Goal: Task Accomplishment & Management: Manage account settings

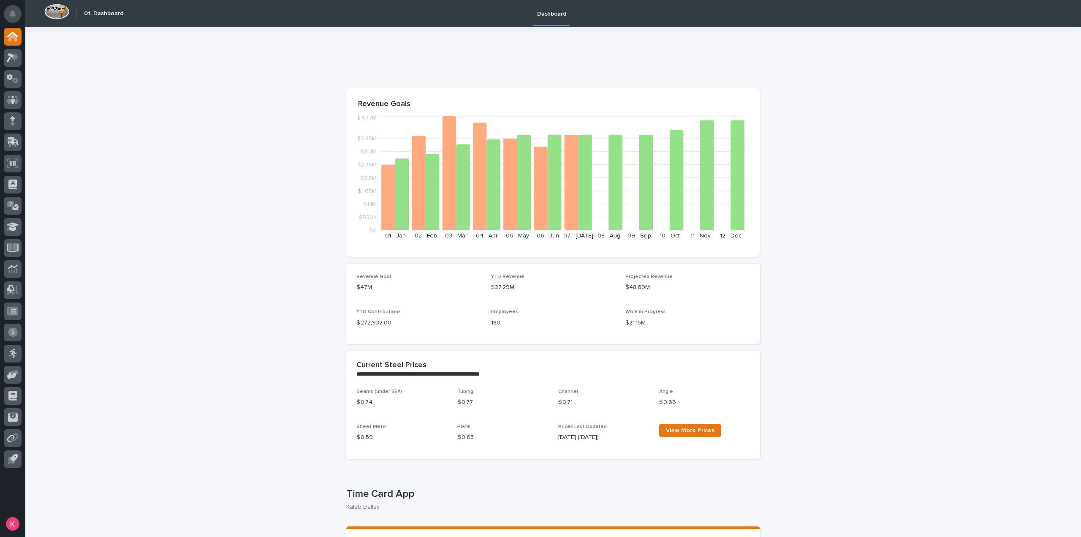
click at [16, 15] on button "Notifications" at bounding box center [13, 14] width 18 height 18
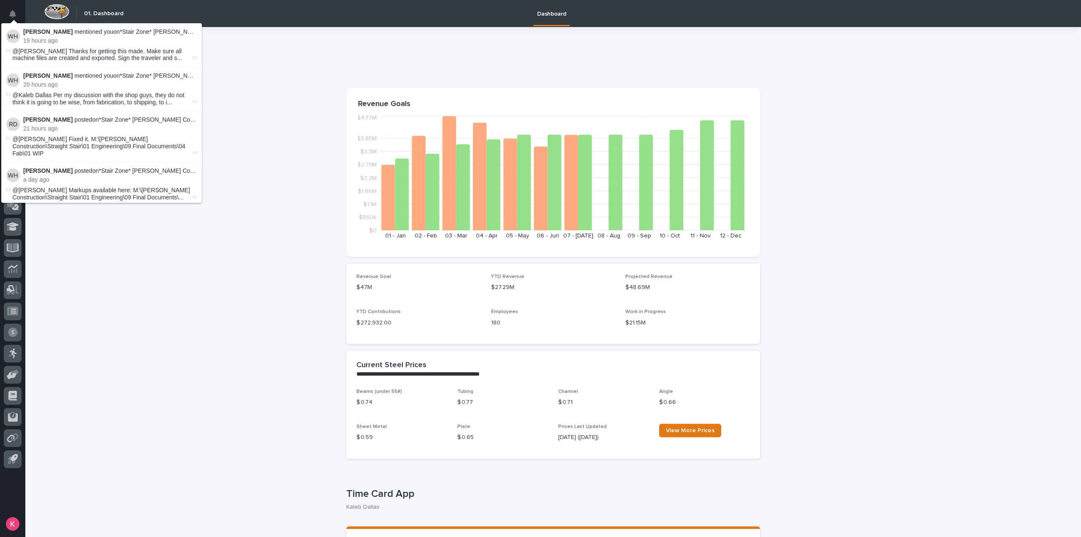
click at [124, 94] on span "@Kaleb Dallas Per my discussion with the shop guys, they do not think it is goi…" at bounding box center [102, 99] width 178 height 14
click at [169, 76] on p "Wynne Hochstetler mentioned you on *Stair Zone* Pinkerton and Laws Construction…" at bounding box center [110, 75] width 174 height 7
drag, startPoint x: 149, startPoint y: 76, endPoint x: 123, endPoint y: 74, distance: 25.9
click at [147, 76] on p "Wynne Hochstetler mentioned you on *Stair Zone* Pinkerton and Laws Construction…" at bounding box center [110, 75] width 174 height 7
drag, startPoint x: 123, startPoint y: 74, endPoint x: 116, endPoint y: 73, distance: 7.2
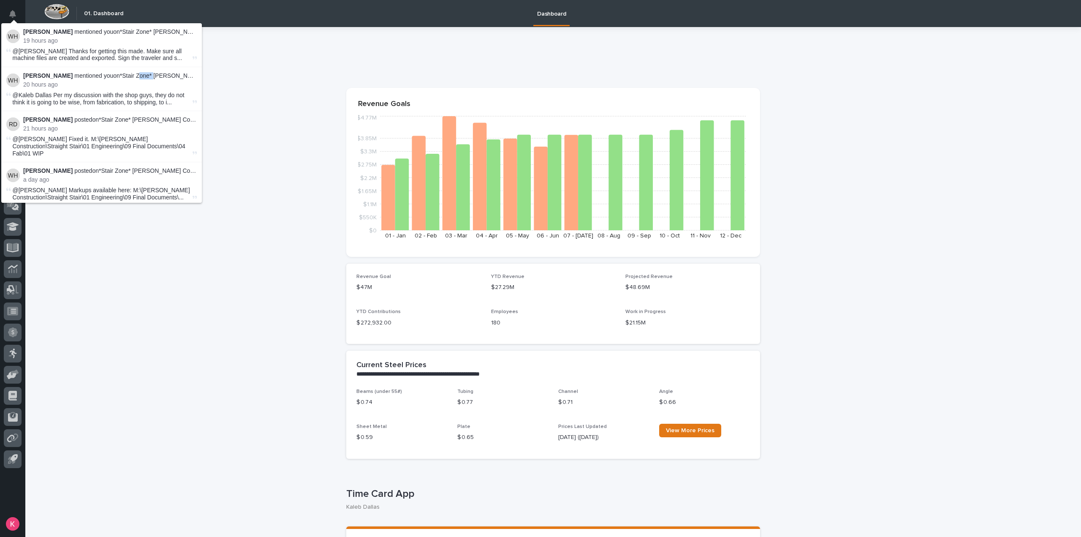
click at [116, 73] on p "Wynne Hochstetler mentioned you on *Stair Zone* Pinkerton and Laws Construction…" at bounding box center [110, 75] width 174 height 7
click at [128, 81] on div "Wynne Hochstetler mentioned you on *Stair Zone* Pinkerton and Laws Construction…" at bounding box center [110, 80] width 174 height 16
click at [57, 75] on strong "[PERSON_NAME]" at bounding box center [47, 75] width 49 height 7
drag, startPoint x: 145, startPoint y: 83, endPoint x: 156, endPoint y: 74, distance: 14.4
click at [145, 83] on p "20 hours ago" at bounding box center [110, 84] width 174 height 7
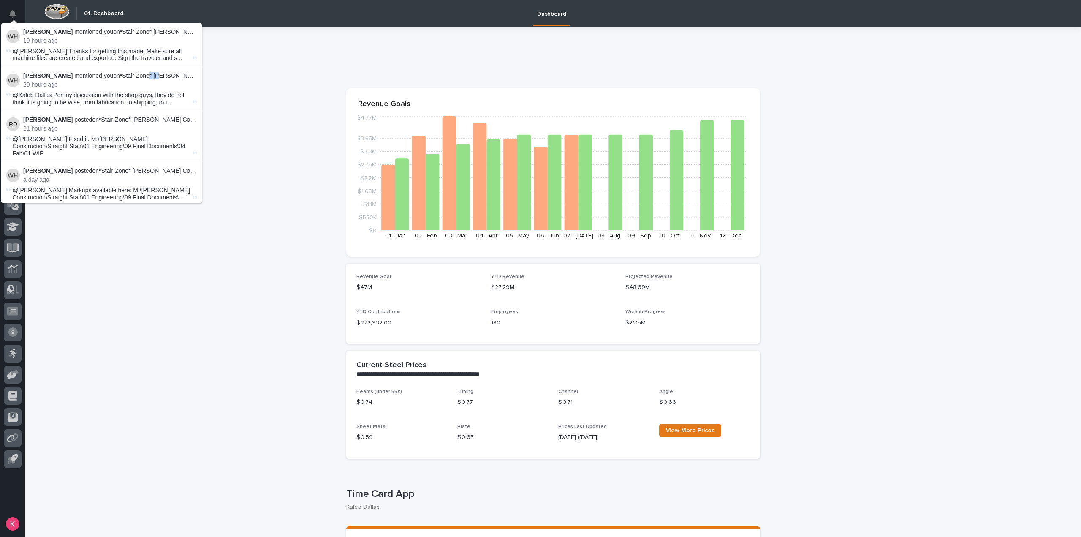
drag, startPoint x: 156, startPoint y: 74, endPoint x: 169, endPoint y: 75, distance: 13.1
click at [166, 74] on p "Wynne Hochstetler mentioned you on *Stair Zone* Pinkerton and Laws Construction…" at bounding box center [110, 75] width 174 height 7
drag, startPoint x: 169, startPoint y: 75, endPoint x: 184, endPoint y: 76, distance: 14.4
click at [177, 76] on p "Wynne Hochstetler mentioned you on *Stair Zone* Pinkerton and Laws Construction…" at bounding box center [110, 75] width 174 height 7
click at [184, 76] on p "Wynne Hochstetler mentioned you on *Stair Zone* Pinkerton and Laws Construction…" at bounding box center [110, 75] width 174 height 7
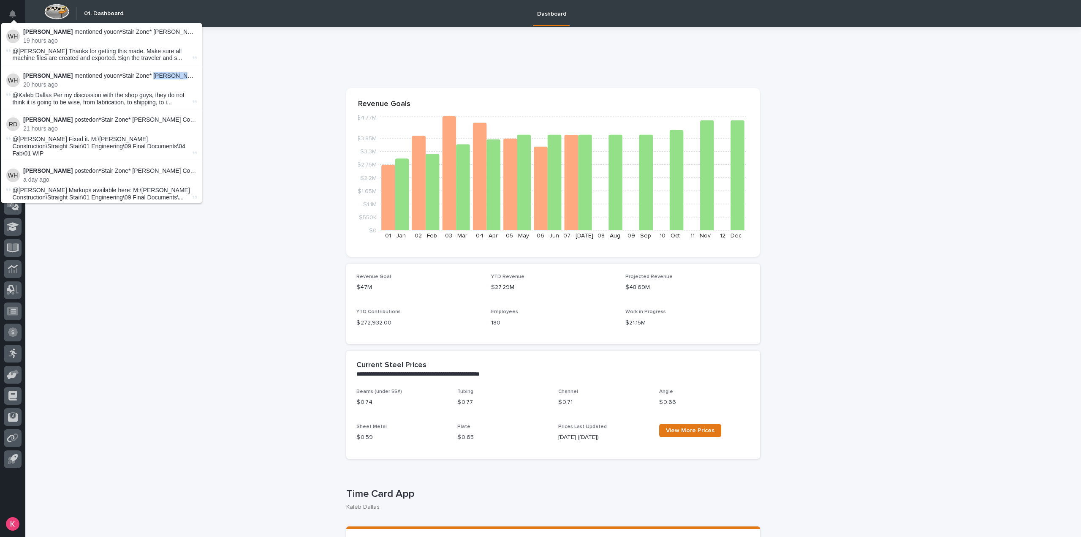
drag, startPoint x: 184, startPoint y: 76, endPoint x: 178, endPoint y: 77, distance: 6.0
click at [181, 76] on p "Wynne Hochstetler mentioned you on *Stair Zone* Pinkerton and Laws Construction…" at bounding box center [110, 75] width 174 height 7
click at [176, 77] on p "Wynne Hochstetler mentioned you on *Stair Zone* Pinkerton and Laws Construction…" at bounding box center [110, 75] width 174 height 7
click at [179, 76] on p "Wynne Hochstetler mentioned you on *Stair Zone* Pinkerton and Laws Construction…" at bounding box center [110, 75] width 174 height 7
drag, startPoint x: 177, startPoint y: 81, endPoint x: 188, endPoint y: 99, distance: 21.4
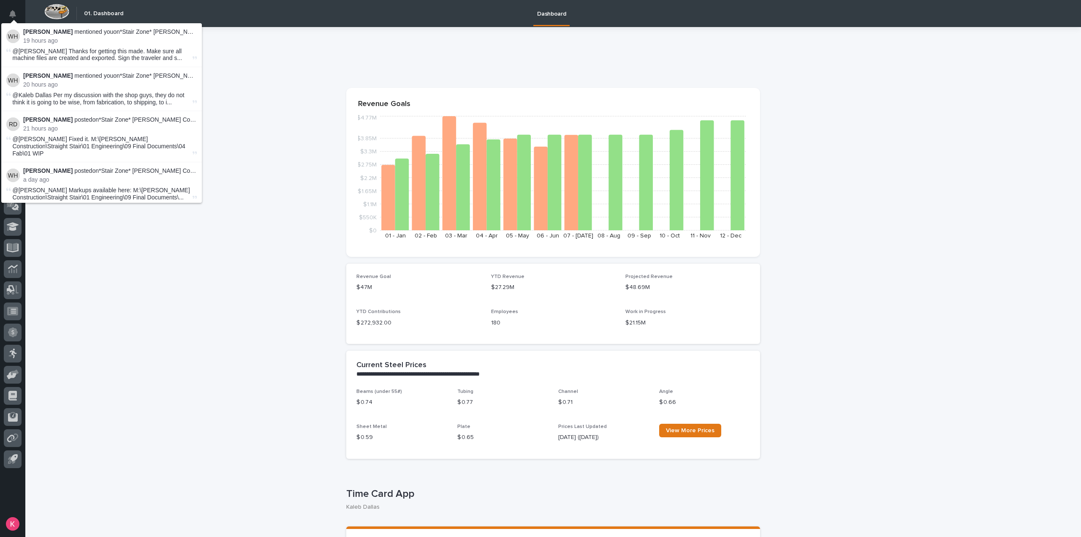
click at [177, 81] on div "Wynne Hochstetler mentioned you on *Stair Zone* Pinkerton and Laws Construction…" at bounding box center [110, 80] width 174 height 16
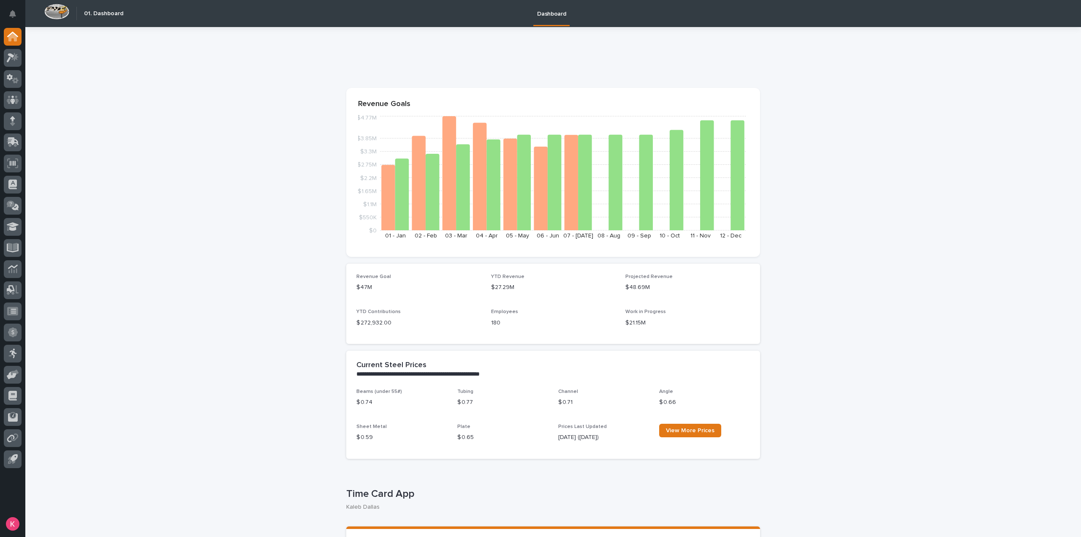
drag, startPoint x: 286, startPoint y: 123, endPoint x: 123, endPoint y: 145, distance: 164.5
click at [15, 55] on icon at bounding box center [14, 56] width 7 height 8
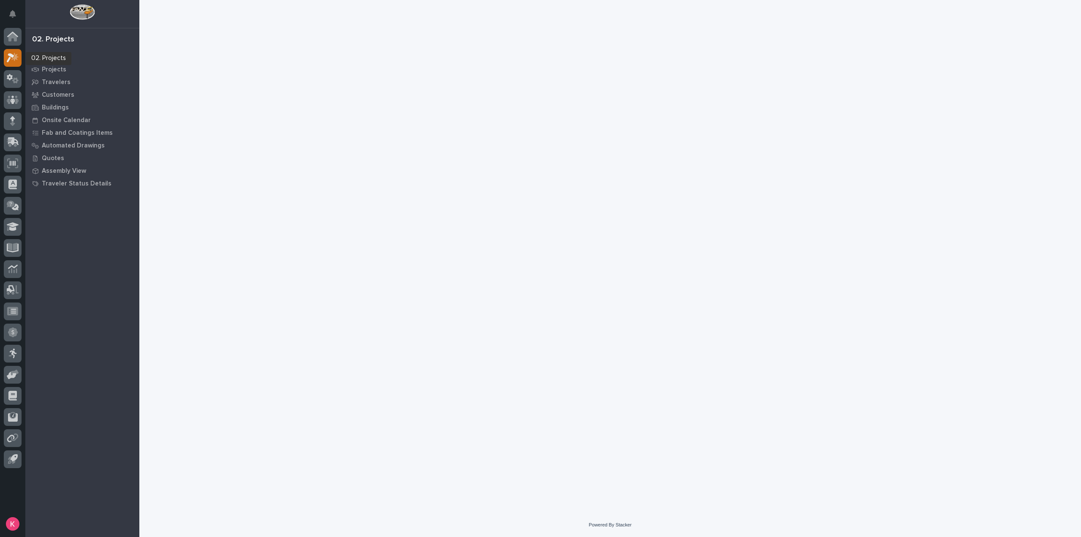
click at [14, 56] on icon at bounding box center [11, 57] width 8 height 9
click at [14, 58] on icon at bounding box center [14, 56] width 7 height 8
drag, startPoint x: 14, startPoint y: 58, endPoint x: 38, endPoint y: 63, distance: 23.7
click at [14, 58] on icon at bounding box center [14, 56] width 7 height 8
click at [58, 56] on p "My Work" at bounding box center [55, 57] width 26 height 8
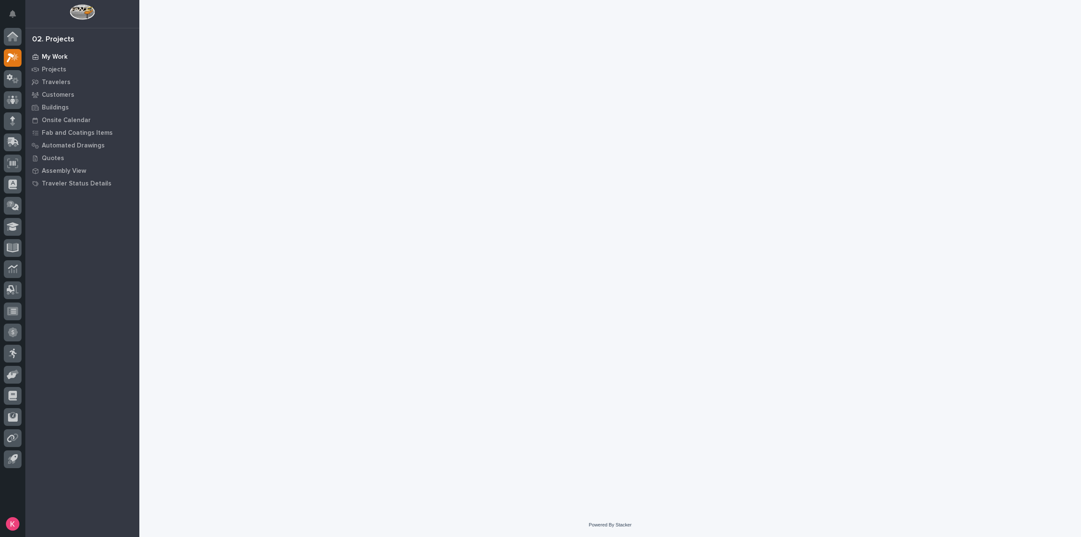
click at [52, 58] on p "My Work" at bounding box center [55, 57] width 26 height 8
click at [52, 57] on p "My Work" at bounding box center [55, 57] width 26 height 8
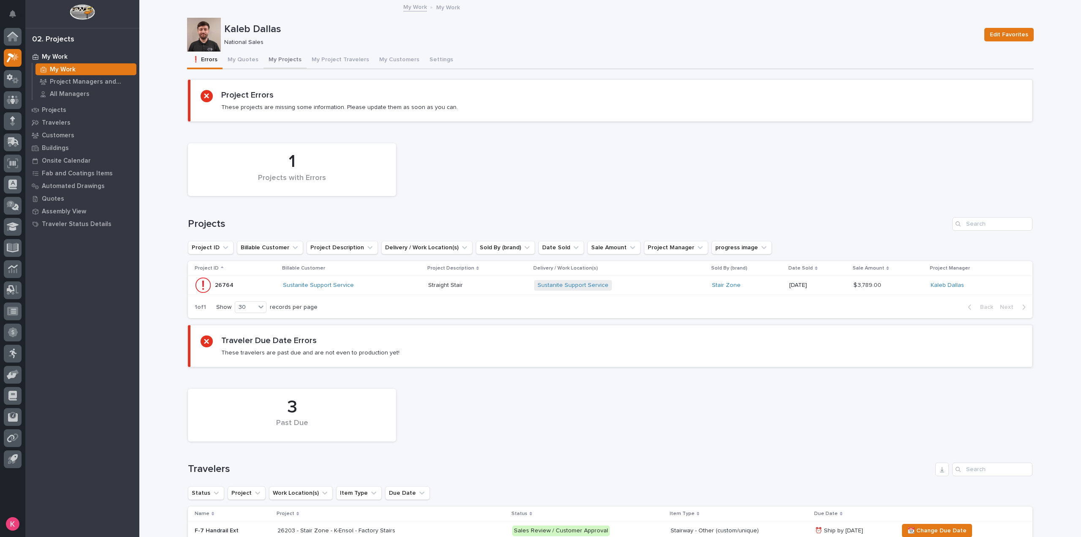
click at [274, 60] on button "My Projects" at bounding box center [284, 61] width 43 height 18
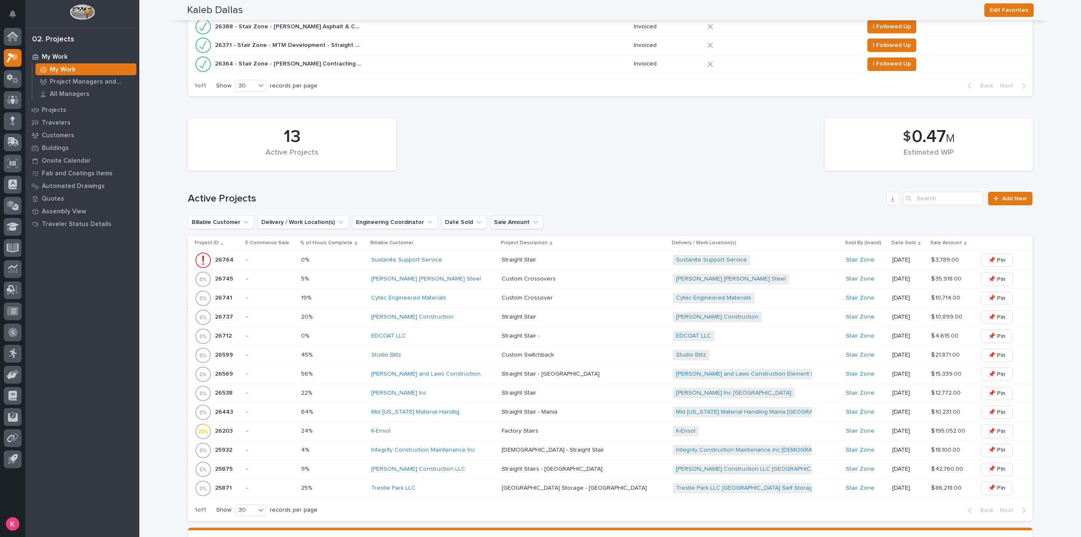
scroll to position [266, 0]
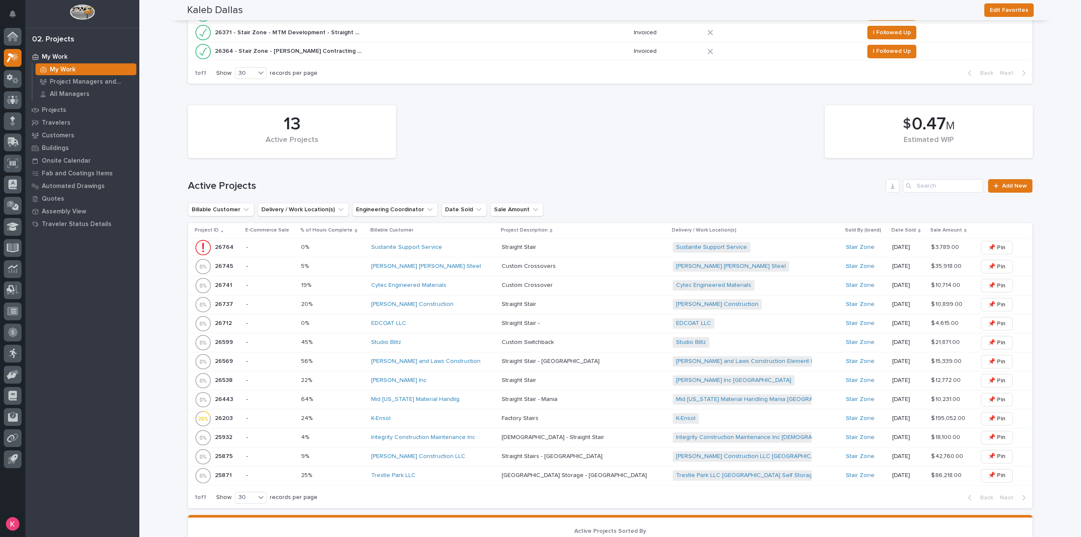
click at [486, 358] on div "Pinkerton and Laws Construction" at bounding box center [433, 361] width 124 height 7
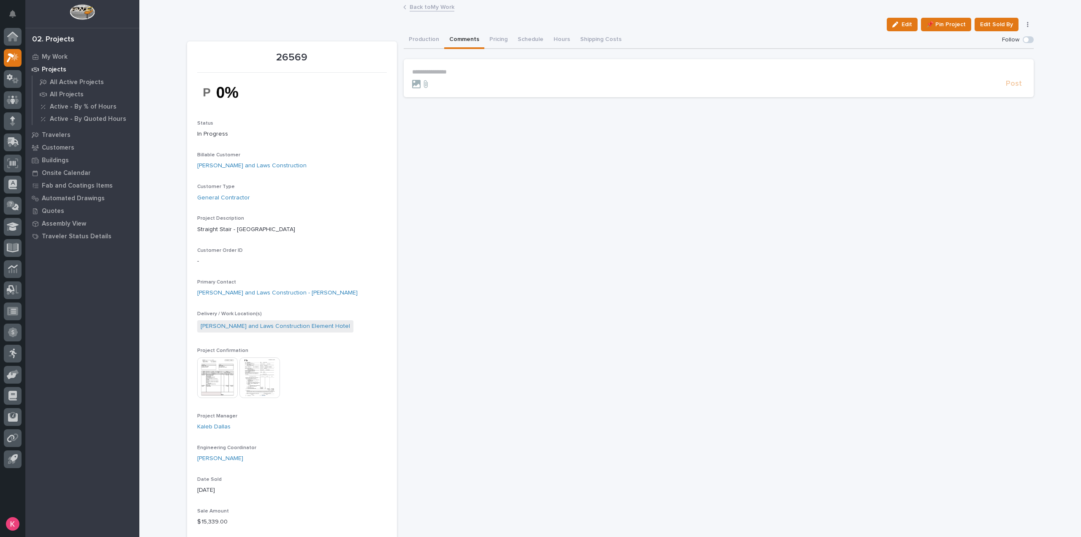
click at [462, 47] on button "Comments" at bounding box center [464, 40] width 40 height 18
click at [421, 41] on button "Production" at bounding box center [424, 40] width 41 height 18
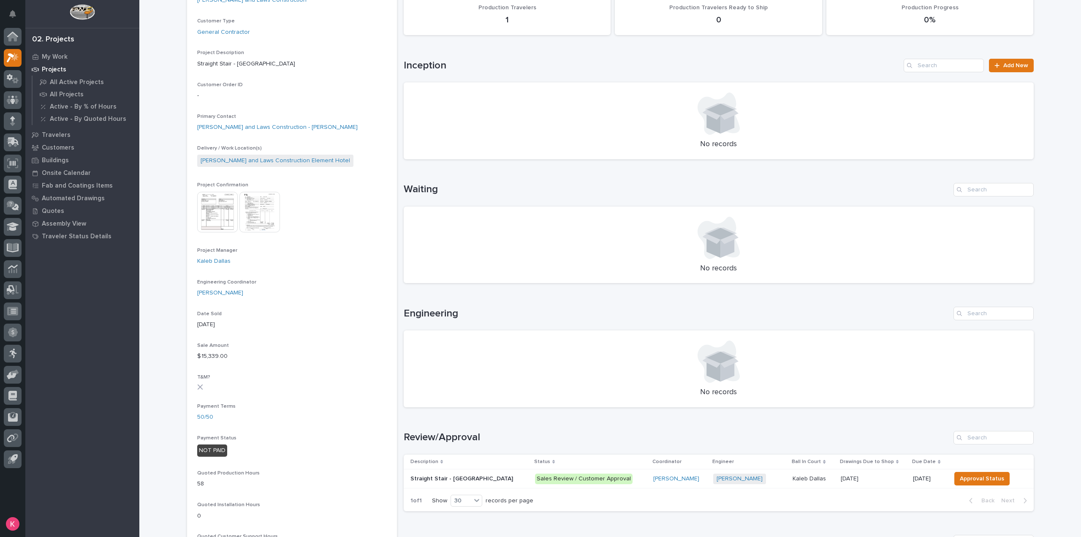
scroll to position [338, 0]
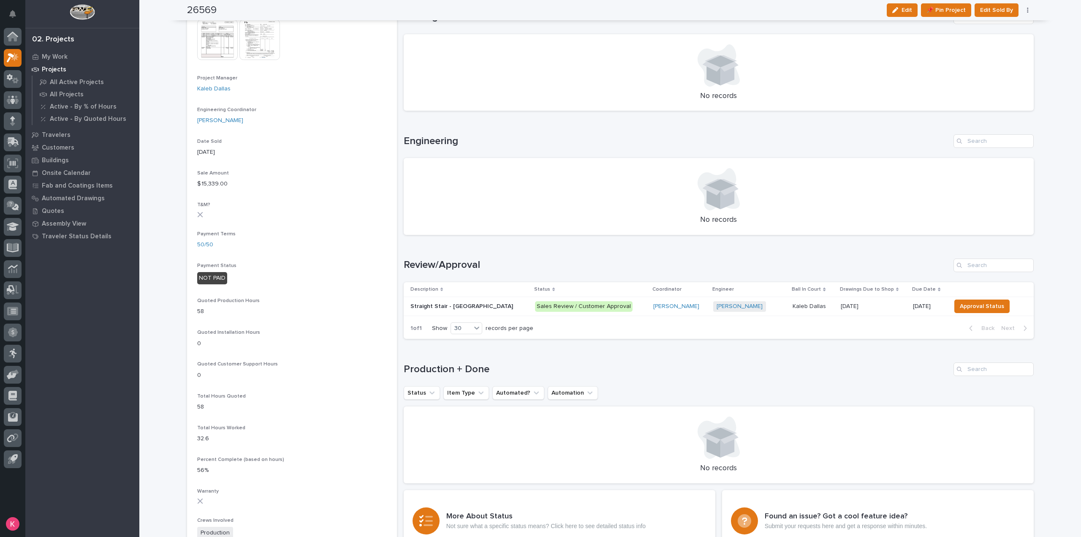
click at [611, 304] on p "Sales Review / Customer Approval" at bounding box center [590, 306] width 111 height 11
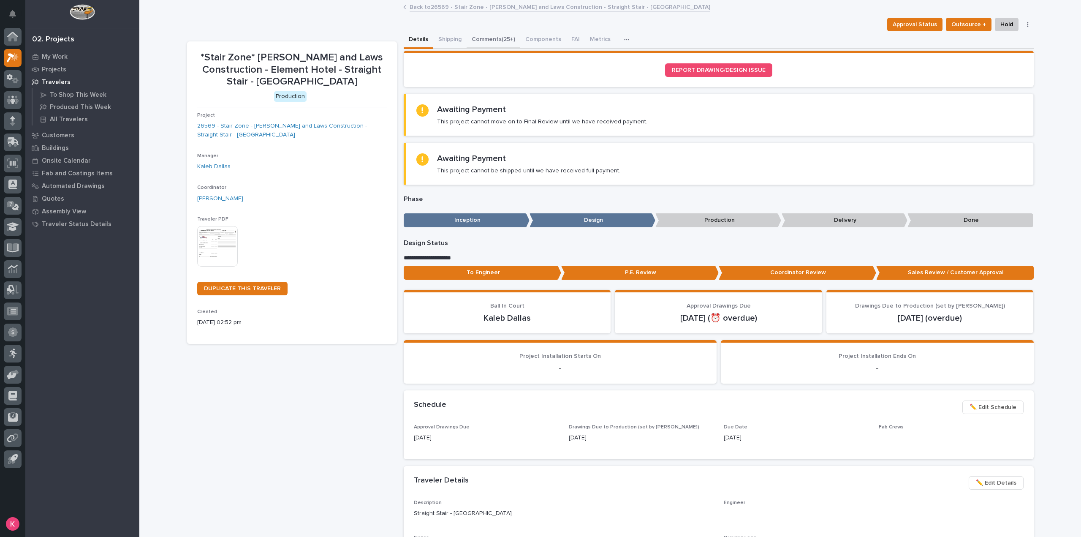
click at [500, 36] on button "Comments (25+)" at bounding box center [494, 40] width 54 height 18
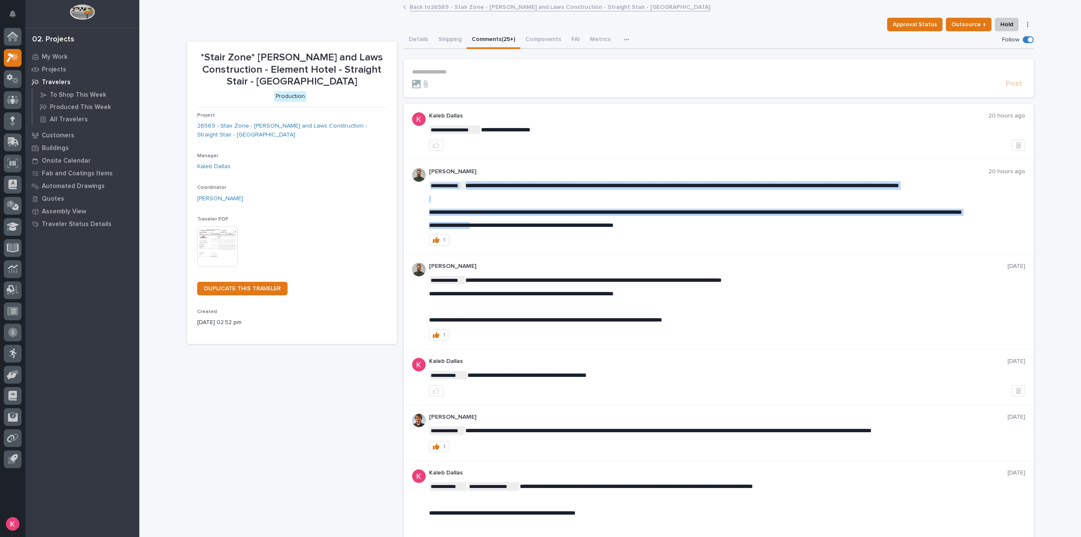
drag, startPoint x: 672, startPoint y: 230, endPoint x: 478, endPoint y: 225, distance: 193.9
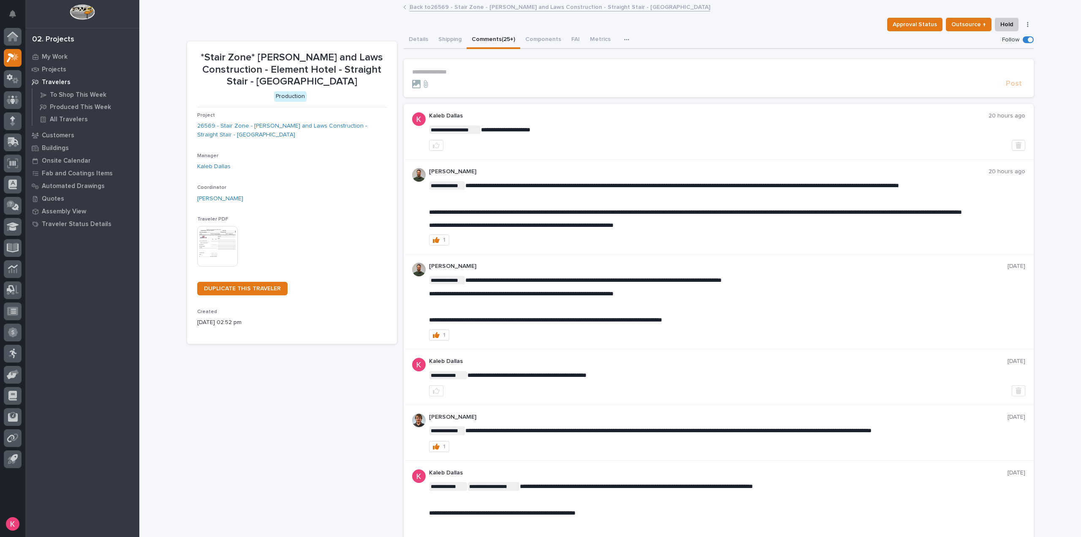
drag, startPoint x: 501, startPoint y: 230, endPoint x: 589, endPoint y: 239, distance: 88.3
click at [502, 228] on span "**********" at bounding box center [521, 225] width 185 height 6
drag, startPoint x: 671, startPoint y: 232, endPoint x: 399, endPoint y: 227, distance: 272.4
copy span "**********"
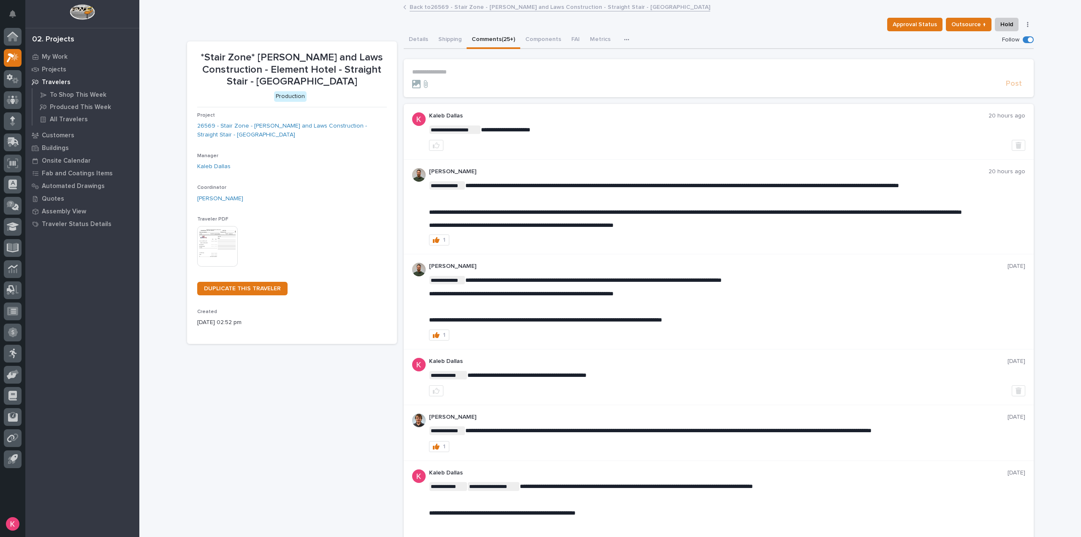
click at [661, 35] on div "Details Shipping Comments (25+) Components FAI Metrics Schedule" at bounding box center [719, 40] width 630 height 18
drag, startPoint x: 465, startPoint y: 183, endPoint x: 977, endPoint y: 182, distance: 512.2
click at [977, 182] on p "**********" at bounding box center [727, 185] width 596 height 8
copy span "**********"
click at [694, 240] on div "**********" at bounding box center [727, 206] width 596 height 77
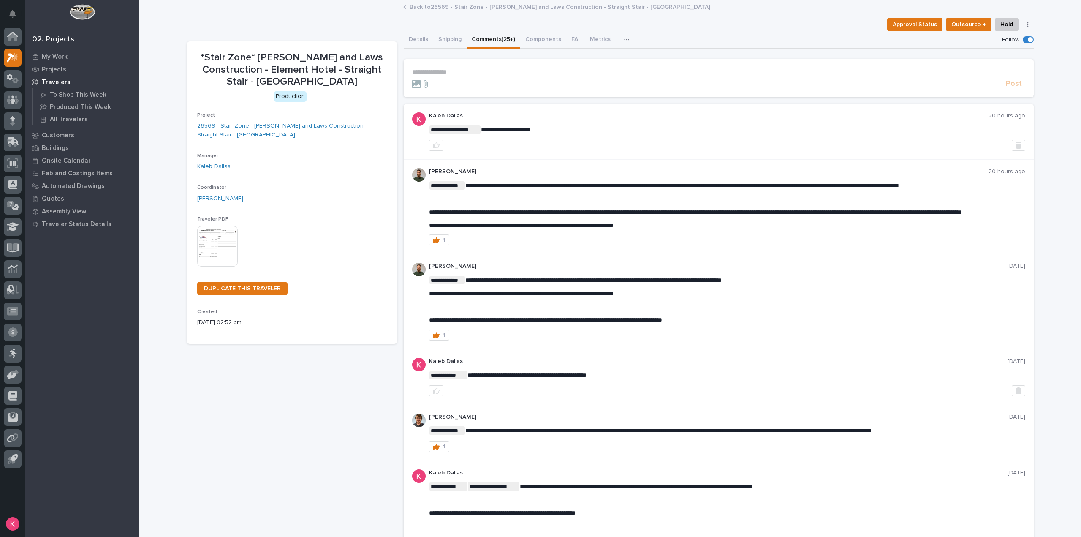
click at [484, 75] on p "**********" at bounding box center [718, 71] width 613 height 7
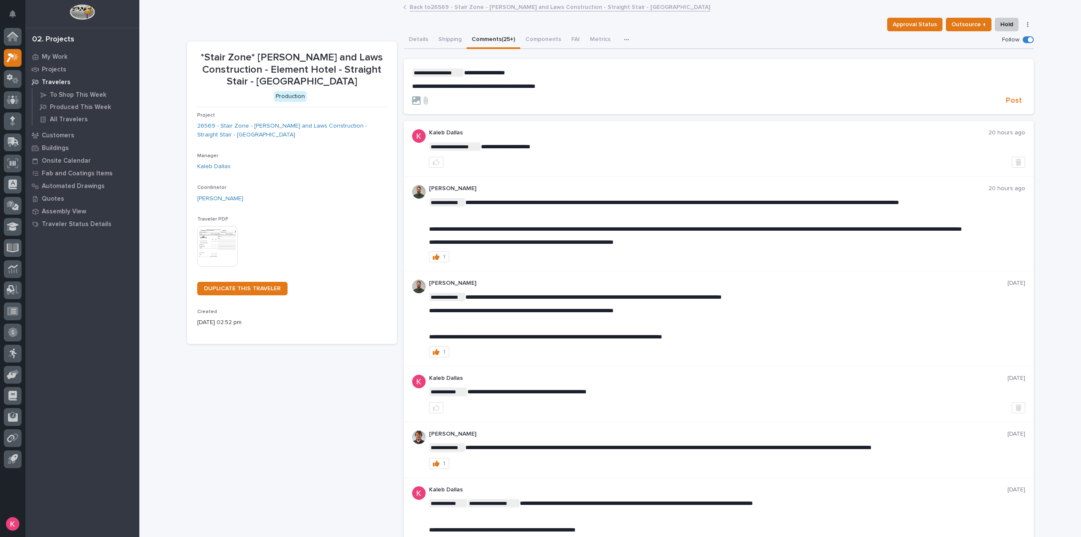
click at [568, 94] on form "**********" at bounding box center [718, 86] width 613 height 37
click at [575, 88] on form "**********" at bounding box center [718, 86] width 613 height 37
click at [577, 87] on p "**********" at bounding box center [718, 86] width 613 height 7
click at [1017, 98] on span "Post" at bounding box center [1014, 101] width 16 height 10
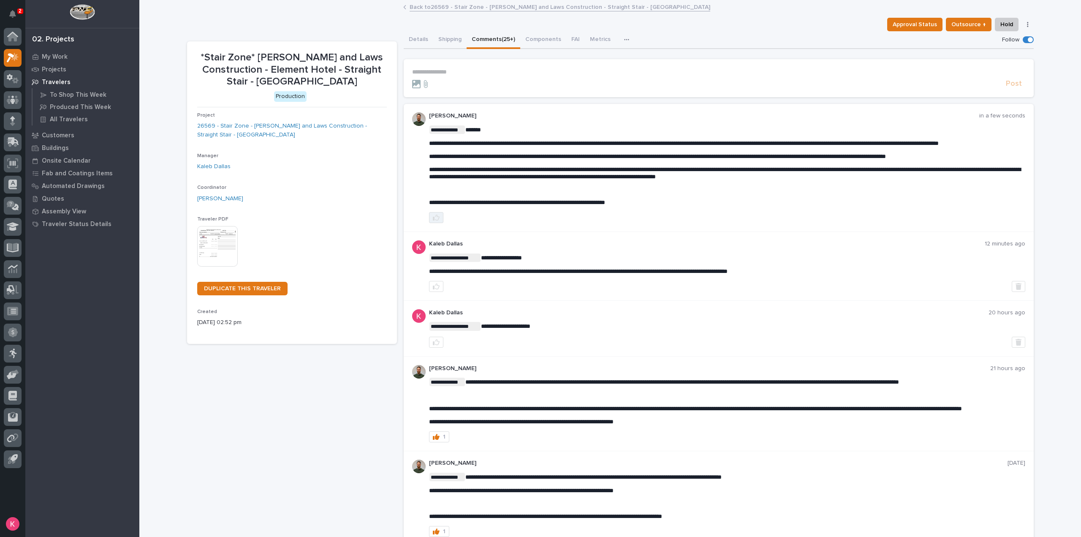
click at [436, 217] on icon "button" at bounding box center [436, 217] width 7 height 7
drag, startPoint x: 14, startPoint y: 15, endPoint x: 52, endPoint y: 86, distance: 79.9
click at [14, 15] on icon "Notifications" at bounding box center [12, 14] width 7 height 8
click at [92, 295] on div "My Work Projects Travelers To Shop This Week Produced This Week All Travelers C…" at bounding box center [82, 293] width 114 height 486
click at [5, 57] on div at bounding box center [13, 58] width 18 height 18
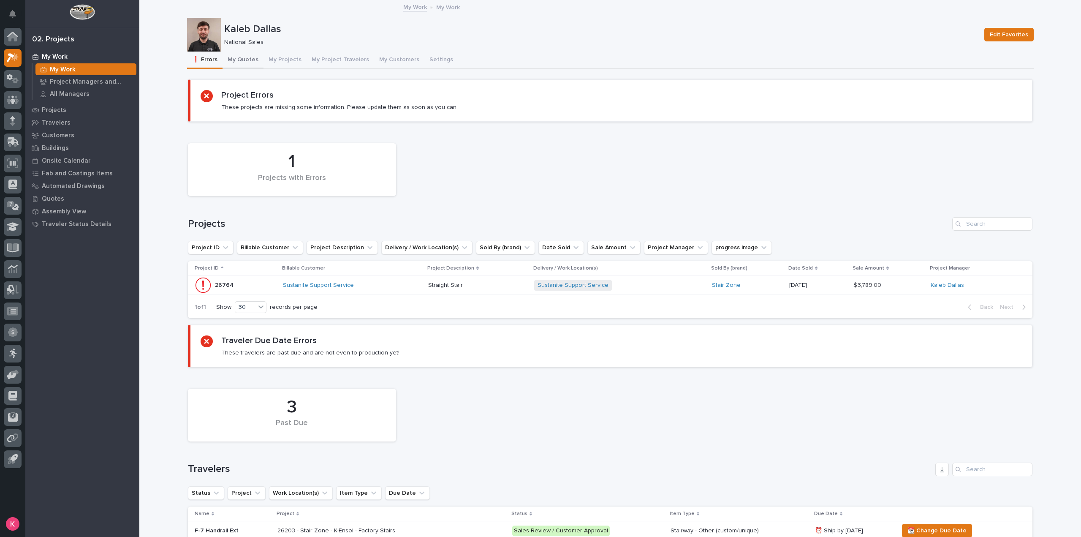
click at [240, 60] on button "My Quotes" at bounding box center [243, 61] width 41 height 18
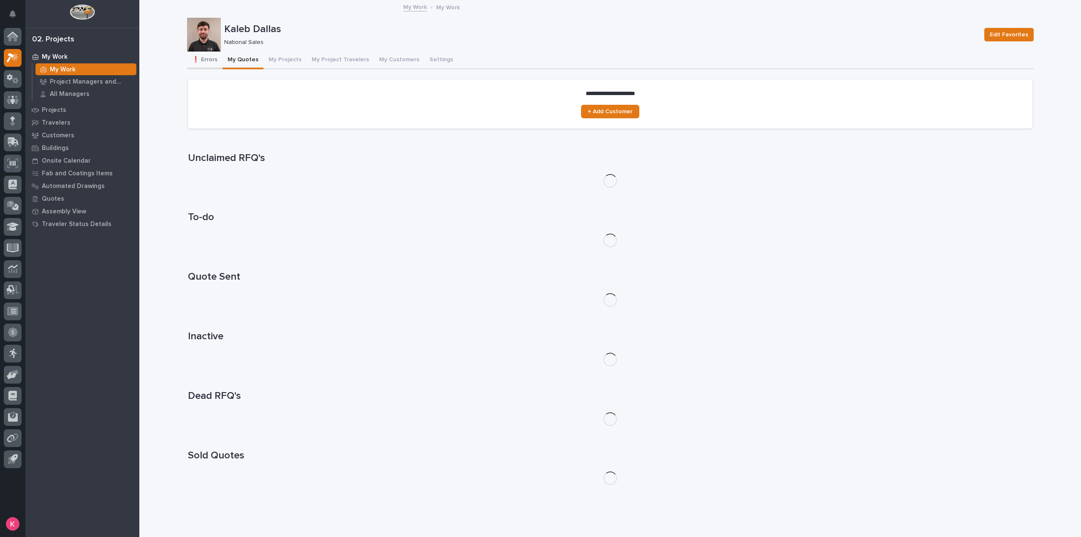
click at [215, 62] on button "❗ Errors" at bounding box center [204, 61] width 35 height 18
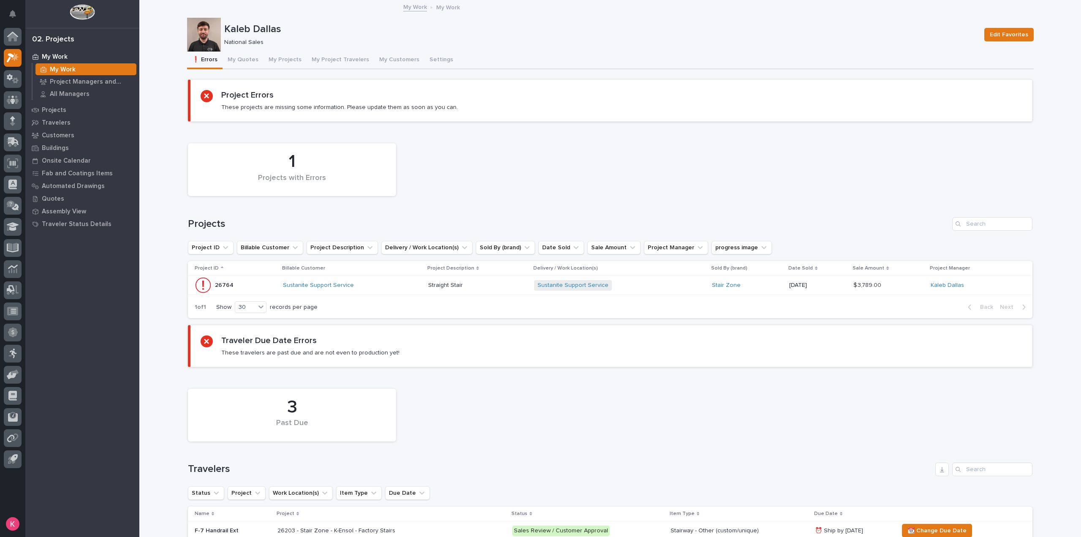
click at [497, 283] on p at bounding box center [477, 285] width 99 height 7
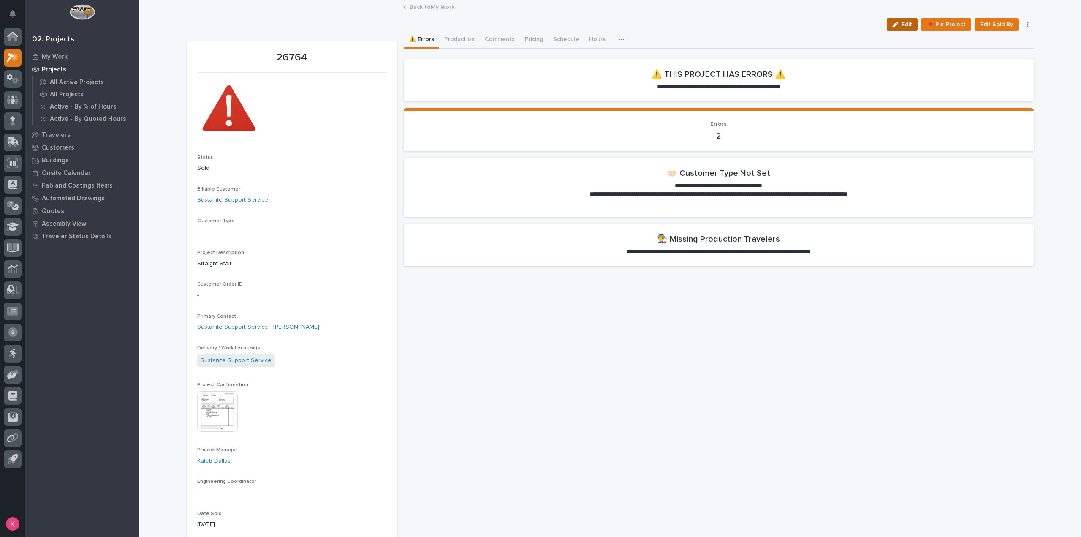
click at [909, 24] on span "Edit" at bounding box center [906, 25] width 11 height 8
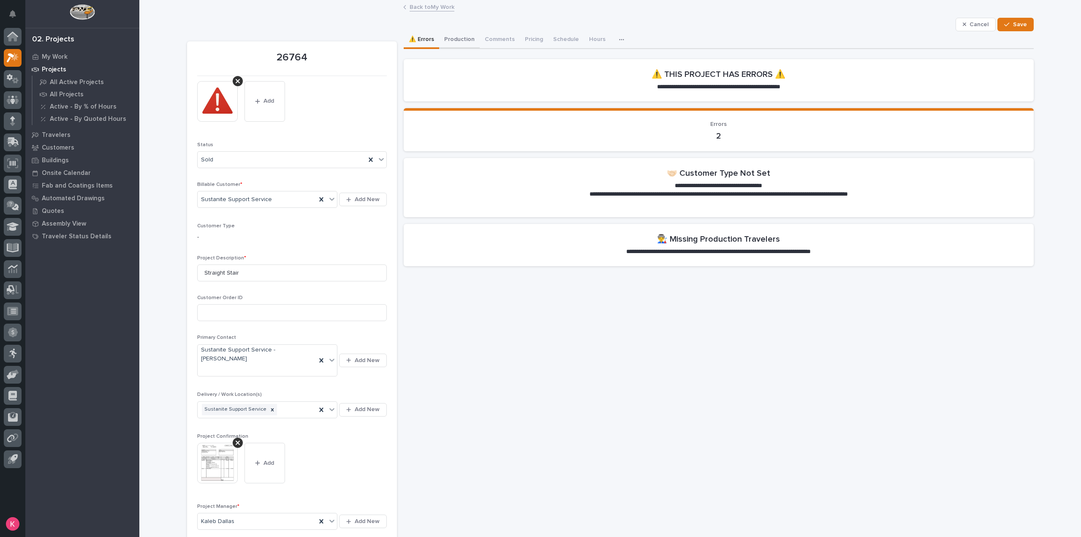
click at [448, 33] on button "Production" at bounding box center [459, 40] width 41 height 18
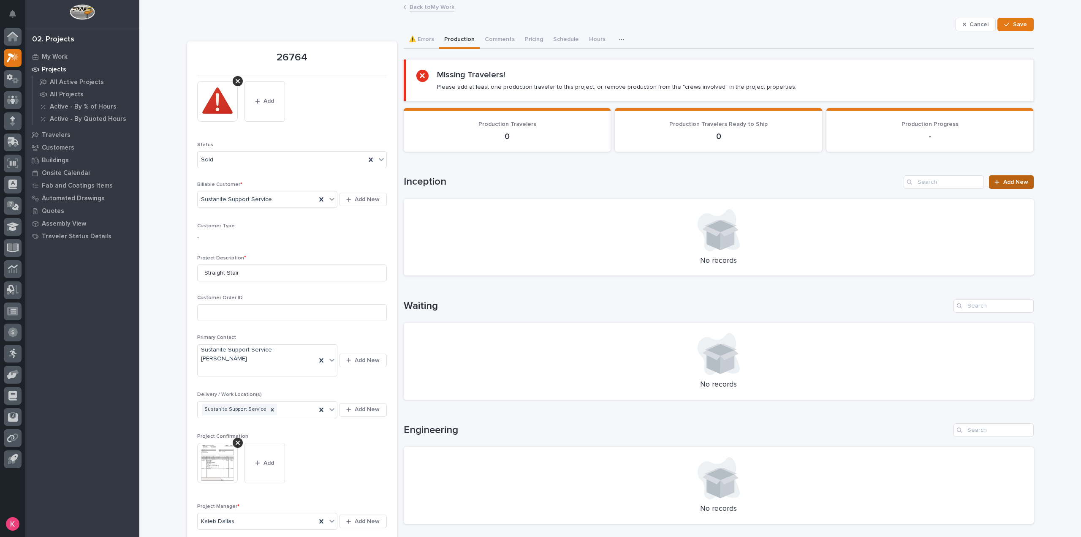
click at [996, 182] on icon at bounding box center [996, 182] width 5 height 6
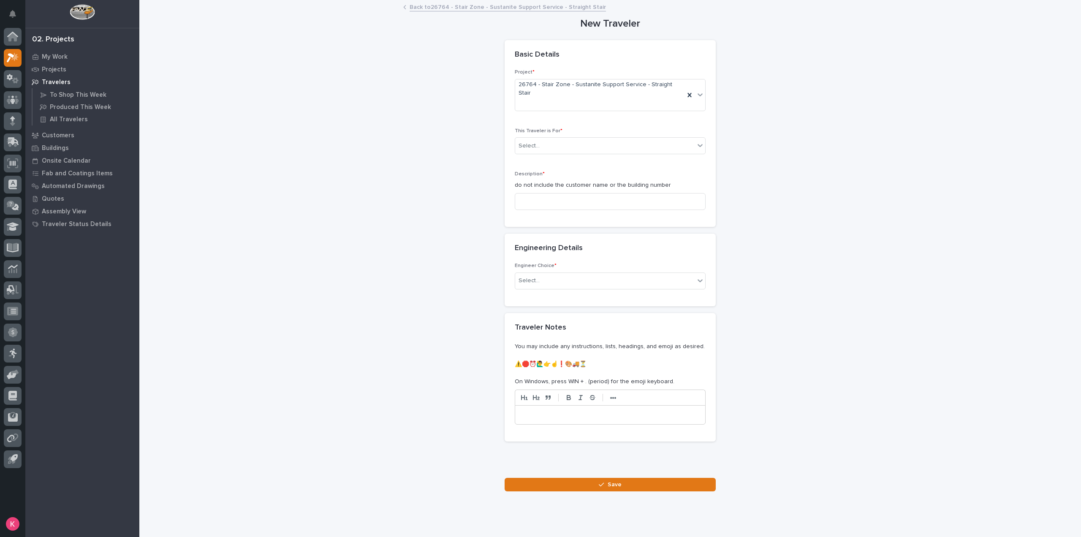
click at [553, 128] on div "This Traveler is For * Select..." at bounding box center [610, 144] width 191 height 33
click at [556, 139] on div "Select..." at bounding box center [604, 146] width 179 height 14
click at [553, 143] on div "Production" at bounding box center [607, 145] width 190 height 15
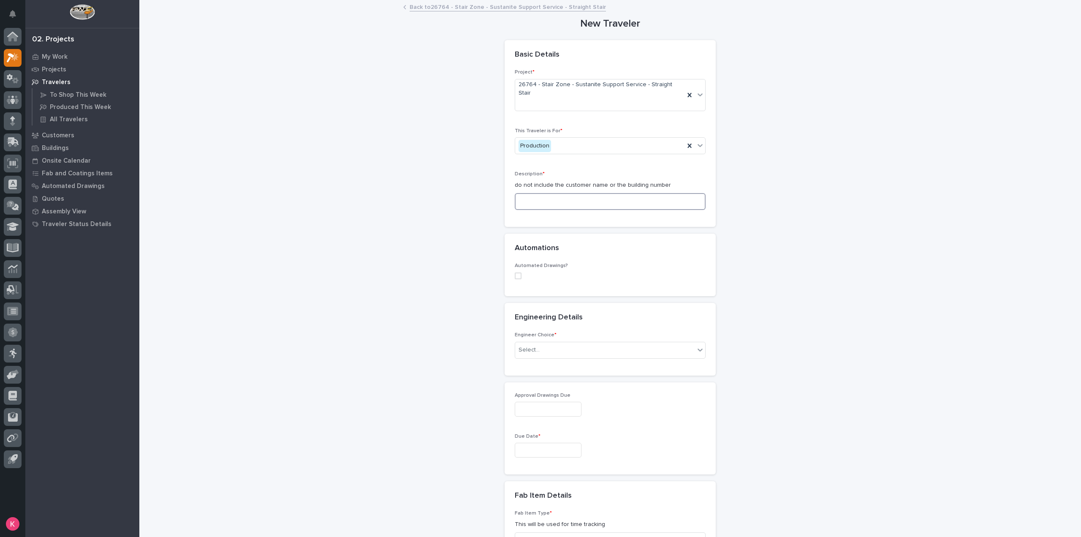
click at [582, 193] on input at bounding box center [610, 201] width 191 height 17
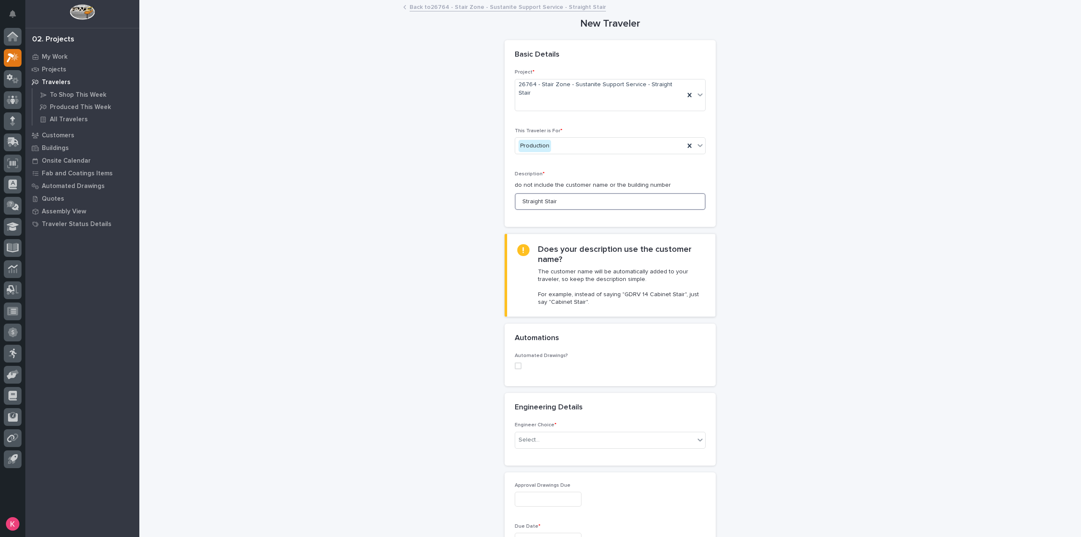
type input "Straight Stair"
click at [516, 362] on span at bounding box center [518, 365] width 7 height 7
drag, startPoint x: 564, startPoint y: 403, endPoint x: 572, endPoint y: 407, distance: 8.7
click at [565, 414] on div "Select..." at bounding box center [604, 421] width 179 height 14
type input "*****"
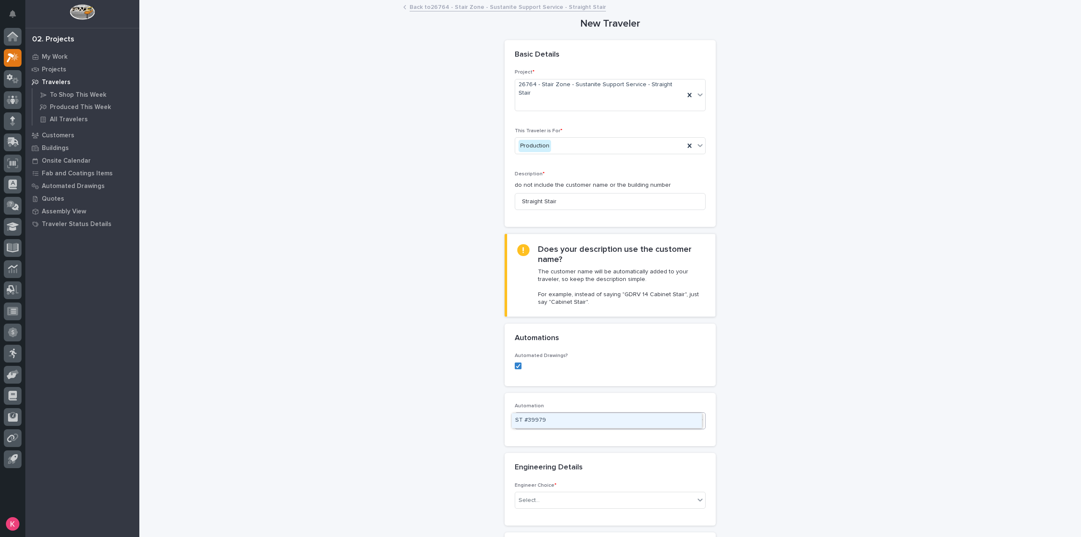
click at [593, 417] on div "ST #39979" at bounding box center [607, 420] width 190 height 15
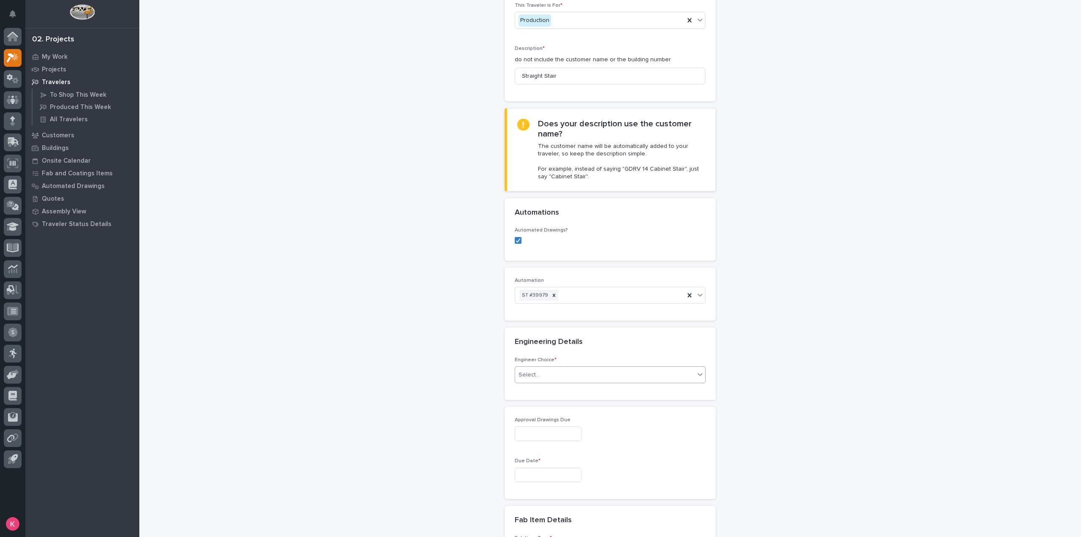
scroll to position [127, 0]
click at [579, 366] on div "Select..." at bounding box center [604, 373] width 179 height 14
click at [558, 409] on div "I know who will draw this" at bounding box center [607, 402] width 190 height 15
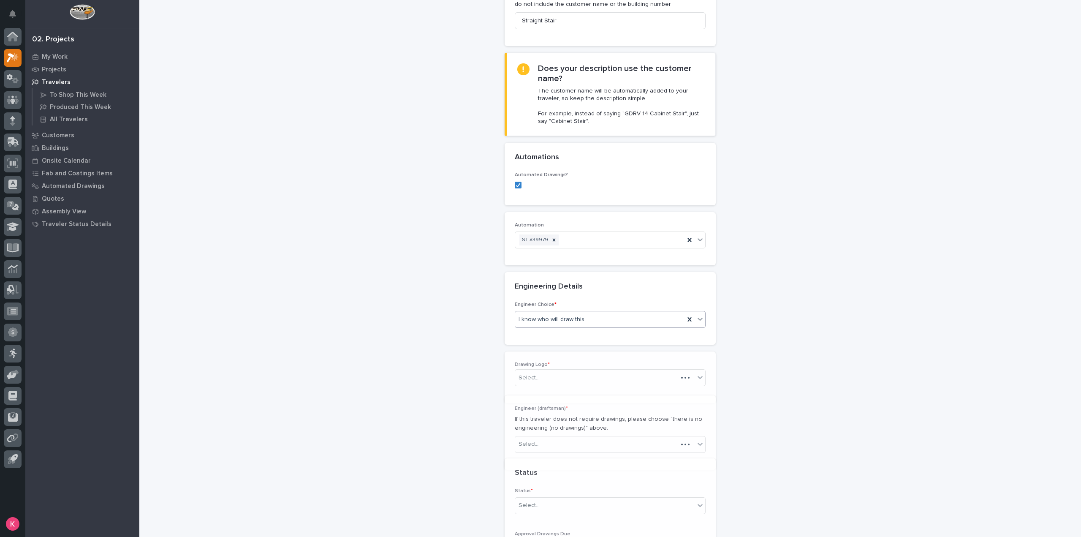
scroll to position [256, 0]
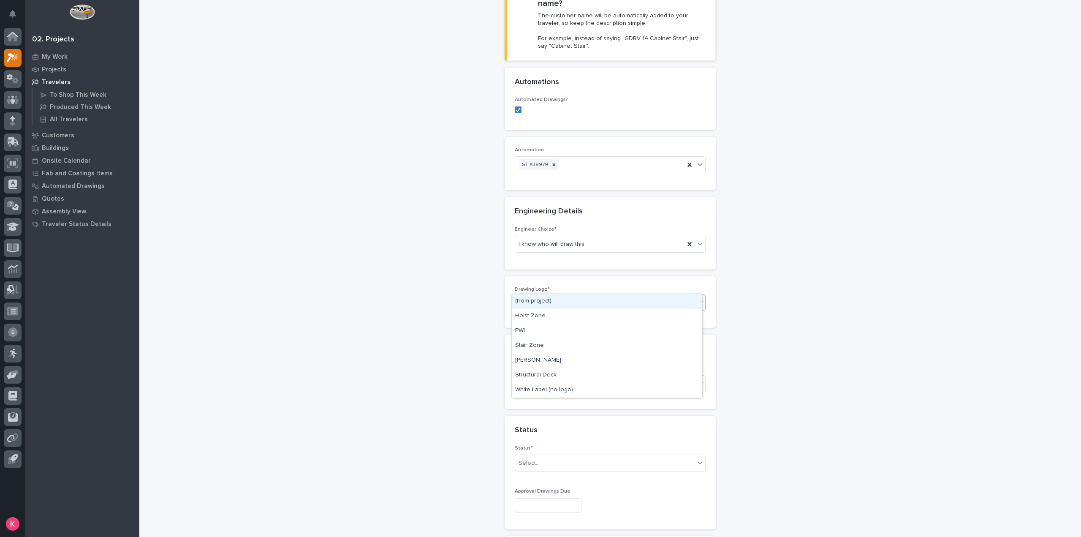
click at [545, 294] on div "(from project)" at bounding box center [610, 302] width 191 height 17
click at [545, 346] on div "Stair Zone" at bounding box center [607, 345] width 190 height 15
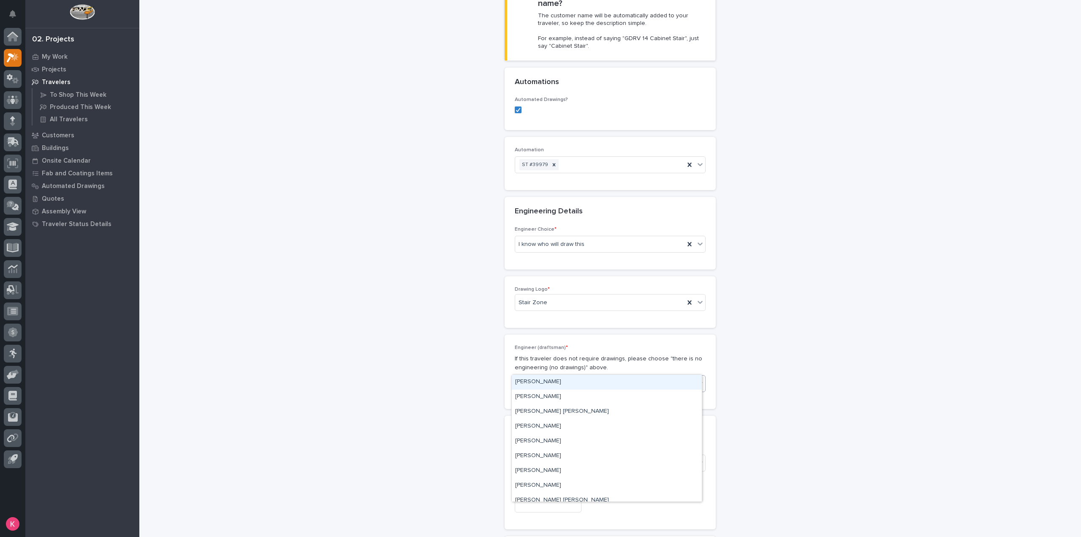
click at [552, 377] on div "Select..." at bounding box center [604, 384] width 179 height 14
type input "**"
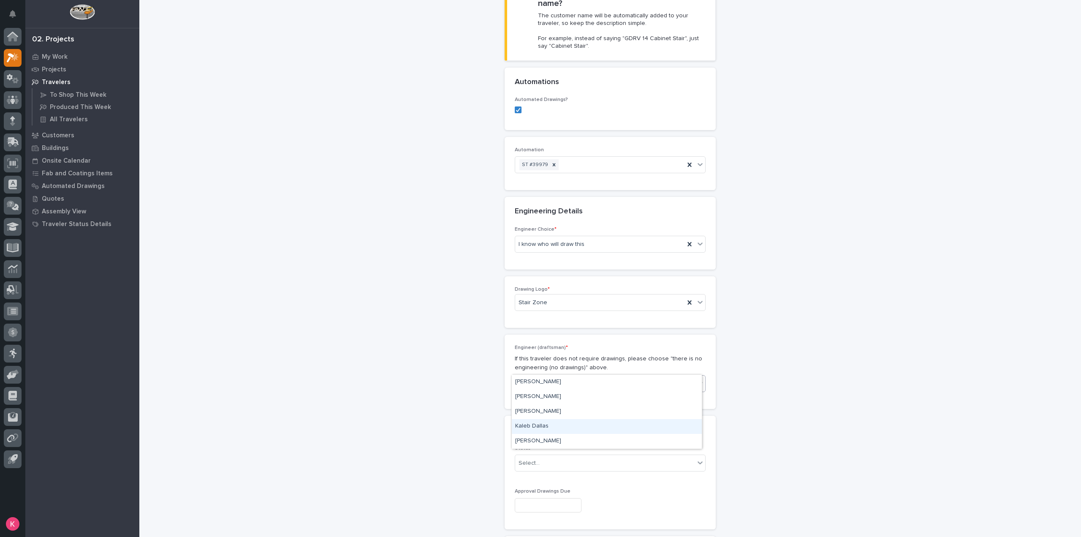
click at [584, 428] on div "Kaleb Dallas" at bounding box center [607, 426] width 190 height 15
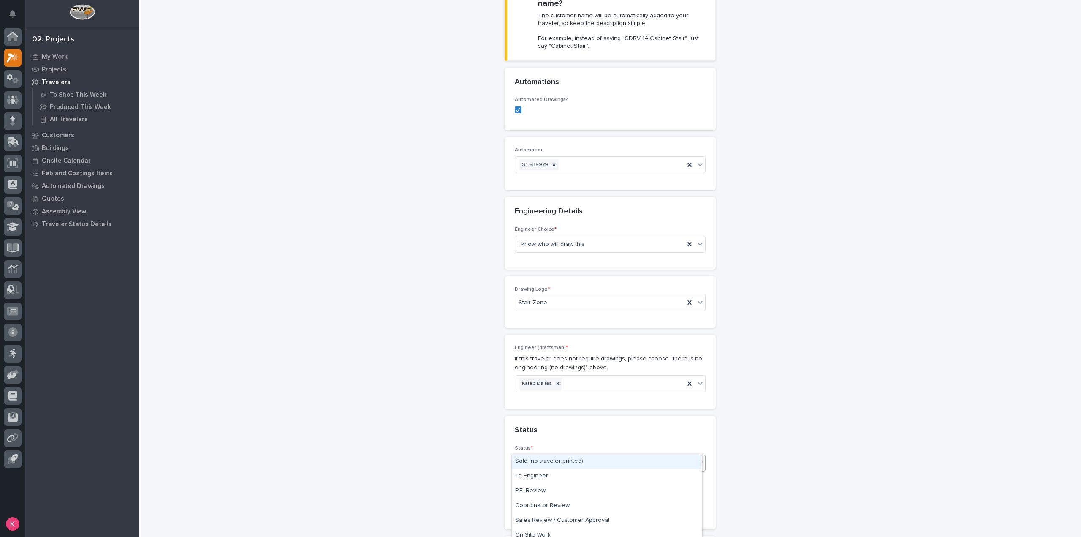
click at [567, 456] on div "Select..." at bounding box center [604, 463] width 179 height 14
click at [568, 463] on div "Sold (no traveler printed)" at bounding box center [607, 461] width 190 height 15
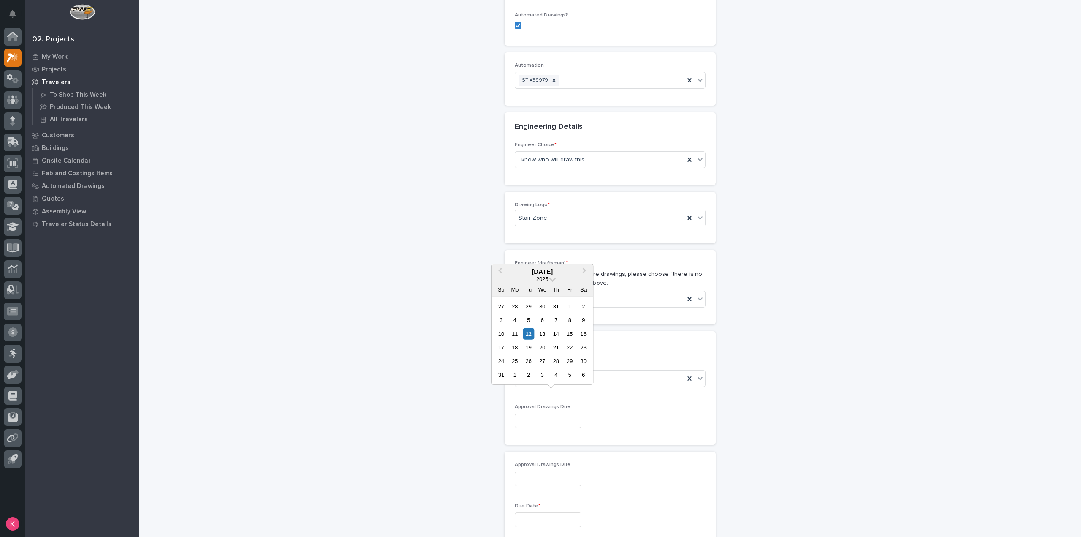
click at [557, 413] on input "text" at bounding box center [548, 420] width 67 height 15
click at [610, 413] on div at bounding box center [610, 420] width 191 height 15
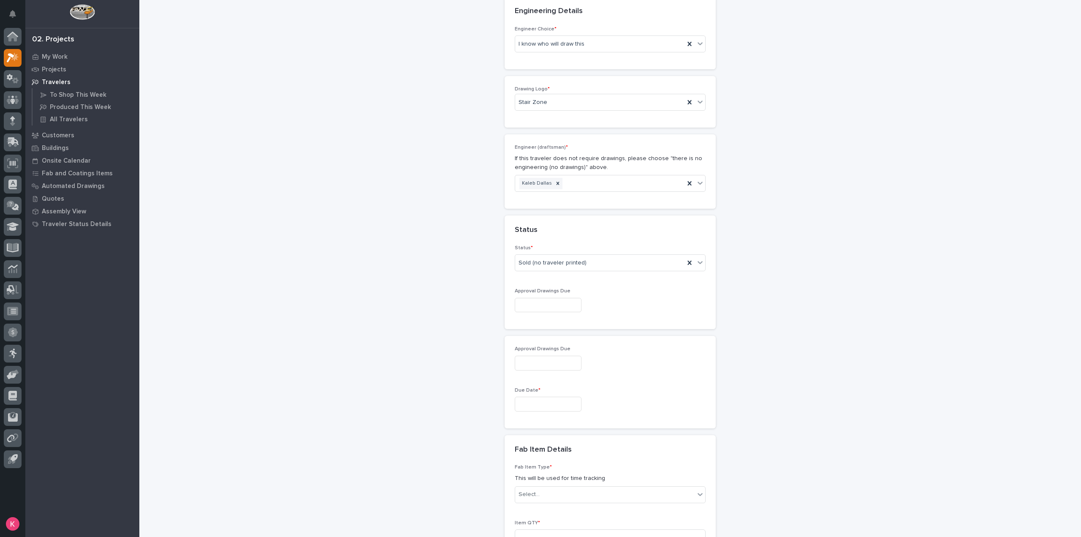
scroll to position [467, 0]
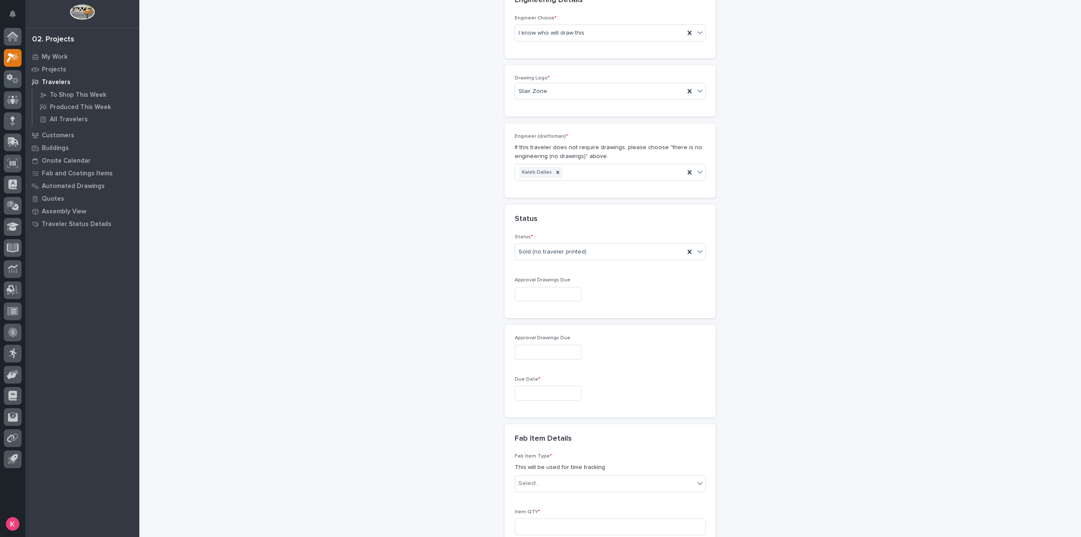
click at [553, 385] on input "text" at bounding box center [548, 392] width 67 height 15
click at [585, 244] on button "Next Month" at bounding box center [585, 244] width 14 height 14
click at [512, 317] on div "22" at bounding box center [514, 318] width 11 height 11
type input "**********"
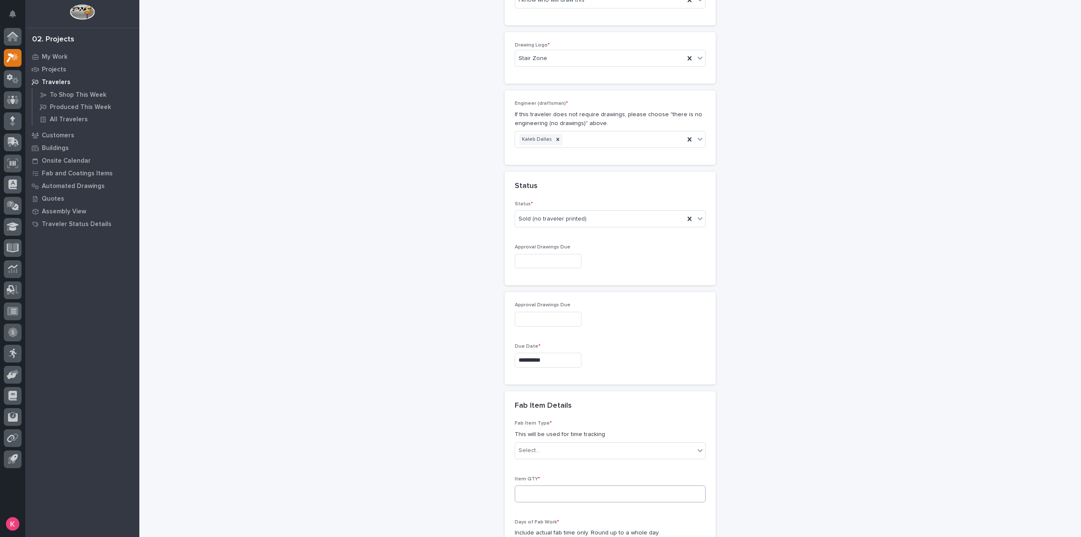
scroll to position [594, 0]
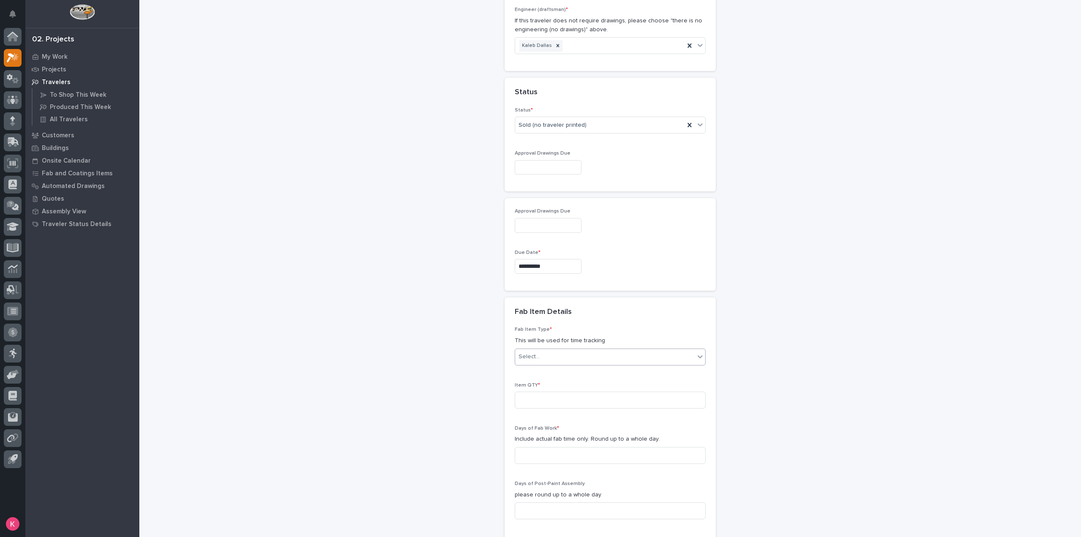
click at [552, 350] on div "Select..." at bounding box center [604, 357] width 179 height 14
type input "*****"
click at [556, 352] on div "Stairway - (straight)" at bounding box center [607, 353] width 190 height 15
click at [562, 391] on input at bounding box center [610, 399] width 191 height 17
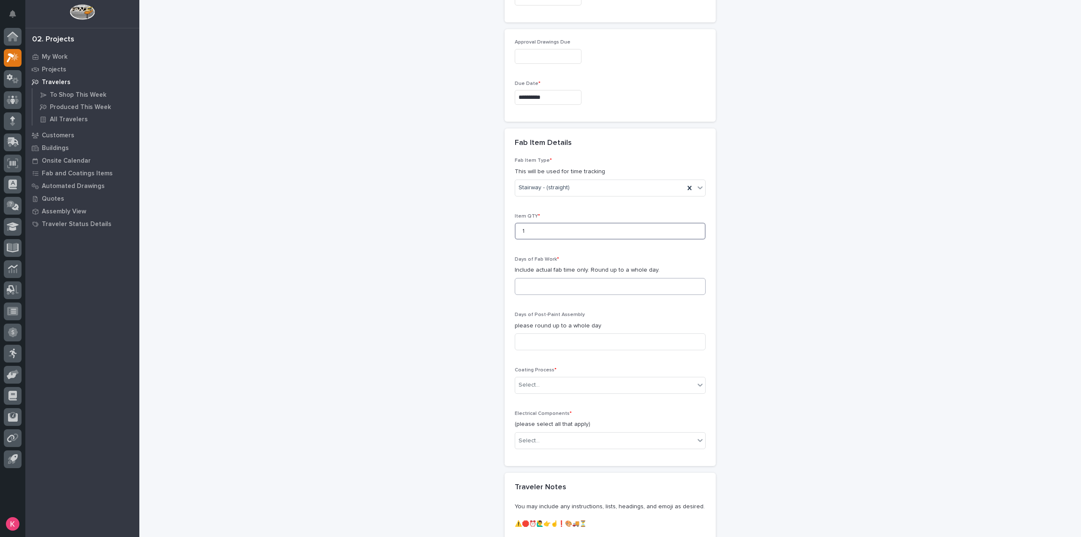
type input "1"
click at [567, 278] on input at bounding box center [610, 286] width 191 height 17
type input "3"
click at [567, 333] on input at bounding box center [610, 341] width 191 height 17
click at [545, 378] on div "Select..." at bounding box center [604, 385] width 179 height 14
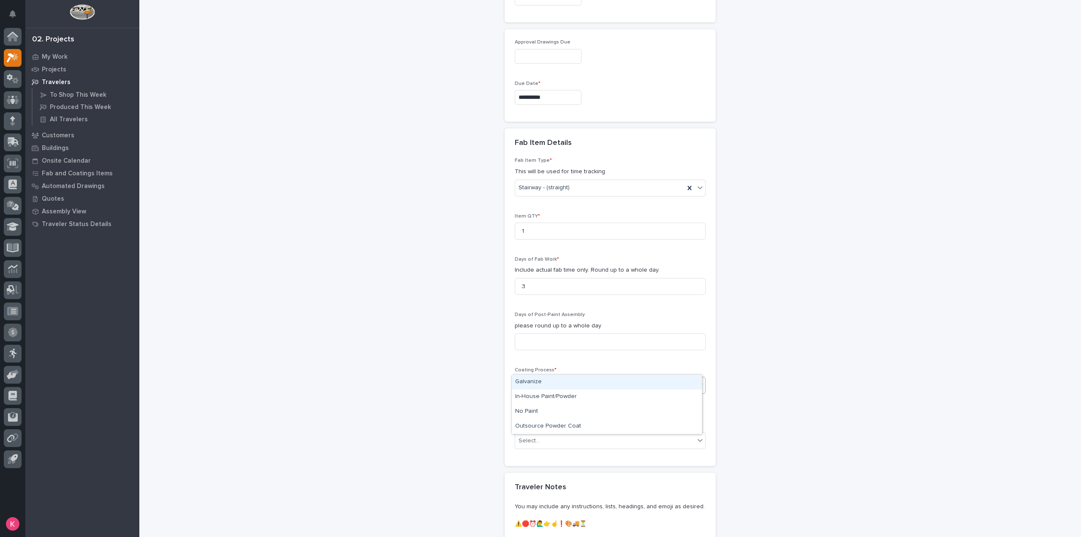
click at [545, 381] on div "Galvanize" at bounding box center [607, 382] width 190 height 15
drag, startPoint x: 539, startPoint y: 412, endPoint x: 542, endPoint y: 417, distance: 5.9
click at [539, 412] on div "Electrical Components * (please select all that apply) Select..." at bounding box center [610, 432] width 191 height 45
click at [546, 434] on div "Select..." at bounding box center [604, 441] width 179 height 14
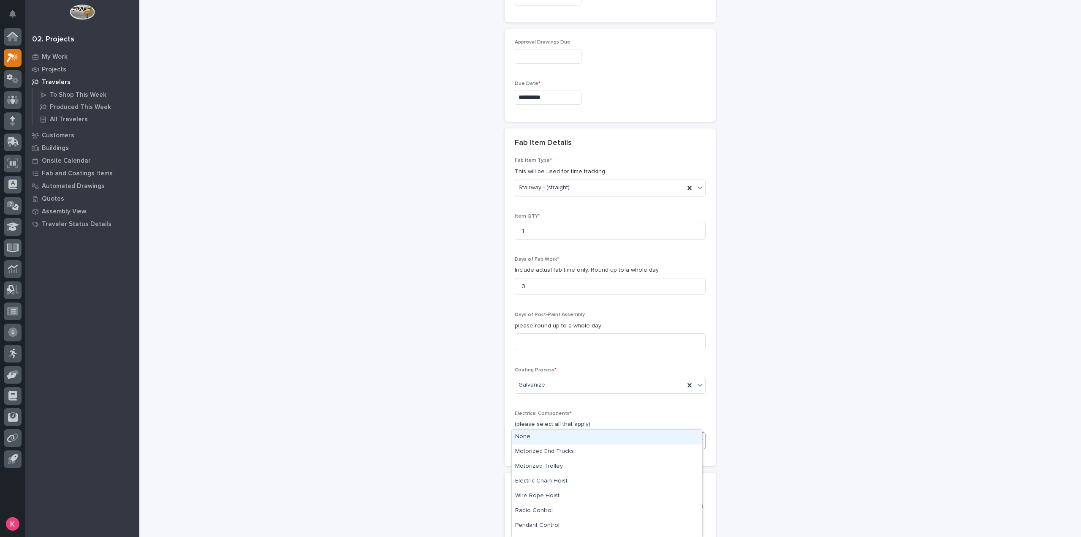
drag, startPoint x: 543, startPoint y: 432, endPoint x: 556, endPoint y: 440, distance: 14.4
click at [543, 433] on div "None" at bounding box center [607, 436] width 190 height 15
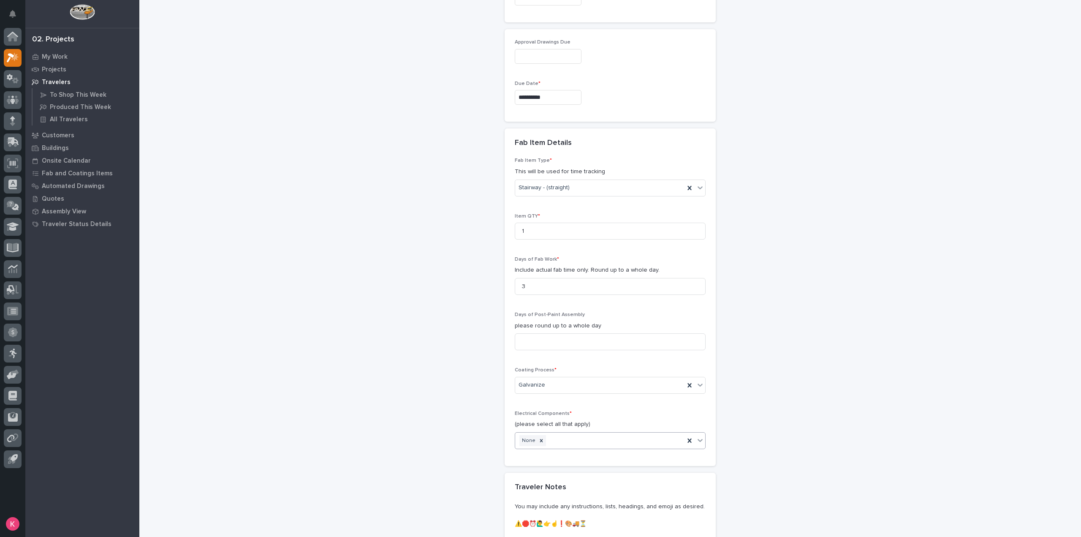
scroll to position [923, 0]
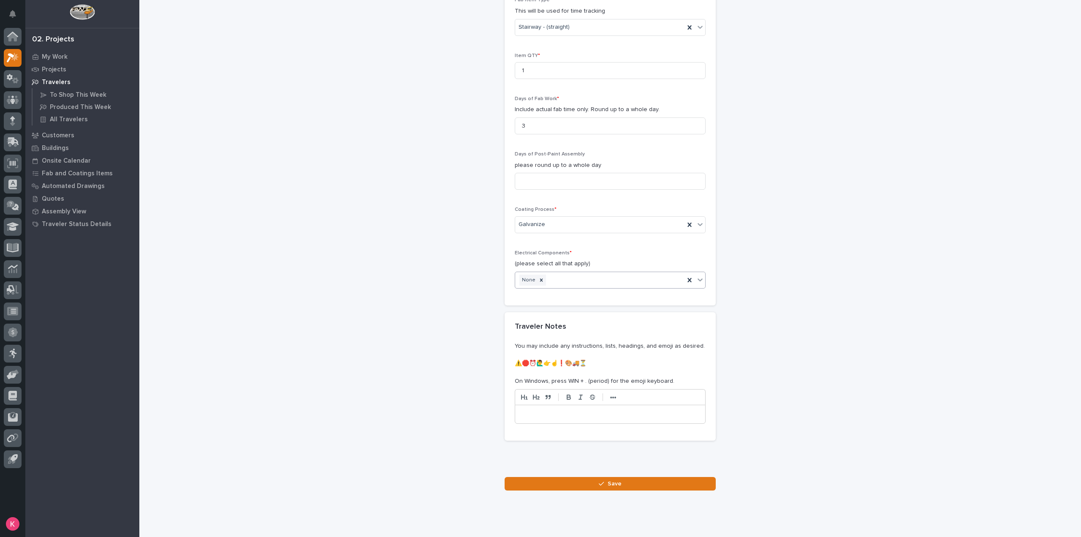
click at [564, 389] on div "•••" at bounding box center [610, 406] width 191 height 35
click at [570, 410] on p at bounding box center [609, 414] width 177 height 8
click at [588, 477] on button "Save" at bounding box center [610, 484] width 211 height 14
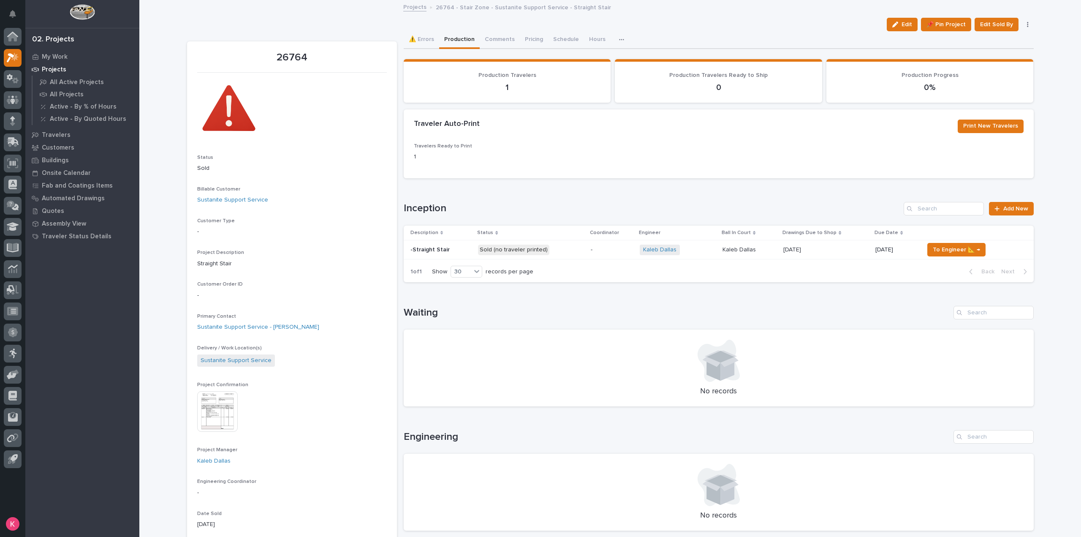
click at [591, 253] on div "-" at bounding box center [612, 250] width 43 height 14
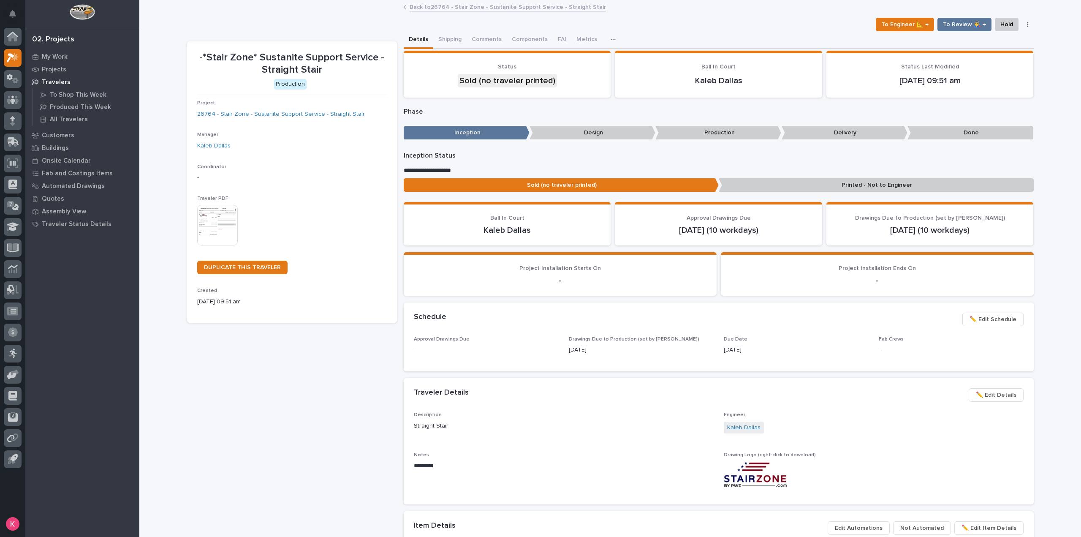
click at [200, 228] on img at bounding box center [217, 225] width 41 height 41
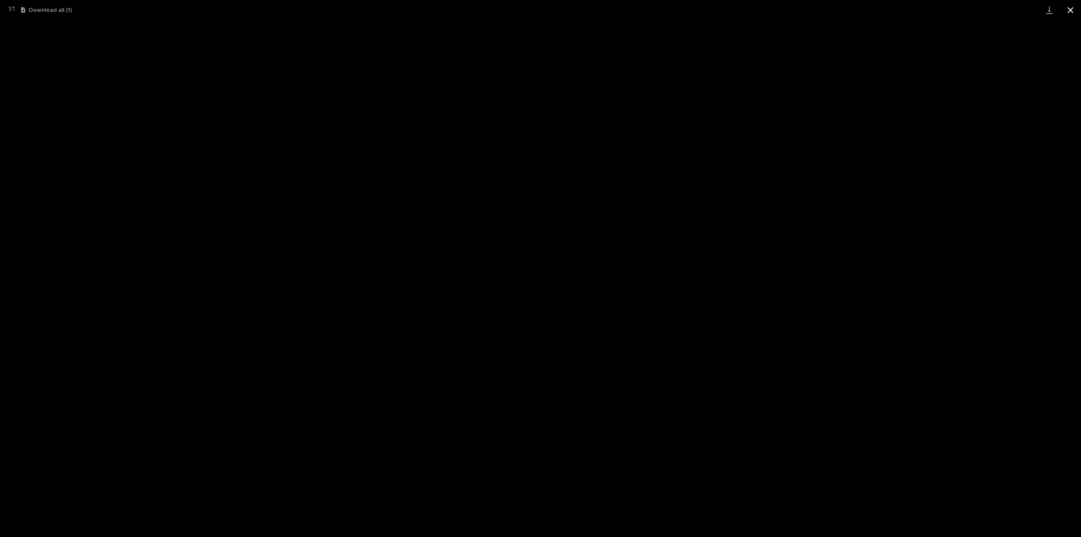
click at [1067, 8] on button "Close gallery" at bounding box center [1070, 10] width 21 height 20
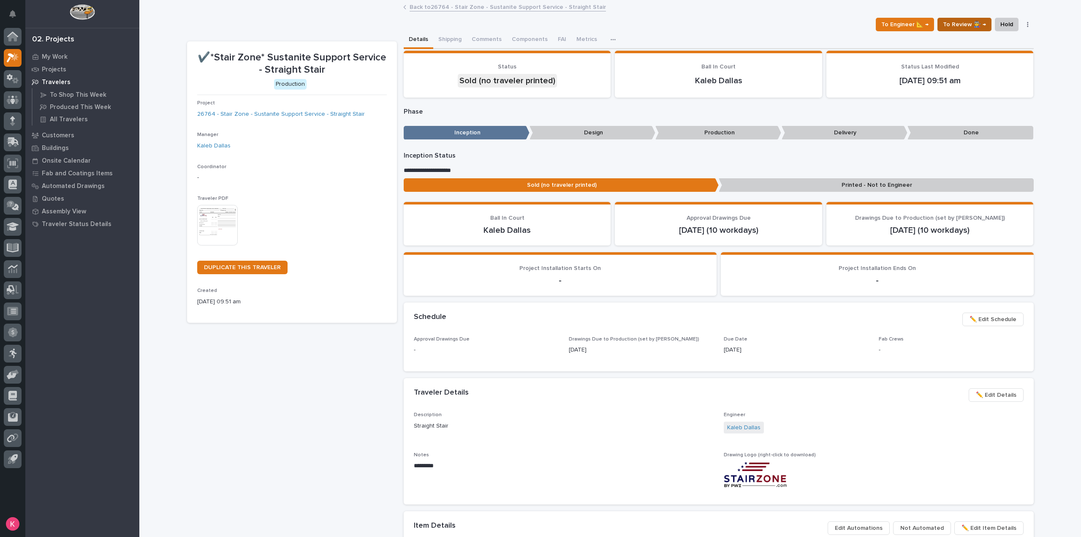
click at [969, 24] on span "To Review 👨‍🏭 →" at bounding box center [964, 24] width 43 height 10
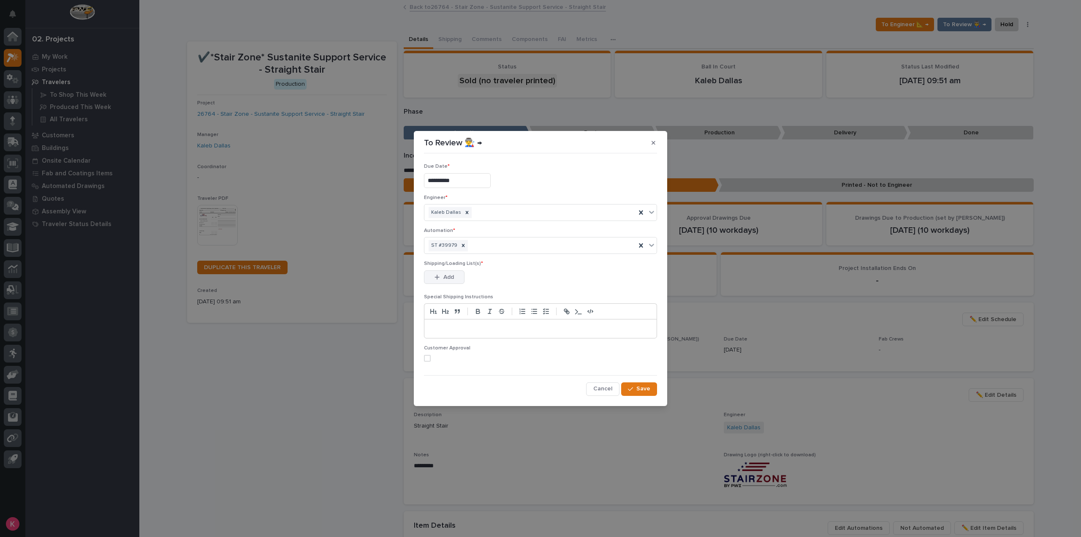
click at [445, 275] on span "Add" at bounding box center [448, 277] width 11 height 8
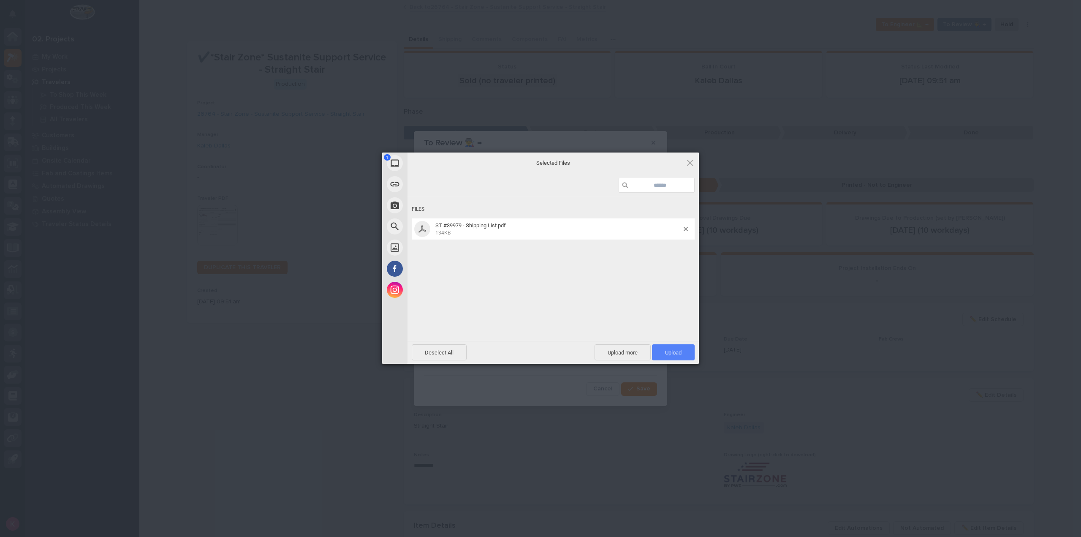
drag, startPoint x: 683, startPoint y: 353, endPoint x: 681, endPoint y: 359, distance: 7.1
click at [682, 353] on span "Upload 1" at bounding box center [673, 352] width 43 height 16
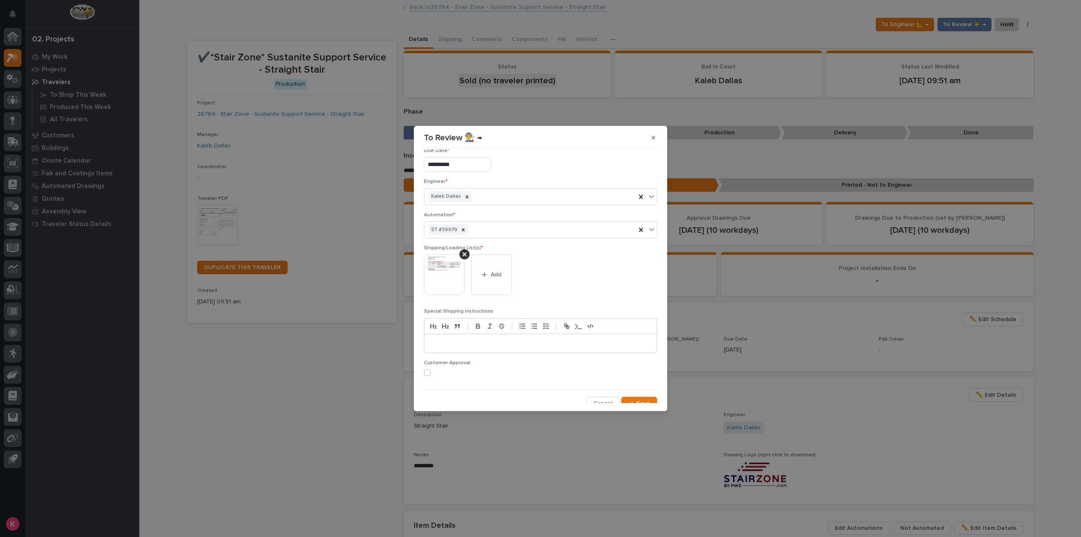
scroll to position [16, 0]
click at [637, 394] on span "Save" at bounding box center [643, 398] width 14 height 8
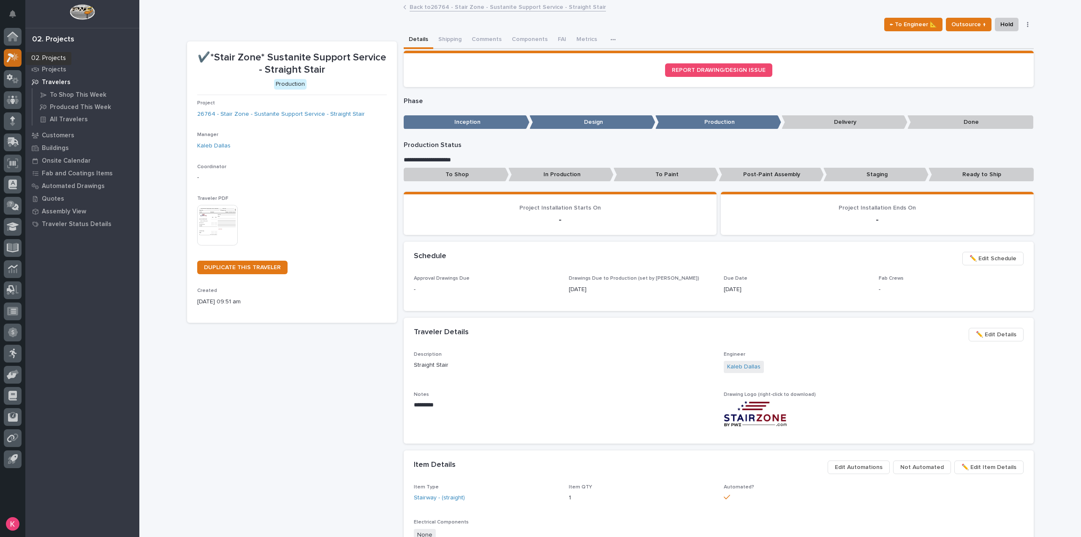
click at [17, 54] on icon at bounding box center [14, 56] width 7 height 8
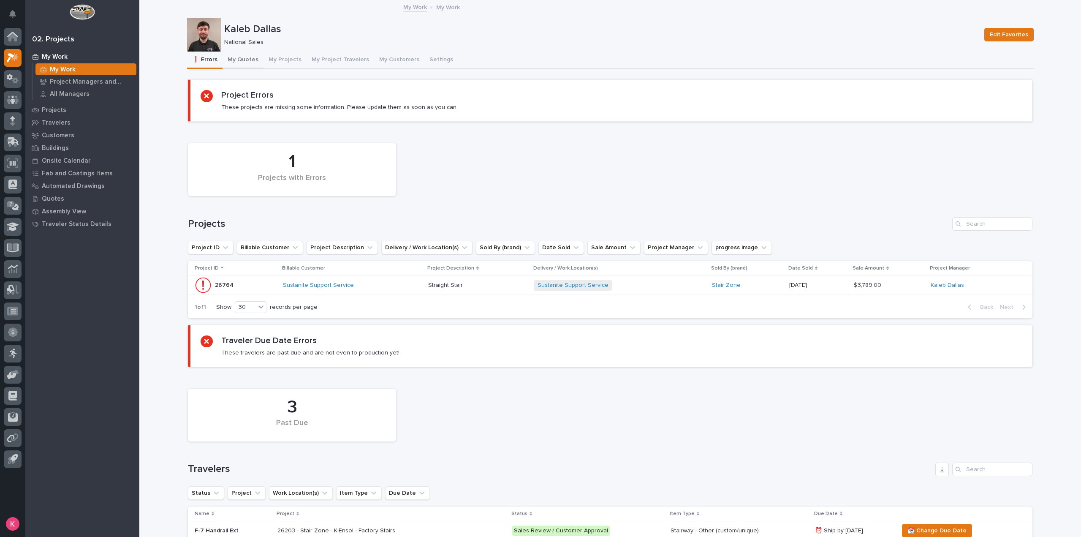
click at [231, 60] on button "My Quotes" at bounding box center [243, 61] width 41 height 18
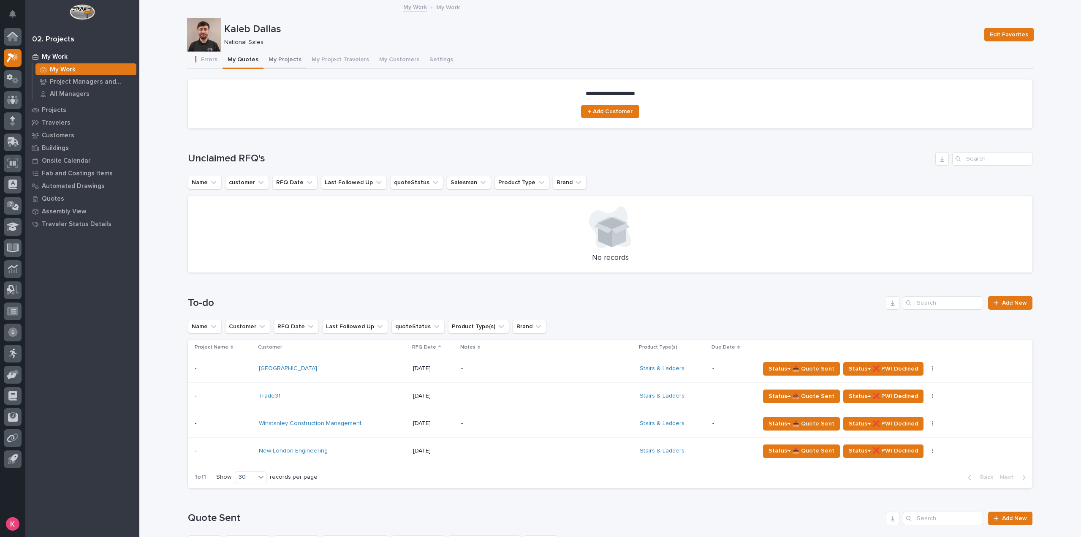
click at [273, 62] on button "My Projects" at bounding box center [284, 61] width 43 height 18
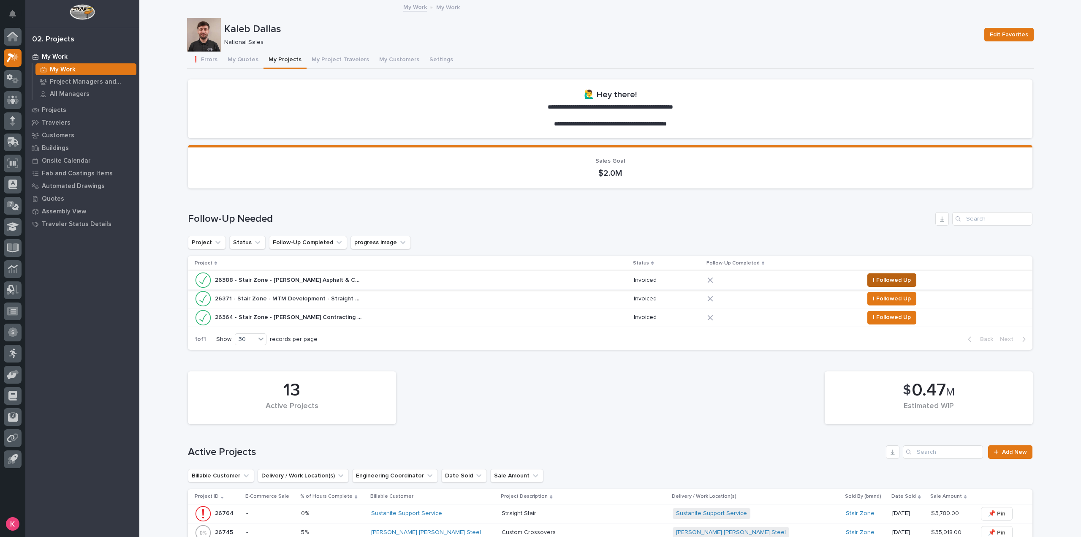
click at [884, 280] on span "I Followed Up" at bounding box center [892, 280] width 38 height 10
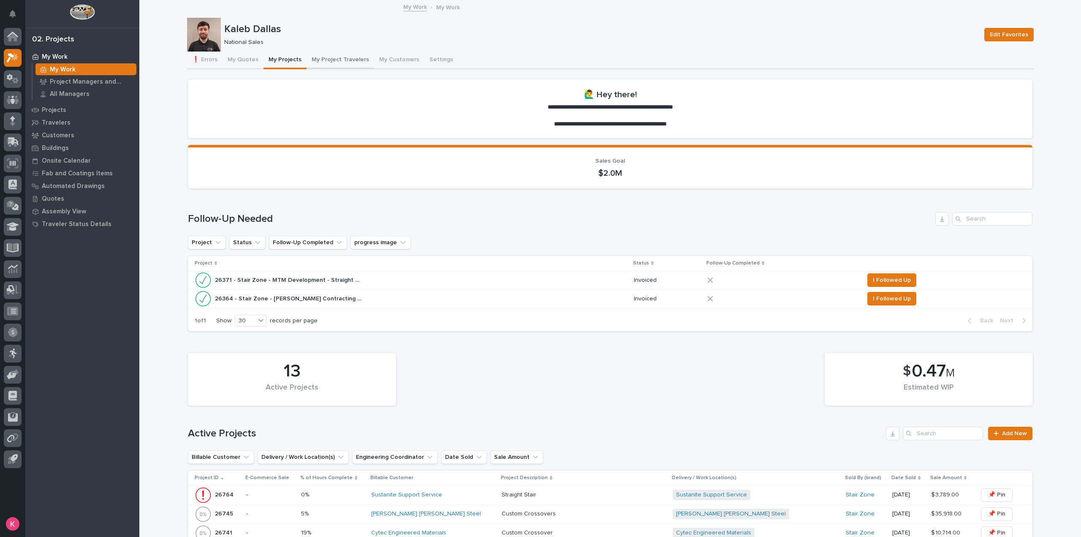
click at [328, 61] on button "My Project Travelers" at bounding box center [341, 61] width 68 height 18
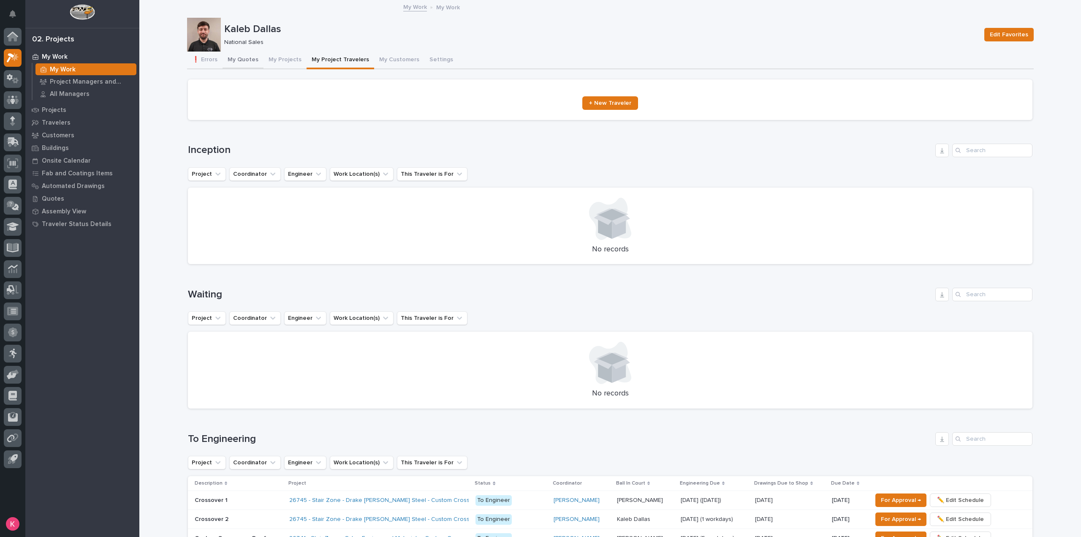
click at [242, 58] on button "My Quotes" at bounding box center [243, 61] width 41 height 18
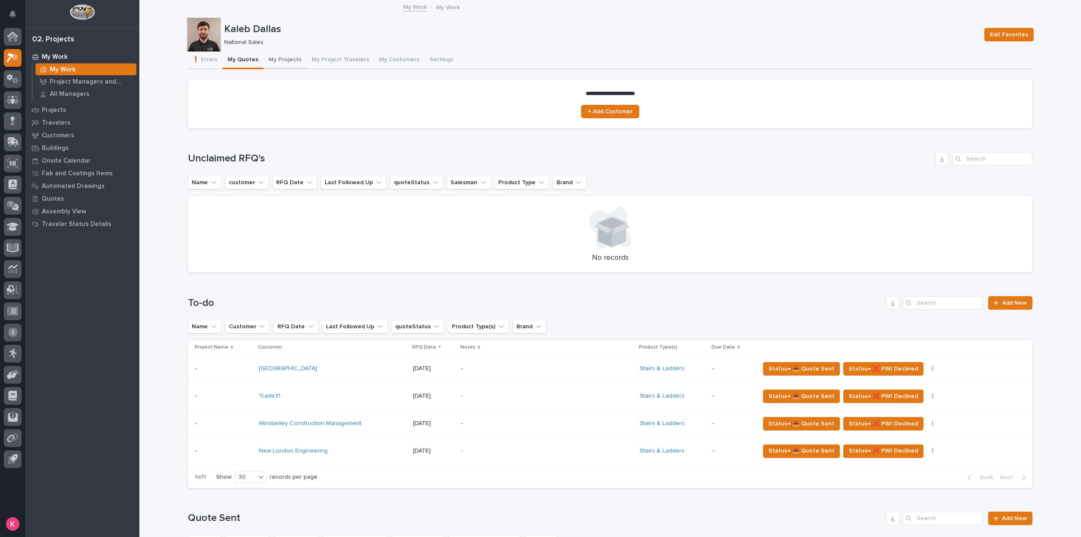
click at [280, 52] on button "My Projects" at bounding box center [284, 61] width 43 height 18
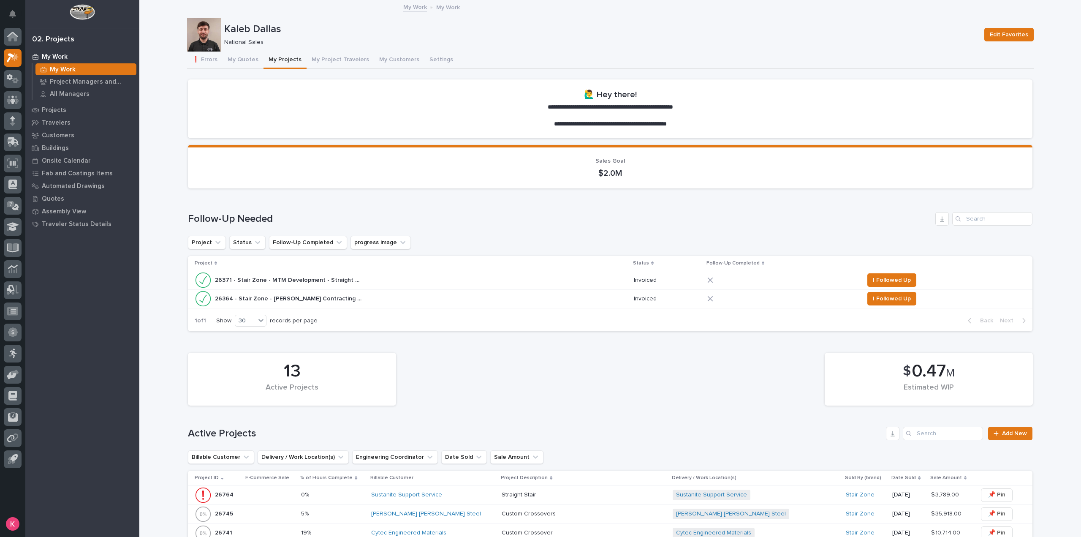
click at [712, 279] on icon at bounding box center [710, 280] width 6 height 6
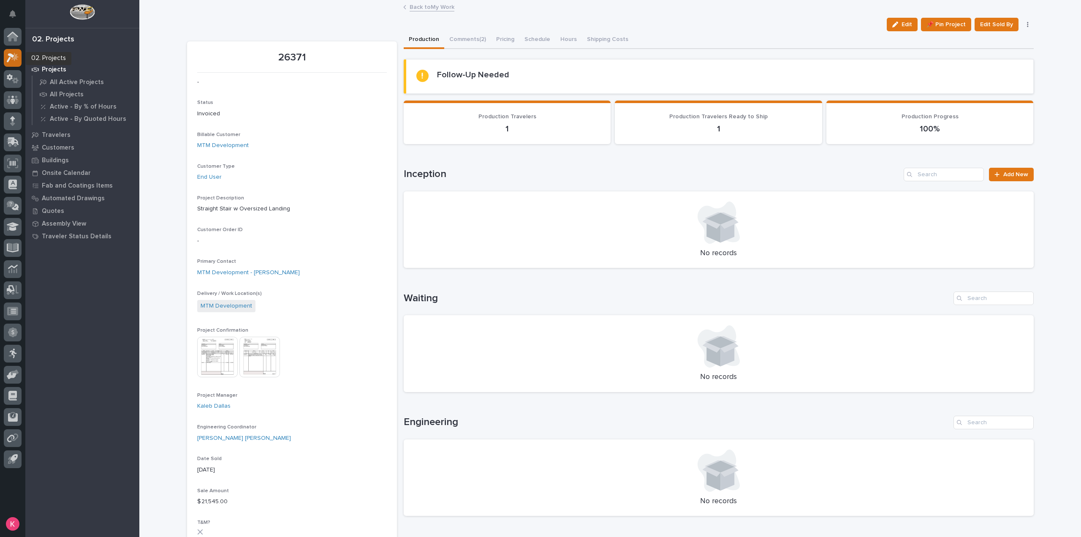
click at [12, 57] on icon at bounding box center [11, 57] width 8 height 9
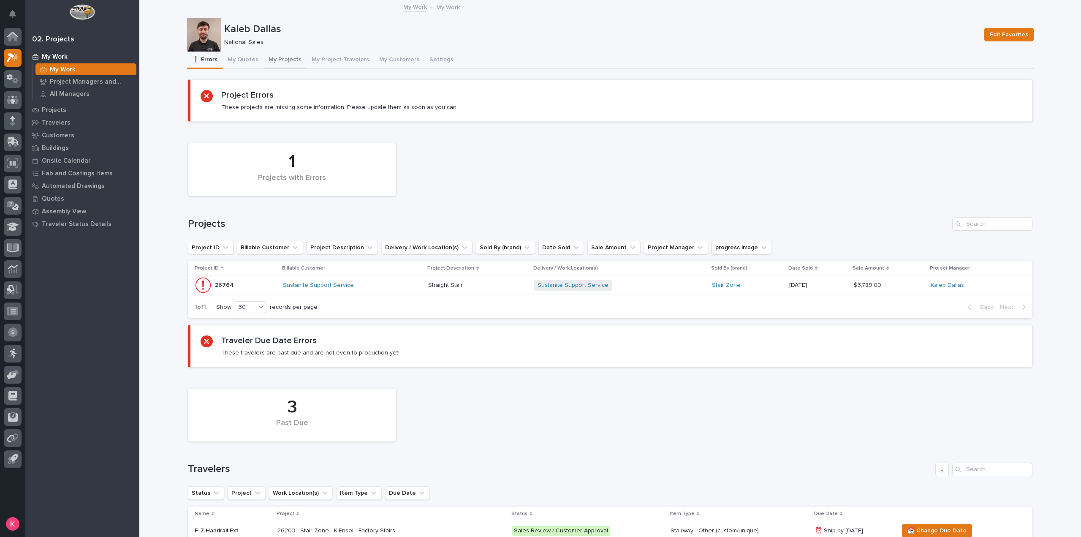
click at [277, 59] on button "My Projects" at bounding box center [284, 61] width 43 height 18
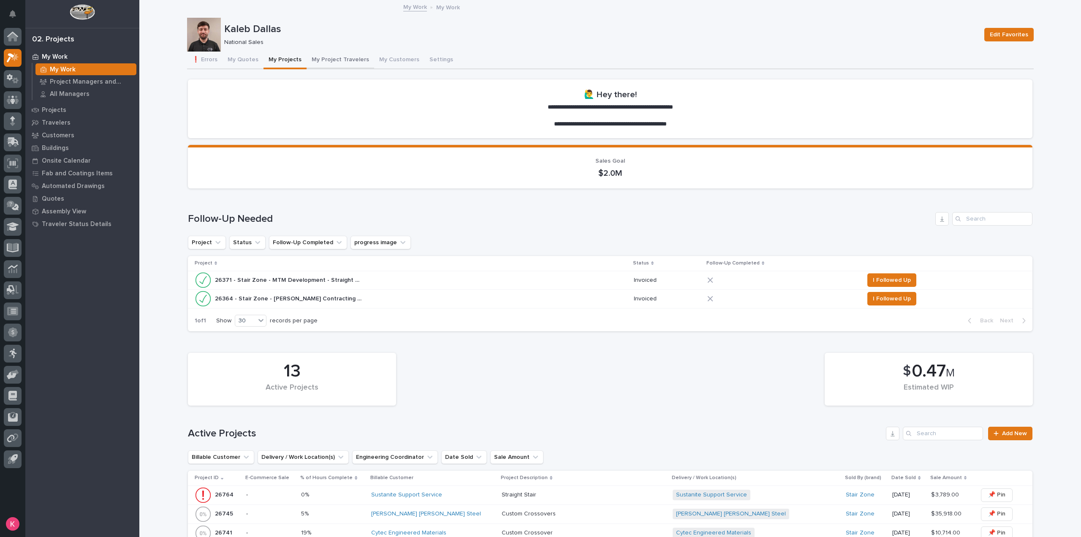
click at [338, 62] on button "My Project Travelers" at bounding box center [341, 61] width 68 height 18
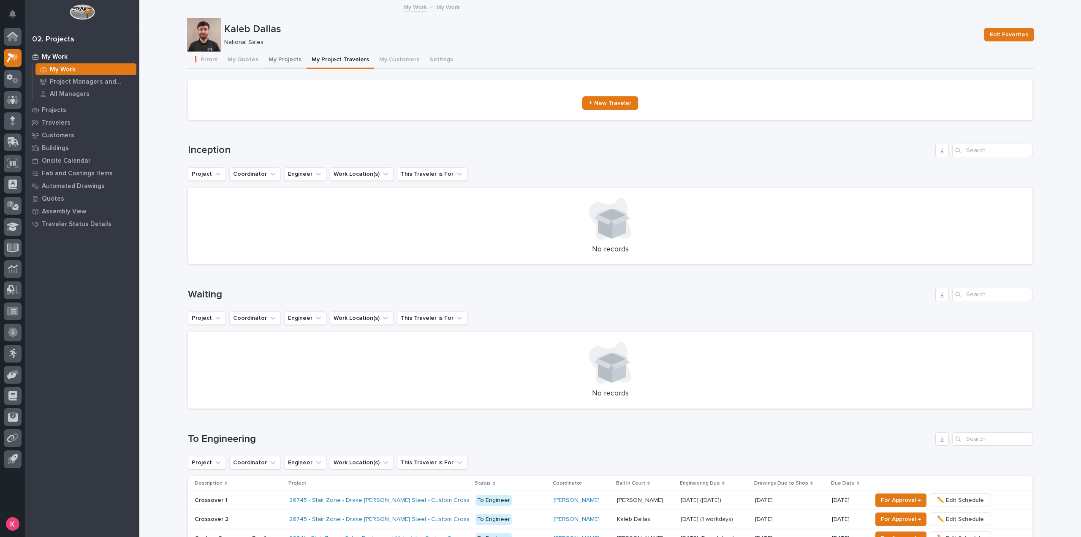
click at [245, 60] on button "My Quotes" at bounding box center [243, 61] width 41 height 18
click at [187, 60] on button "❗ Errors" at bounding box center [204, 61] width 35 height 18
click at [205, 60] on button "❗ Errors" at bounding box center [204, 61] width 35 height 18
click at [282, 59] on button "My Projects" at bounding box center [284, 61] width 43 height 18
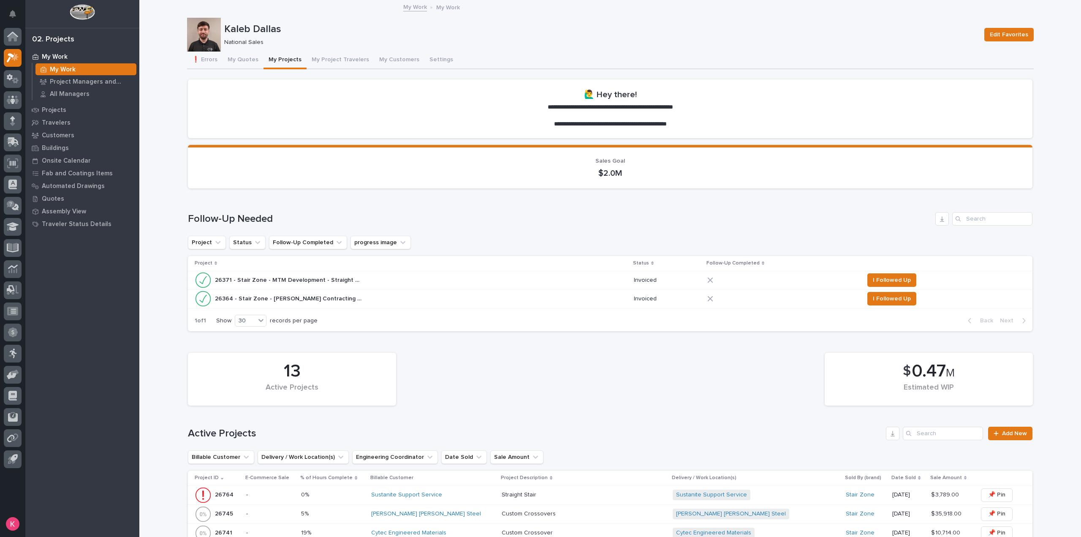
click at [713, 281] on icon at bounding box center [710, 279] width 5 height 5
click at [883, 278] on span "I Followed Up" at bounding box center [892, 280] width 38 height 10
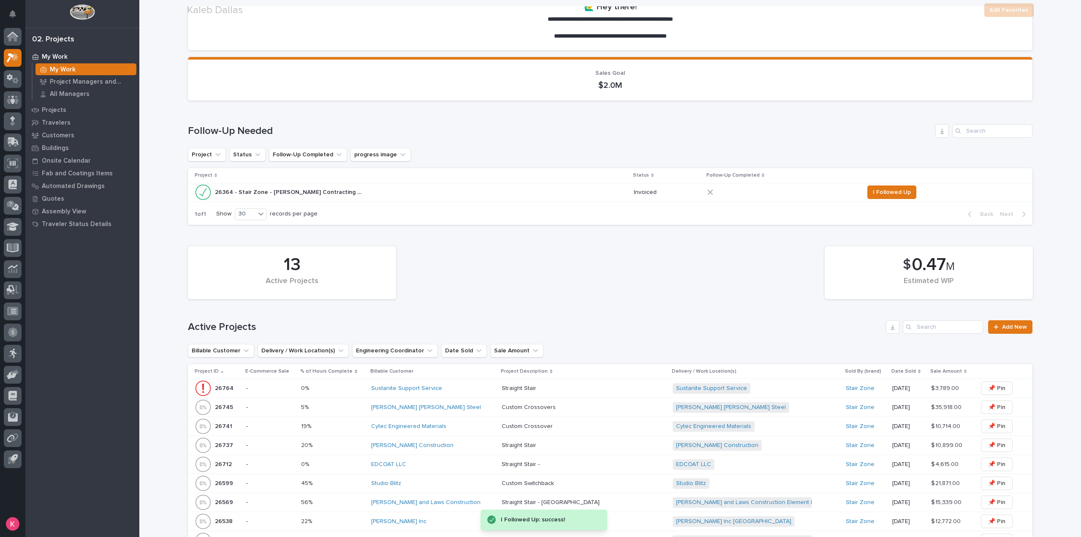
scroll to position [253, 0]
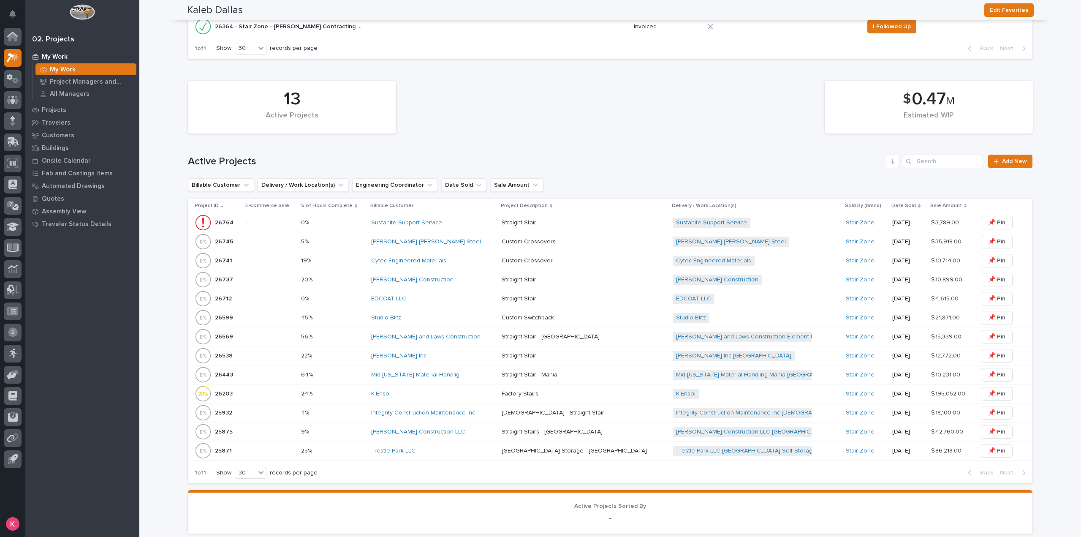
click at [467, 261] on div "Cytec Engineered Materials" at bounding box center [433, 260] width 124 height 7
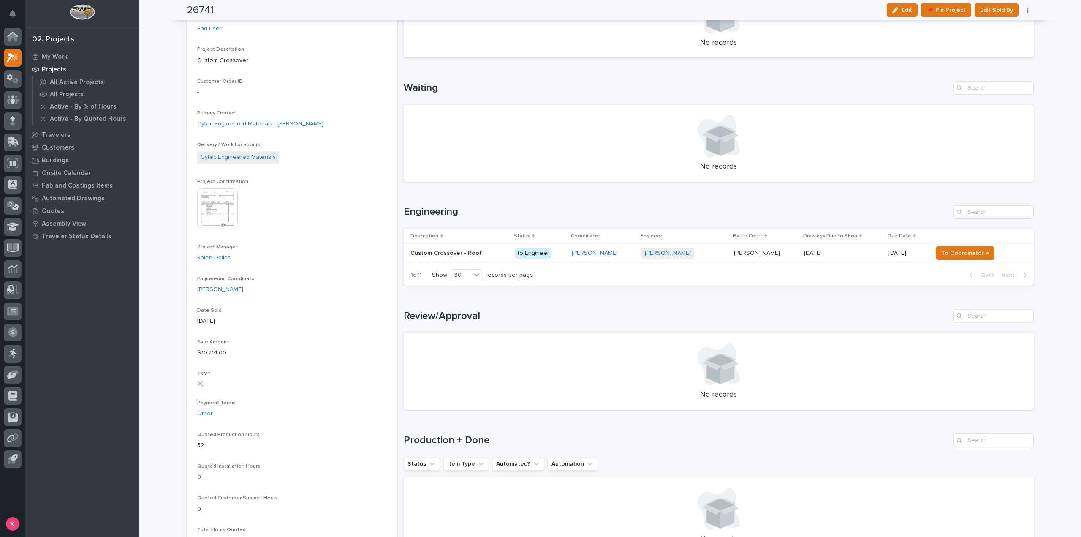
scroll to position [42, 0]
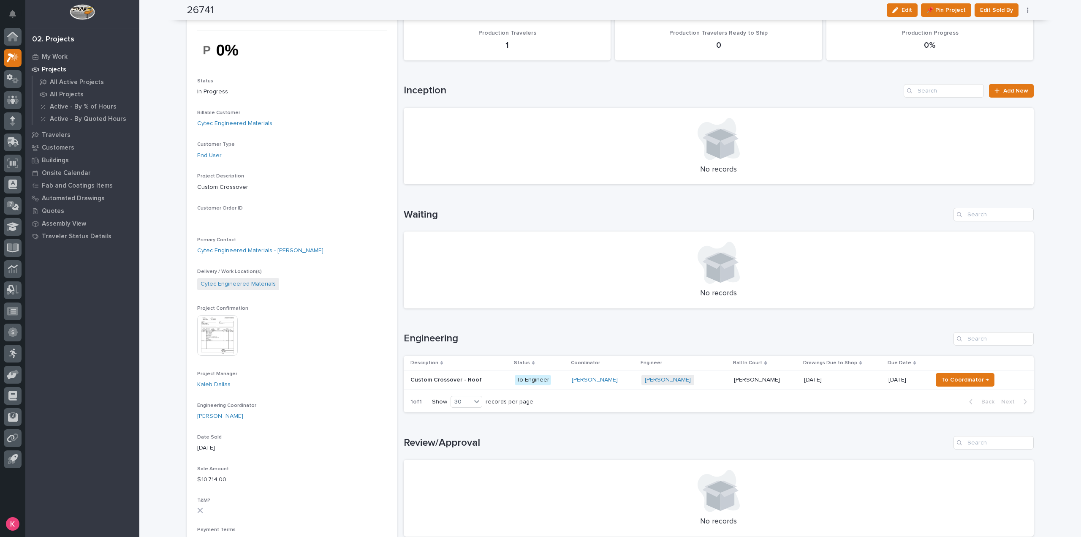
drag, startPoint x: 427, startPoint y: 222, endPoint x: 426, endPoint y: 211, distance: 11.0
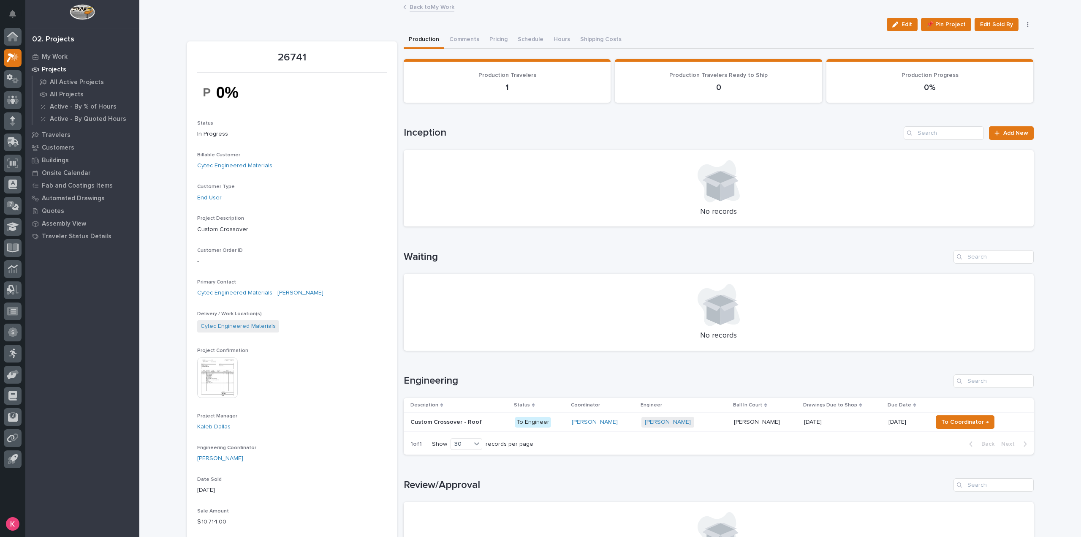
click at [424, 5] on link "Back to My Work" at bounding box center [432, 7] width 45 height 10
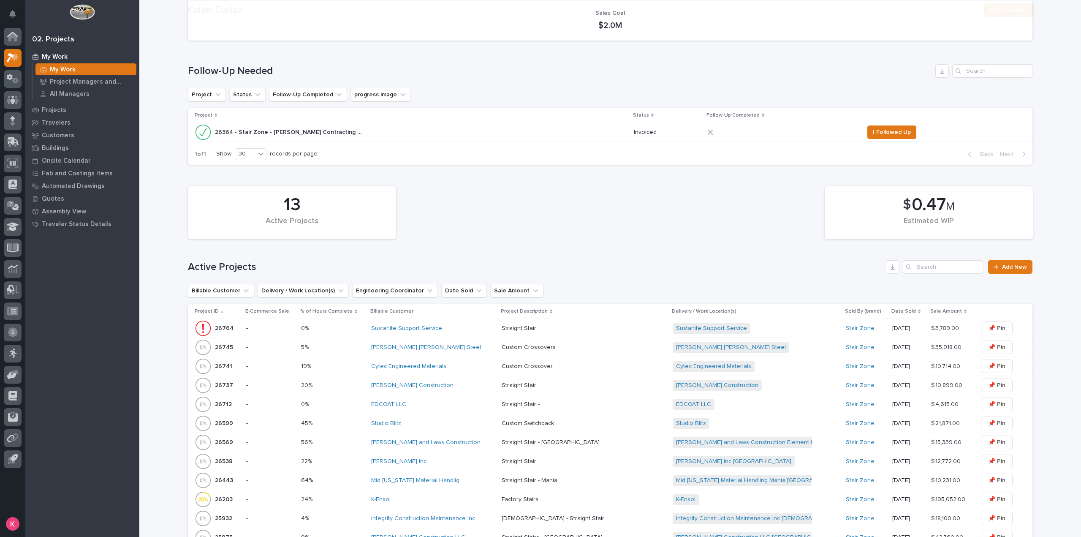
scroll to position [296, 0]
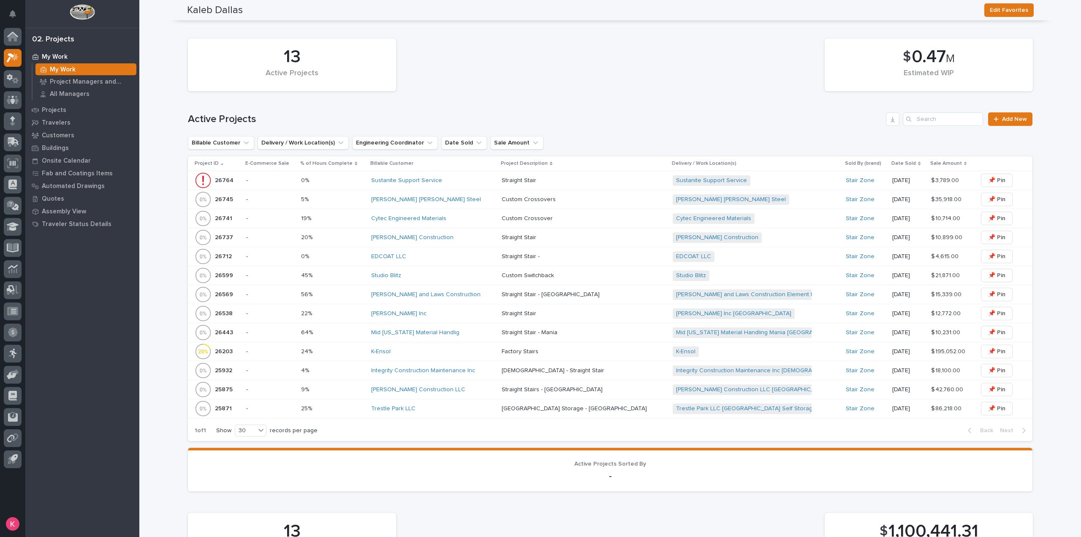
click at [466, 237] on div "Foster Construction" at bounding box center [433, 237] width 124 height 7
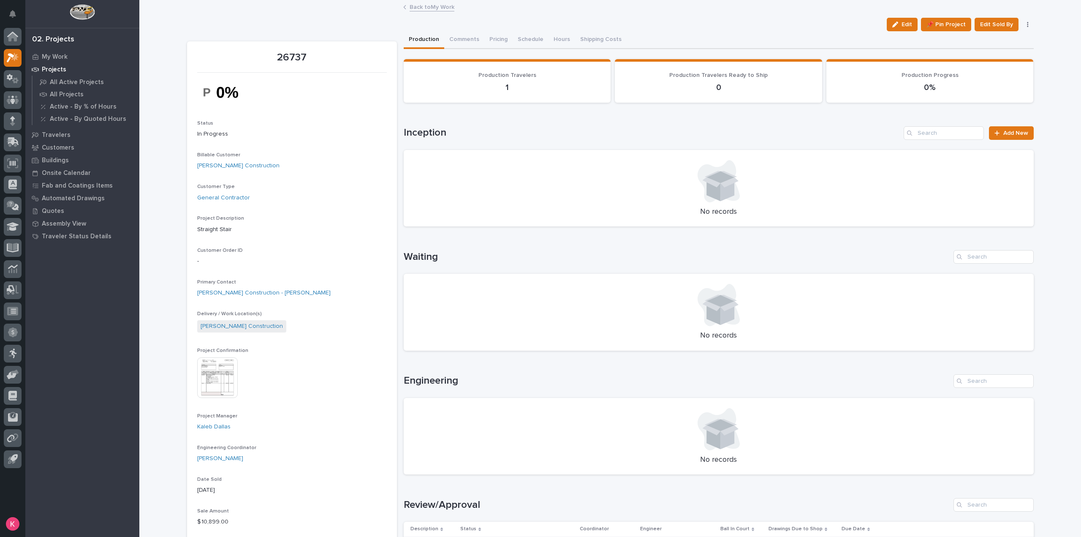
scroll to position [296, 0]
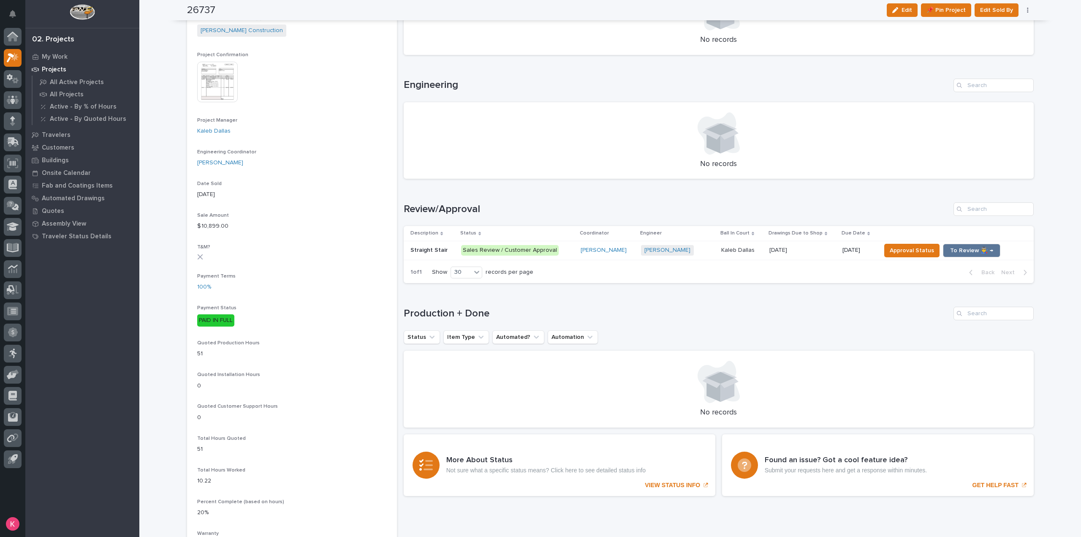
click at [698, 258] on div "Rishi Desai + 0" at bounding box center [677, 250] width 73 height 17
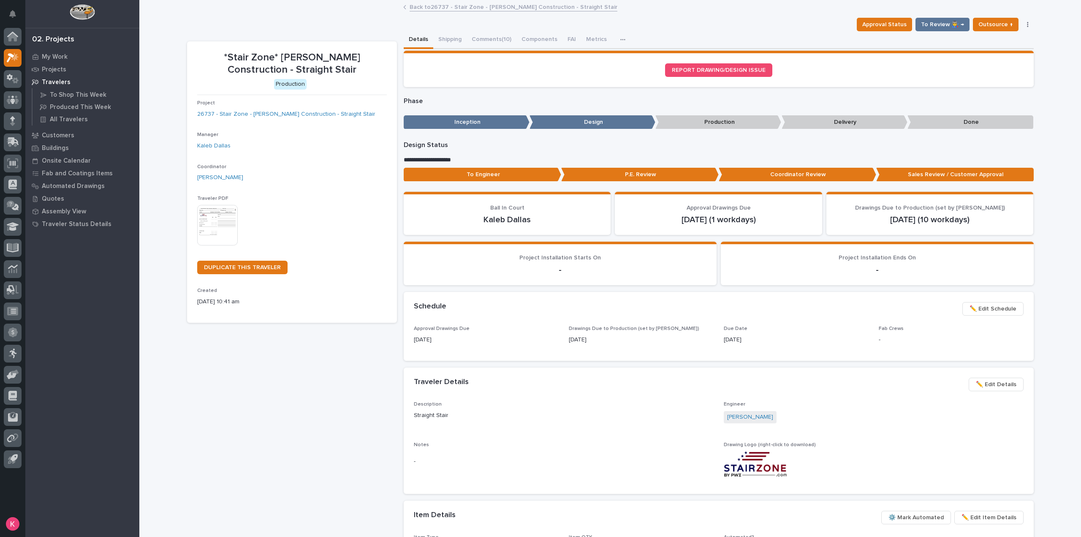
click at [487, 42] on button "Comments (10)" at bounding box center [492, 40] width 50 height 18
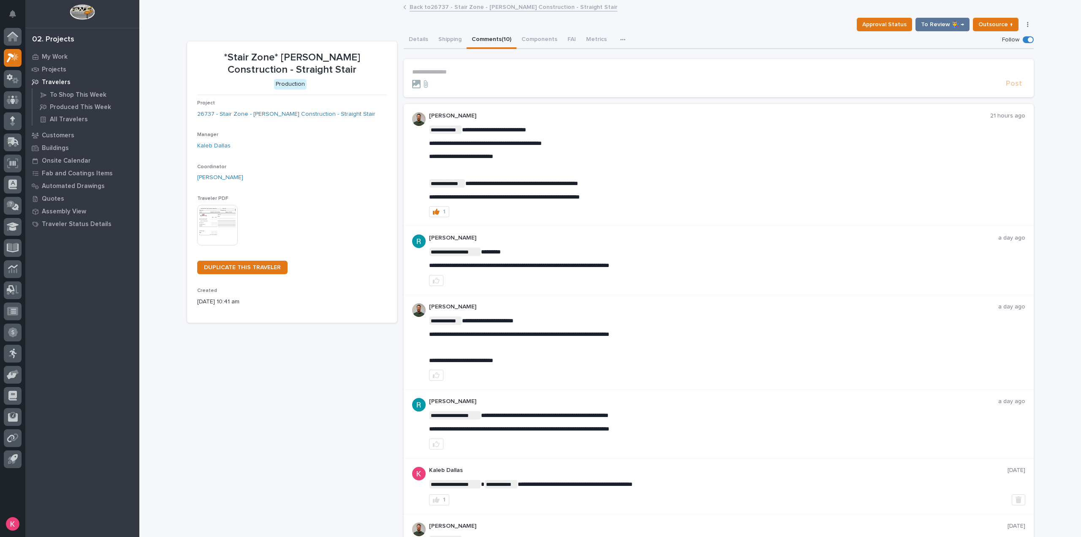
click at [422, 11] on link "Back to 26737 - Stair Zone - Foster Construction - Straight Stair" at bounding box center [514, 7] width 208 height 10
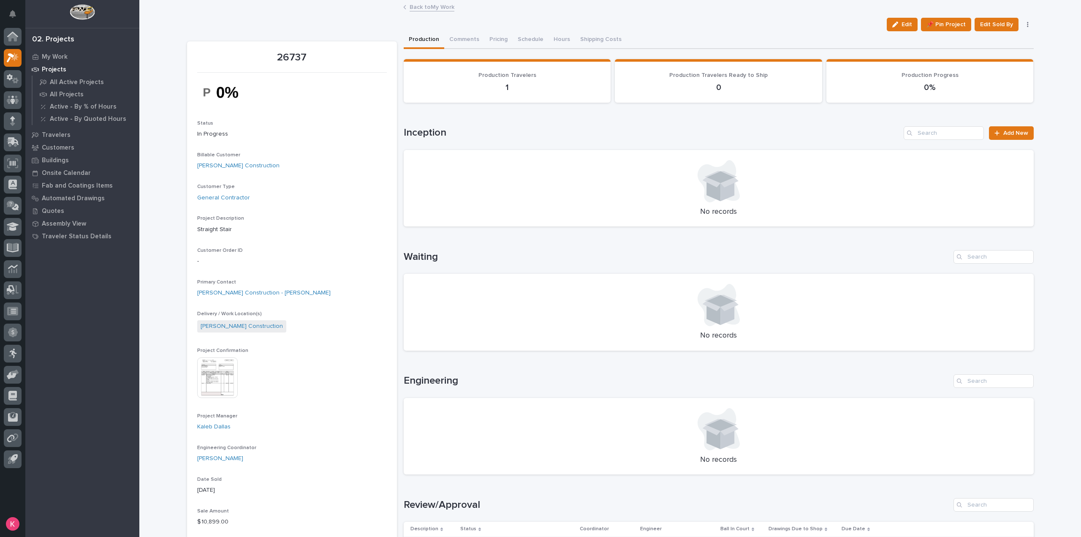
click at [437, 6] on link "Back to My Work" at bounding box center [432, 7] width 45 height 10
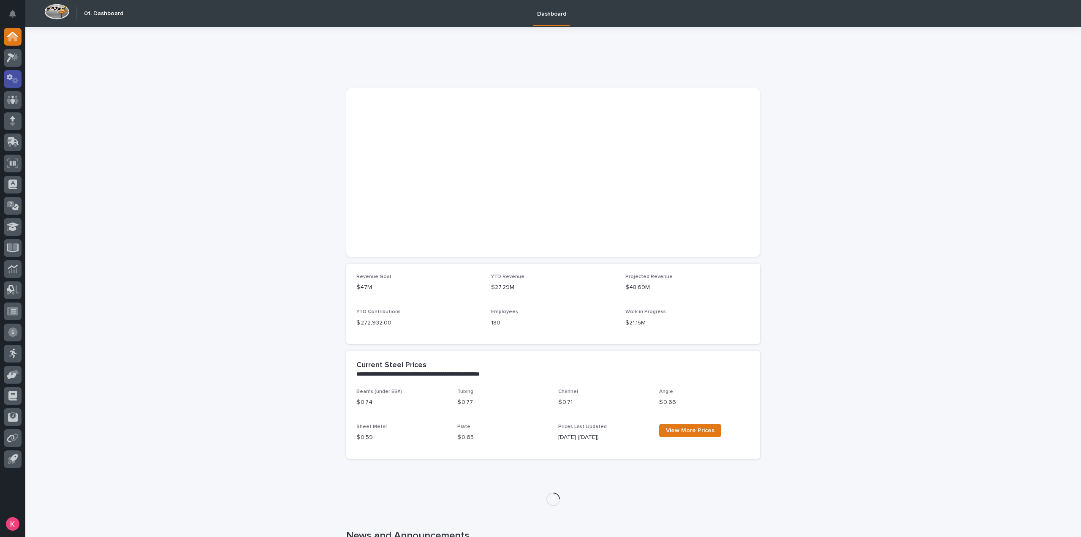
click at [9, 79] on icon at bounding box center [10, 77] width 6 height 6
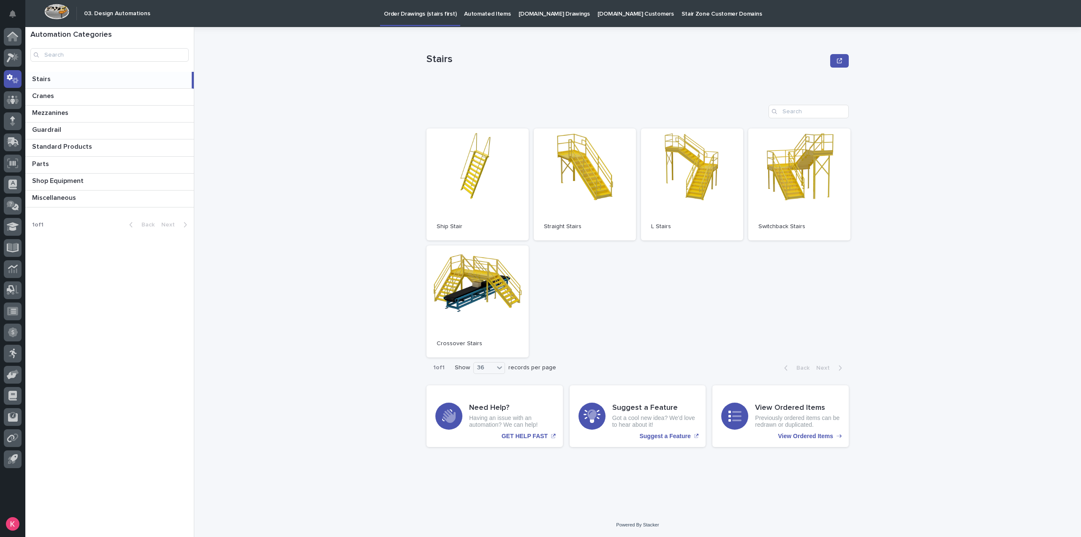
click at [464, 14] on p "Automated Items" at bounding box center [487, 9] width 46 height 18
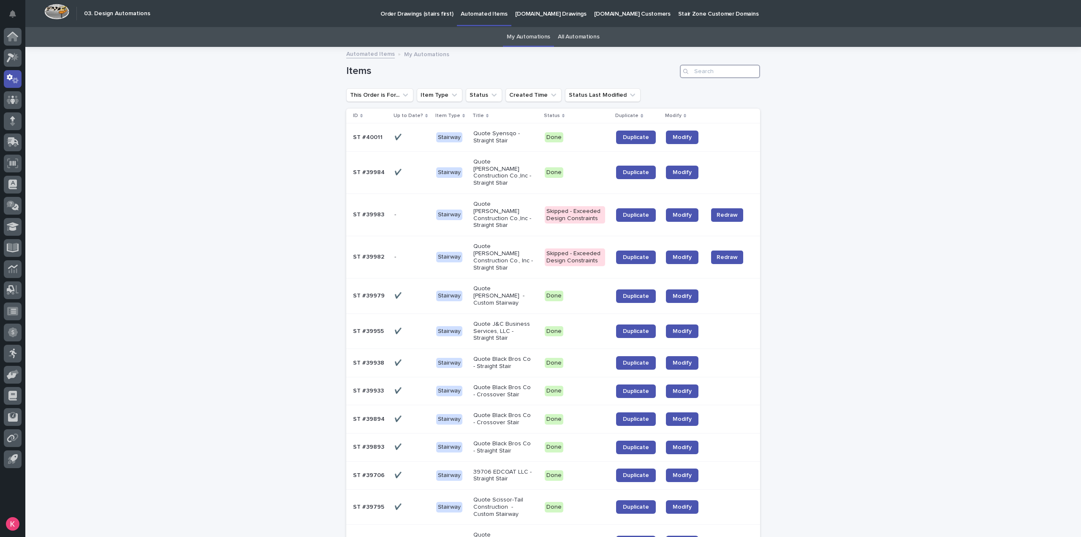
click at [703, 71] on input "Search" at bounding box center [720, 72] width 80 height 14
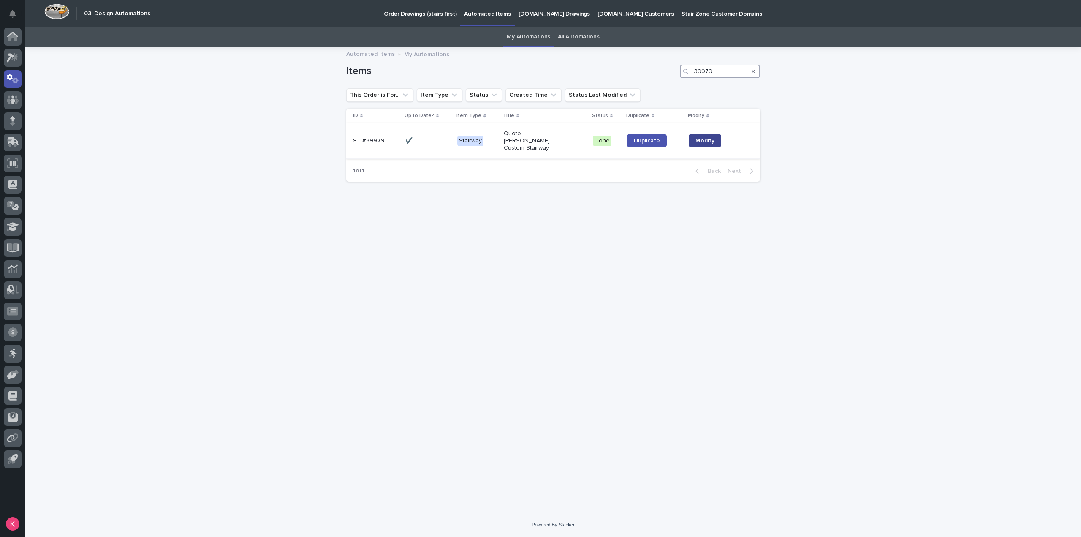
type input "39979"
click at [707, 139] on span "Modify" at bounding box center [704, 141] width 19 height 6
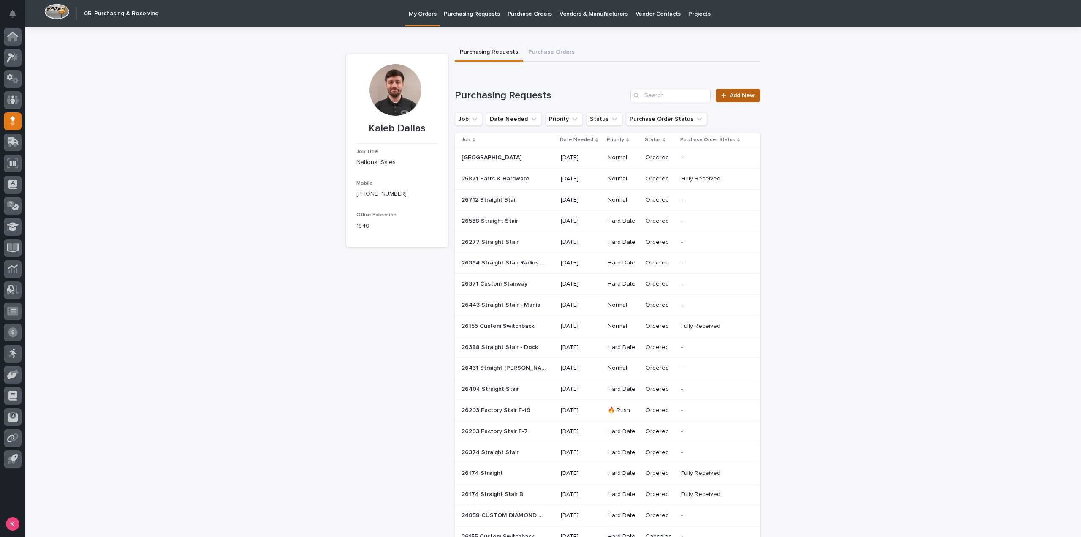
click at [742, 99] on link "Add New" at bounding box center [738, 96] width 44 height 14
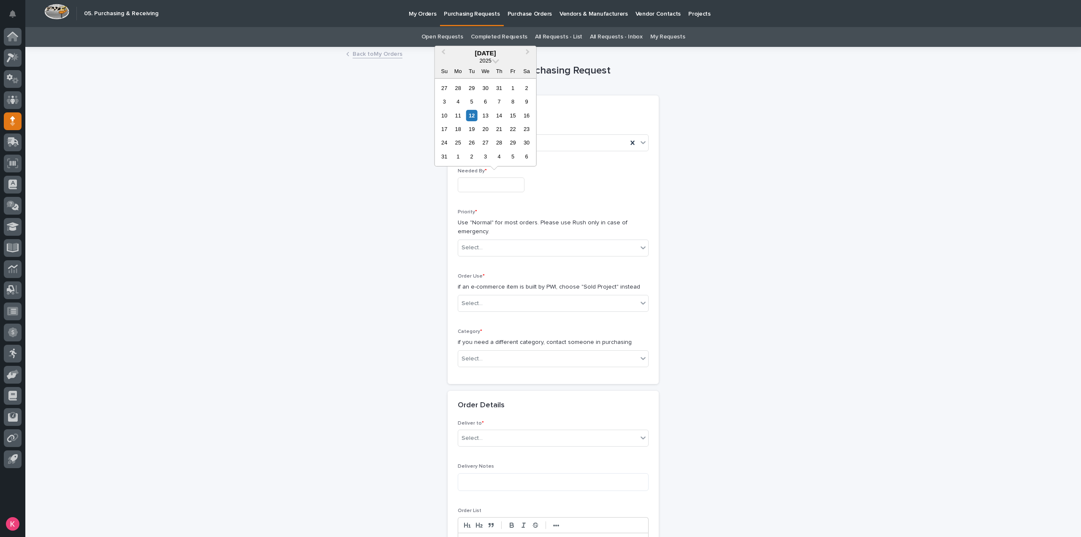
click at [504, 179] on input "text" at bounding box center [491, 184] width 67 height 15
click at [506, 116] on div "10 11 12 13 14 15 16" at bounding box center [485, 116] width 96 height 14
click at [497, 116] on div "14" at bounding box center [499, 115] width 11 height 11
type input "**********"
click at [484, 224] on p "Use "Normal" for most orders. Please use Rush only in case of emergency." at bounding box center [553, 227] width 191 height 18
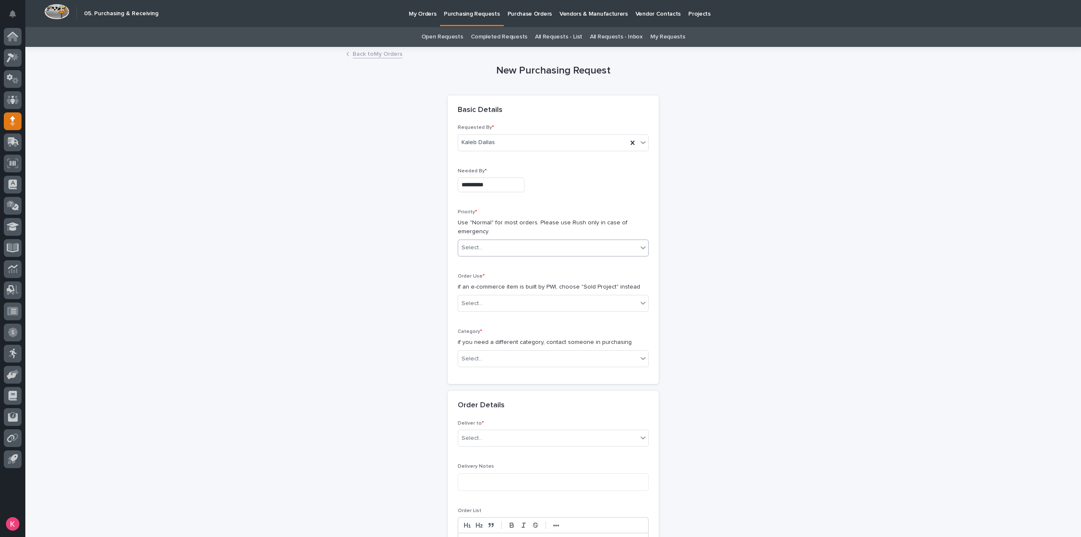
click at [490, 247] on div "Select..." at bounding box center [547, 248] width 179 height 14
click at [478, 279] on div "Hard Date" at bounding box center [550, 277] width 190 height 15
click at [489, 301] on div "Select..." at bounding box center [547, 303] width 179 height 14
click at [497, 316] on div "Sold Project" at bounding box center [550, 318] width 190 height 15
drag, startPoint x: 494, startPoint y: 355, endPoint x: 493, endPoint y: 361, distance: 5.9
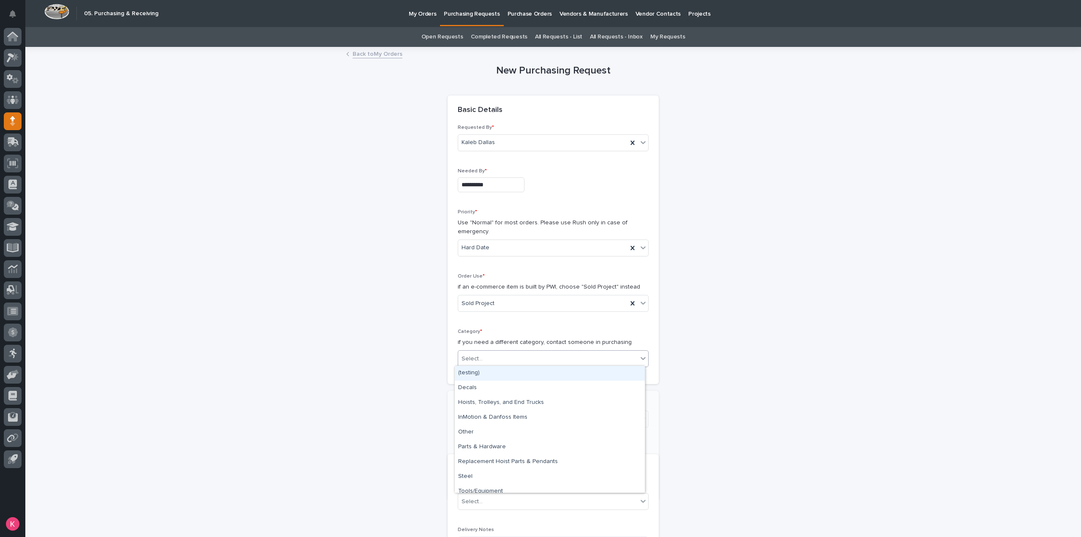
click at [493, 356] on div "Select..." at bounding box center [547, 359] width 179 height 14
click at [481, 473] on div "Steel" at bounding box center [550, 476] width 190 height 15
click at [507, 420] on div "Select..." at bounding box center [547, 419] width 179 height 14
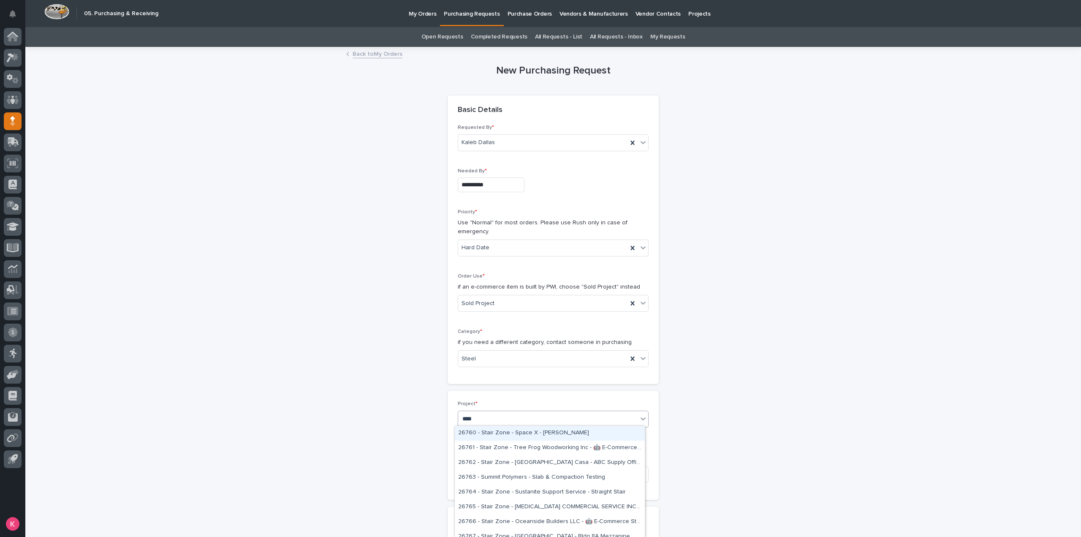
type input "*****"
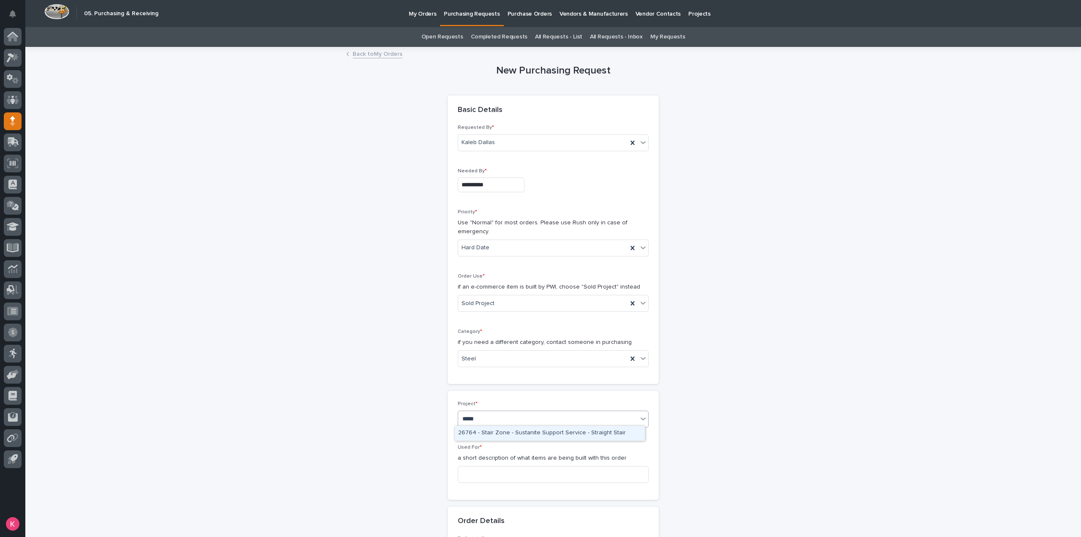
click at [516, 429] on div "26764 - Stair Zone - Sustanite Support Service - Straight Stair" at bounding box center [550, 433] width 190 height 15
click at [509, 466] on input at bounding box center [553, 474] width 191 height 17
type input "s"
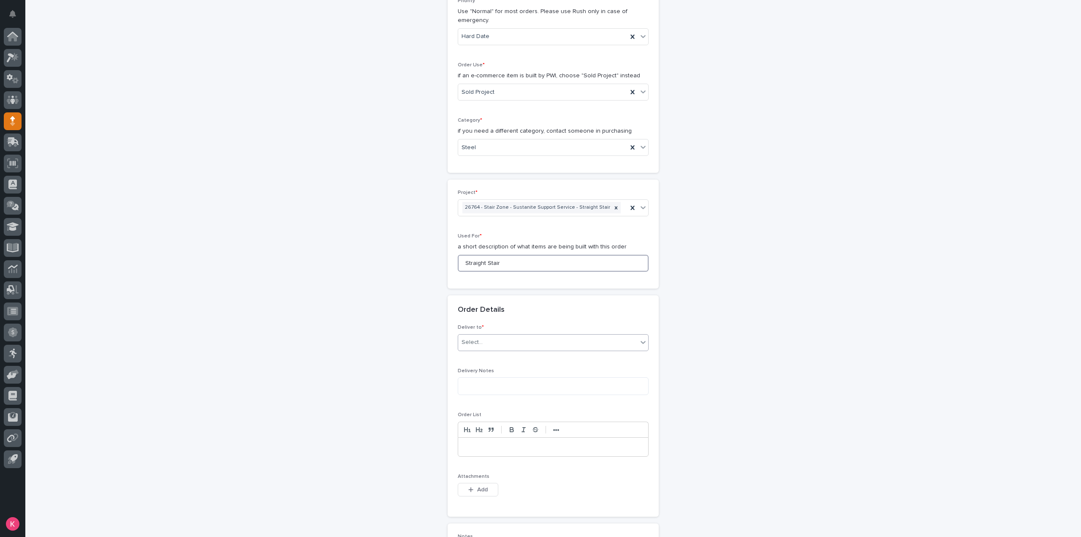
type input "Straight Stair"
click at [492, 348] on div "Deliver to * Select..." at bounding box center [553, 340] width 191 height 33
click at [499, 342] on div "Select..." at bounding box center [547, 342] width 179 height 14
click at [496, 358] on div "PWI" at bounding box center [550, 356] width 190 height 15
drag, startPoint x: 488, startPoint y: 380, endPoint x: 488, endPoint y: 389, distance: 9.7
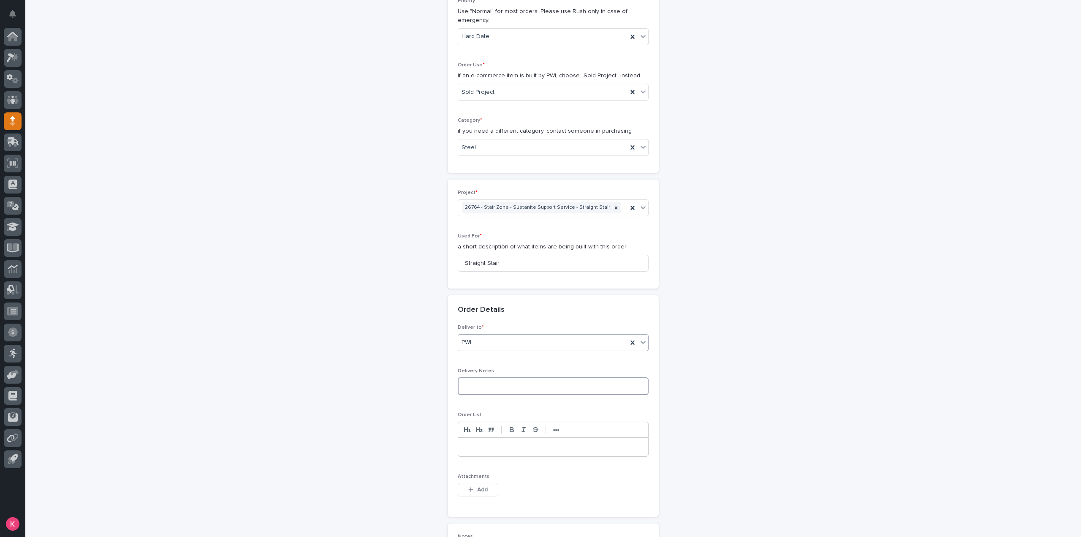
click at [488, 380] on textarea at bounding box center [553, 386] width 191 height 18
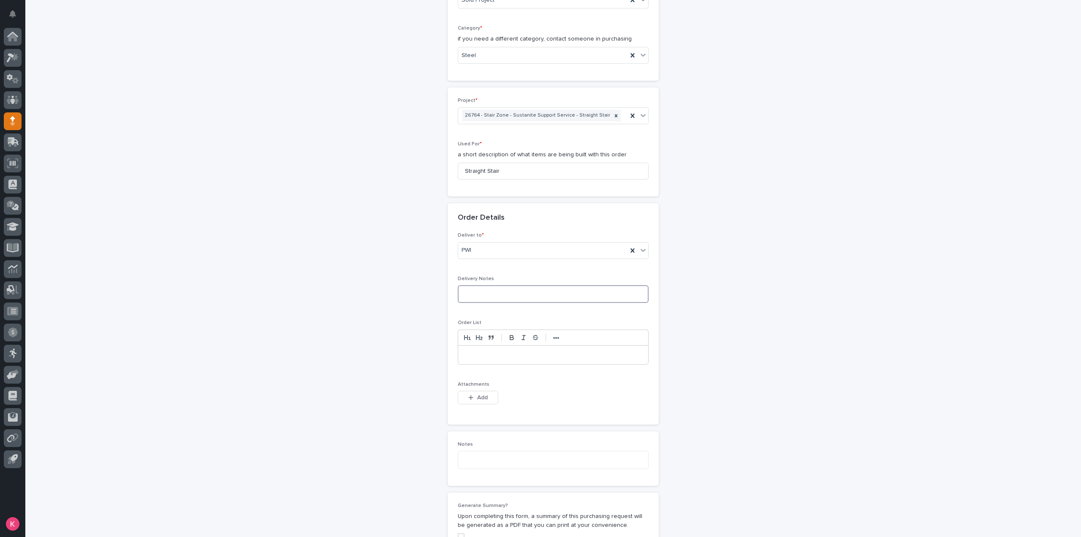
scroll to position [422, 0]
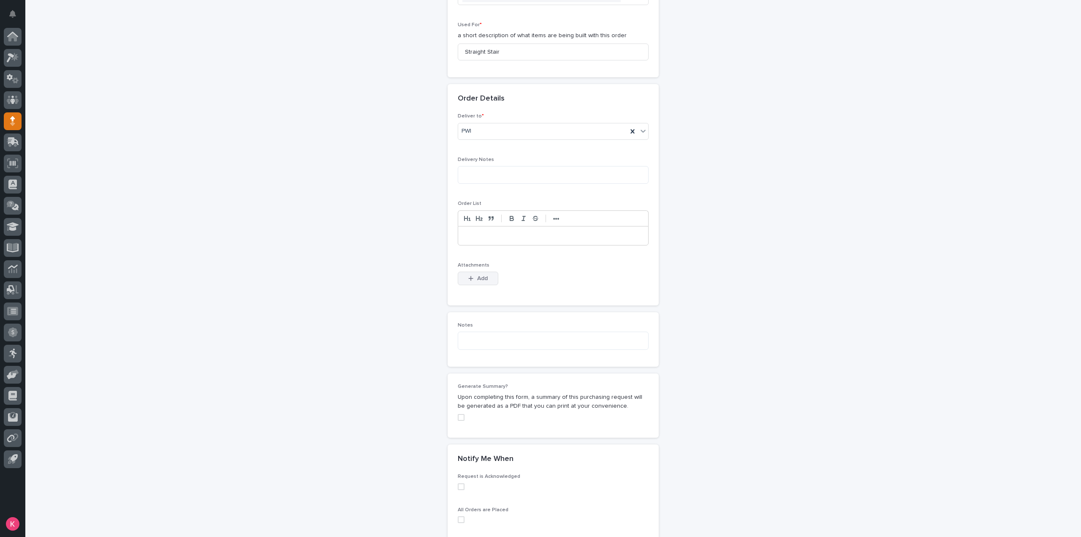
click at [475, 280] on button "Add" at bounding box center [478, 278] width 41 height 14
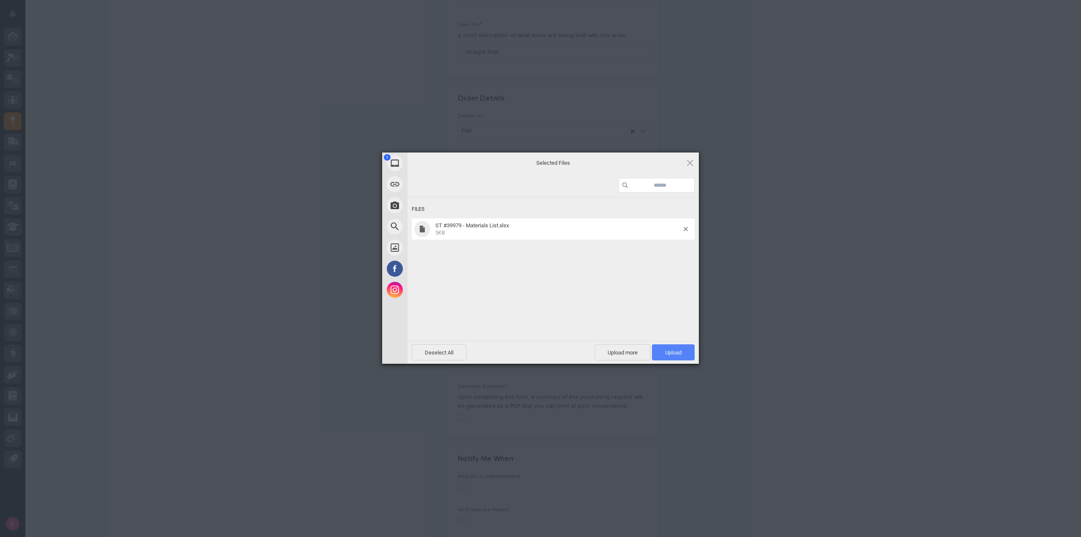
click at [672, 354] on span "Upload 1" at bounding box center [673, 352] width 16 height 6
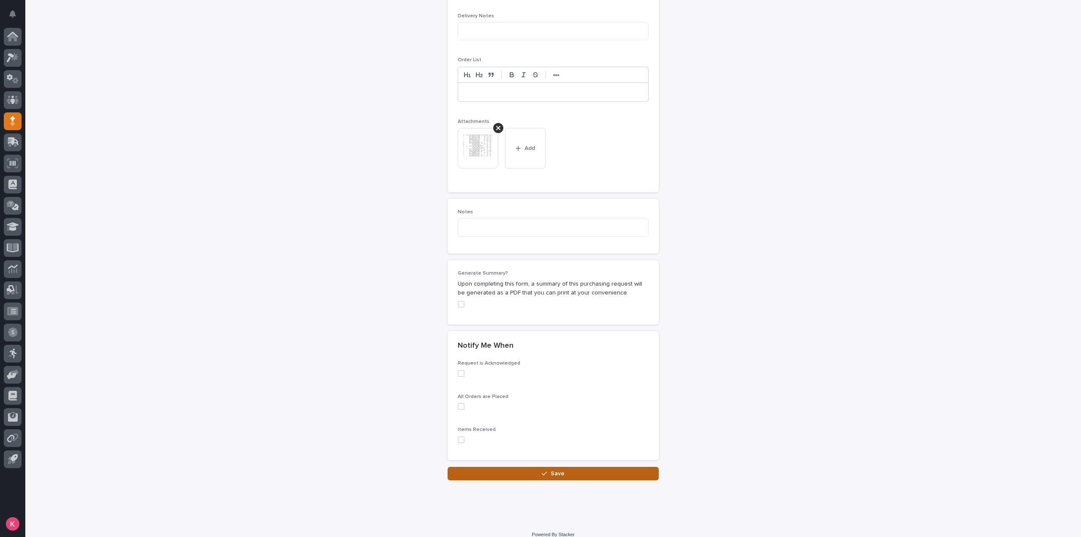
scroll to position [573, 0]
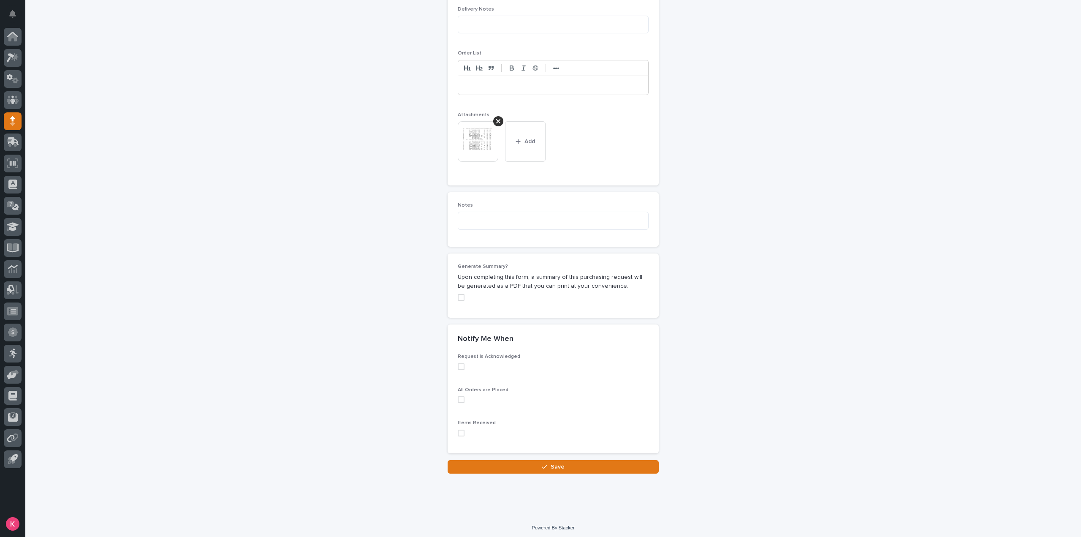
drag, startPoint x: 536, startPoint y: 464, endPoint x: 579, endPoint y: 496, distance: 54.0
click at [536, 464] on button "Save" at bounding box center [553, 467] width 211 height 14
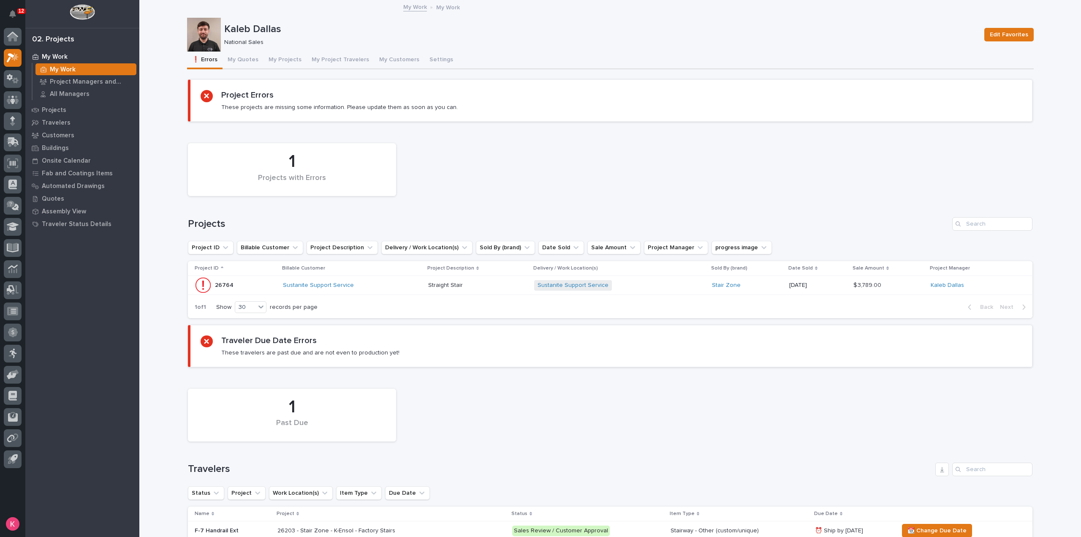
click at [497, 282] on p at bounding box center [477, 285] width 99 height 7
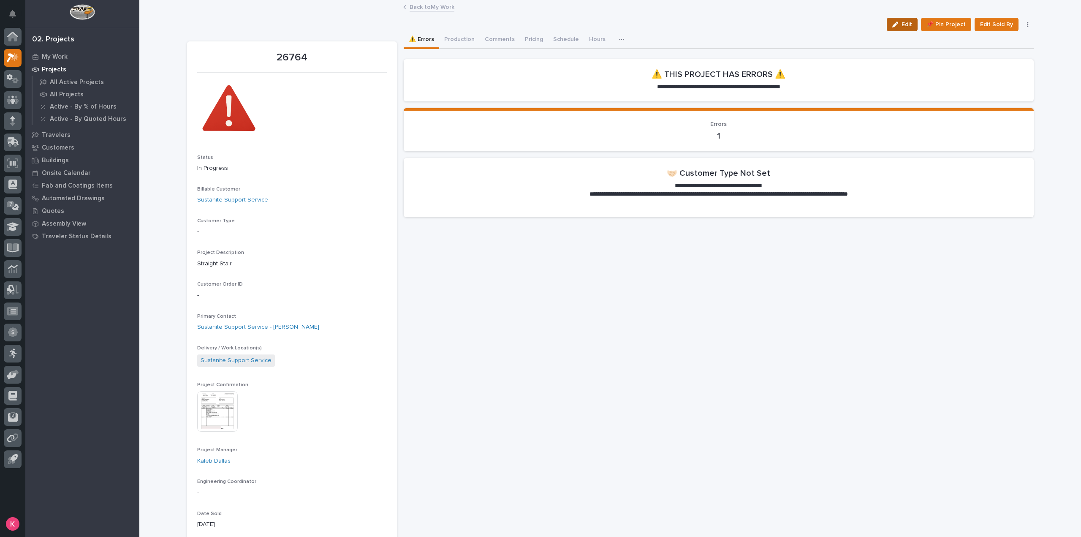
click at [906, 21] on span "Edit" at bounding box center [906, 25] width 11 height 8
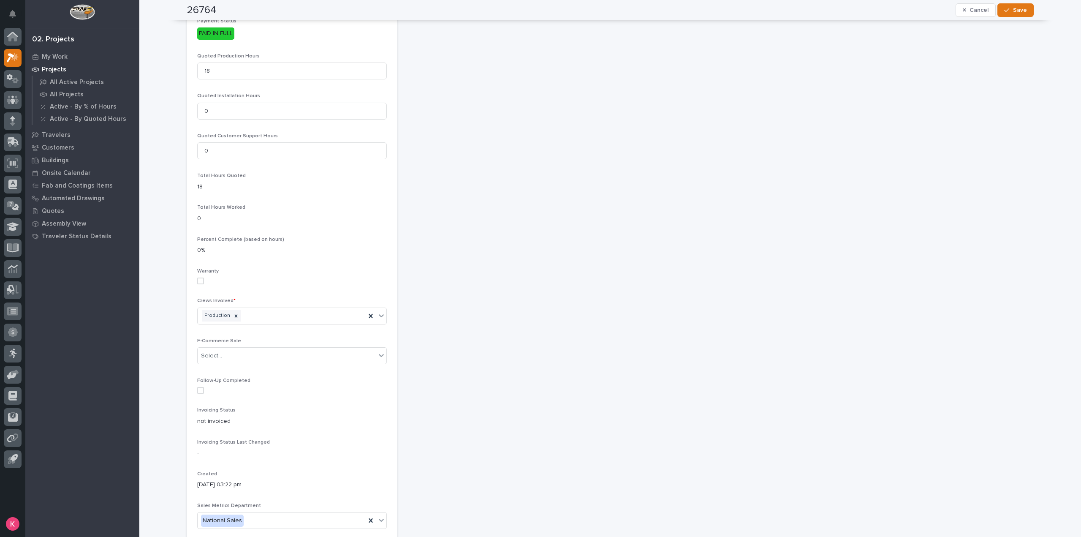
scroll to position [806, 0]
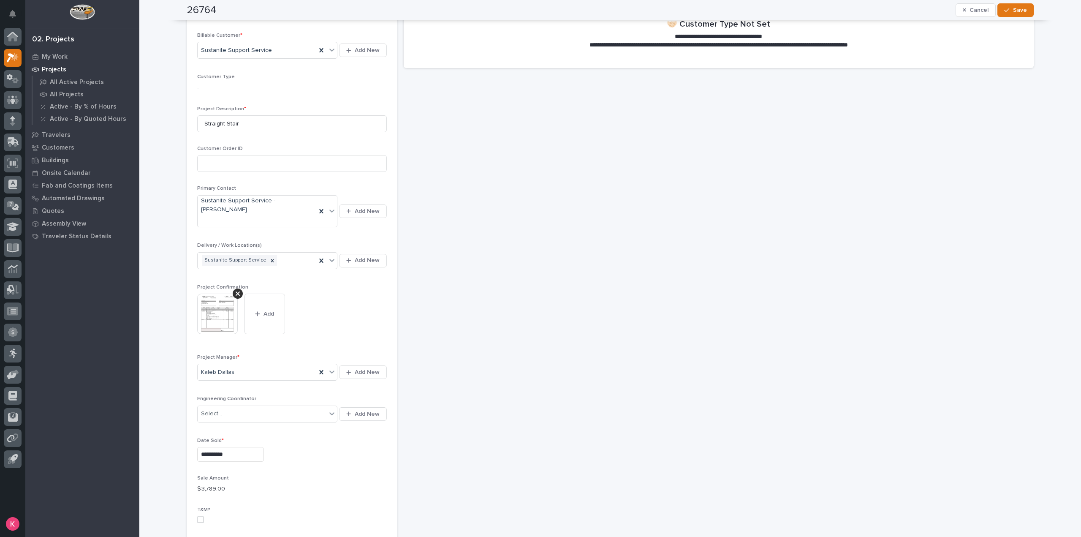
scroll to position [0, 0]
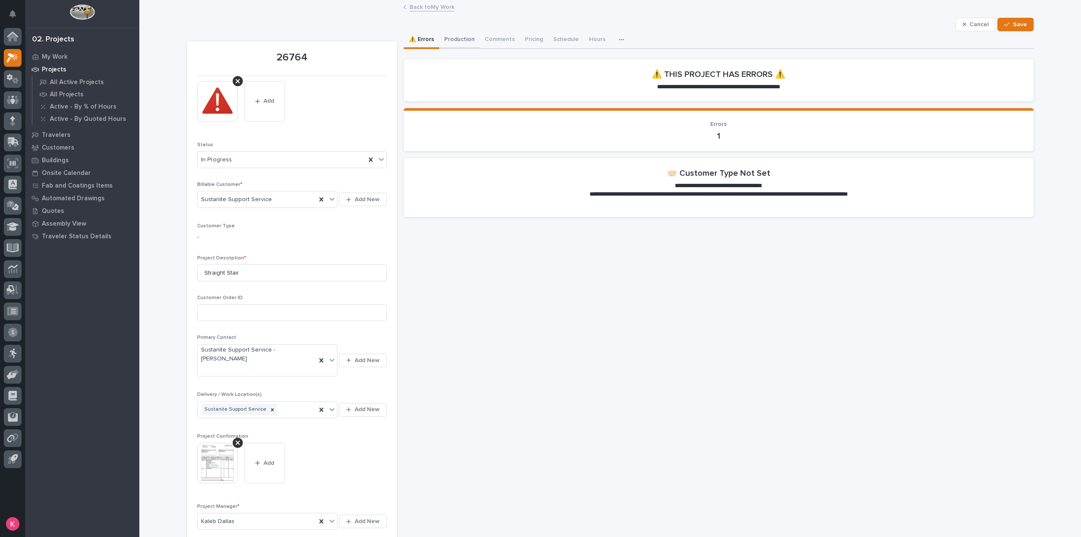
click at [442, 38] on button "Production" at bounding box center [459, 40] width 41 height 18
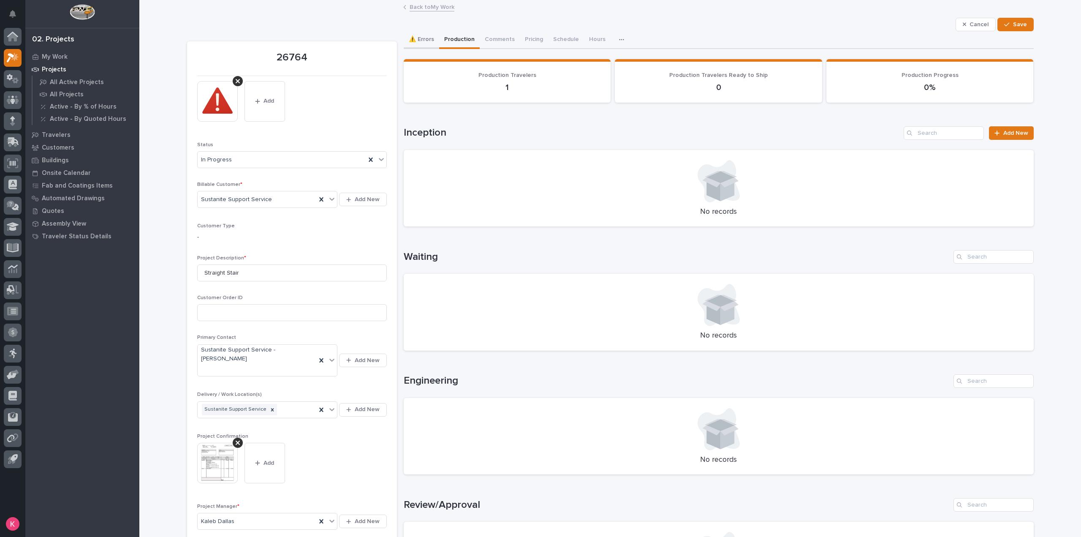
drag, startPoint x: 413, startPoint y: 33, endPoint x: 415, endPoint y: 38, distance: 5.5
click at [413, 33] on button "⚠️ Errors" at bounding box center [421, 40] width 35 height 18
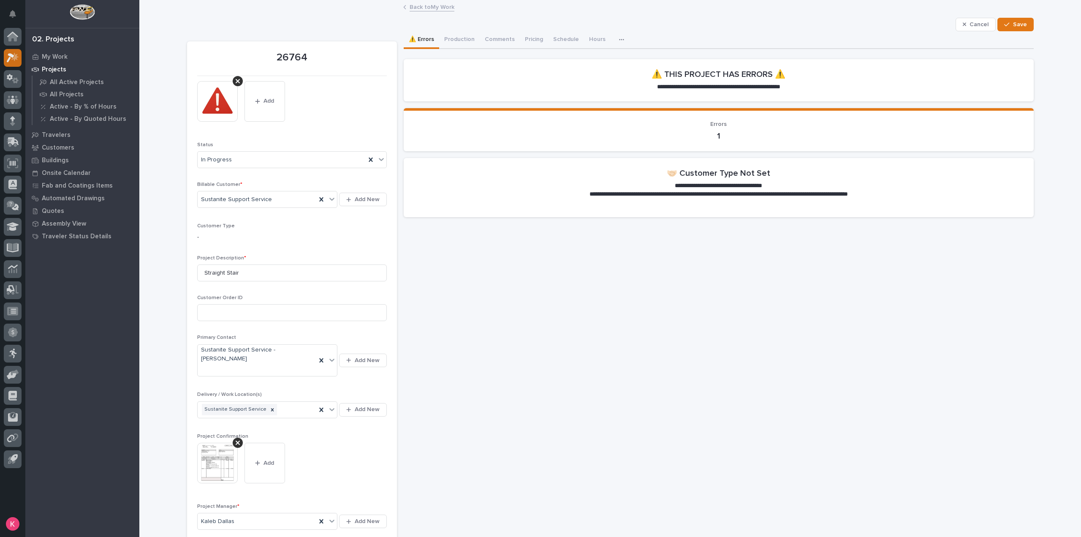
click at [15, 59] on icon at bounding box center [13, 58] width 12 height 10
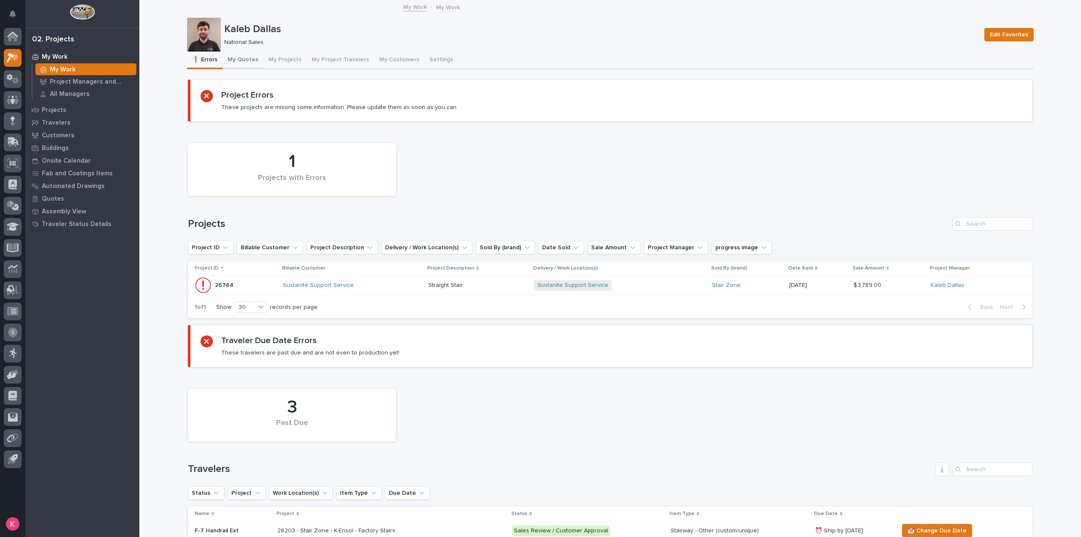
click at [245, 58] on button "My Quotes" at bounding box center [243, 61] width 41 height 18
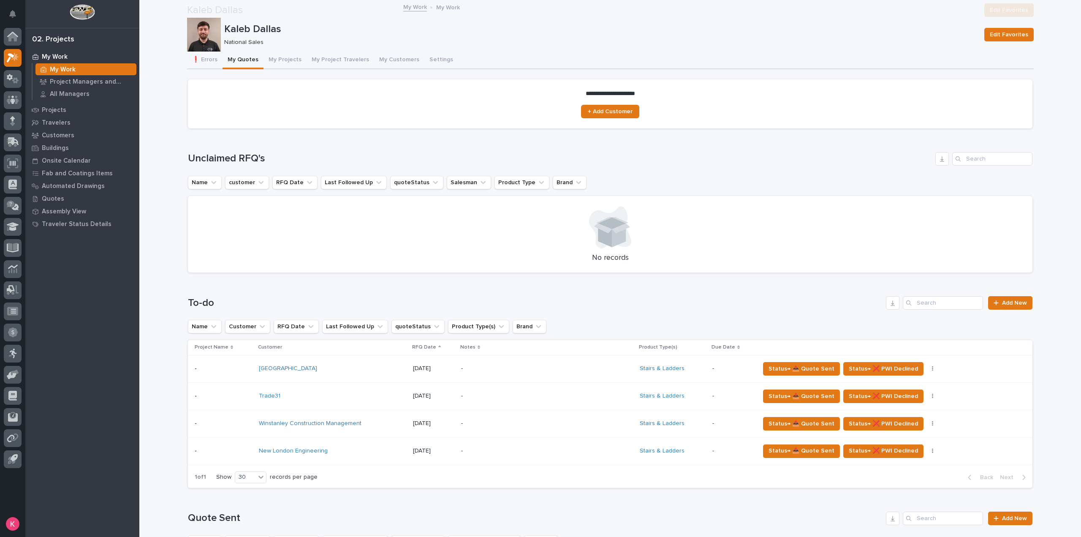
scroll to position [84, 0]
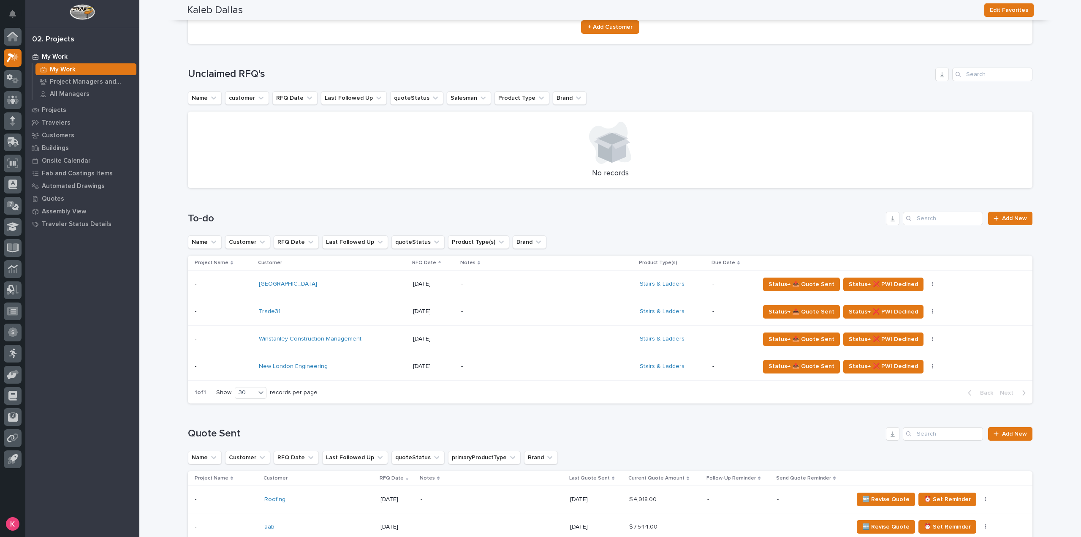
click at [638, 65] on div "Loading... Saving… Unclaimed RFQ's Name customer RFQ Date Last Followed Up quot…" at bounding box center [610, 123] width 844 height 144
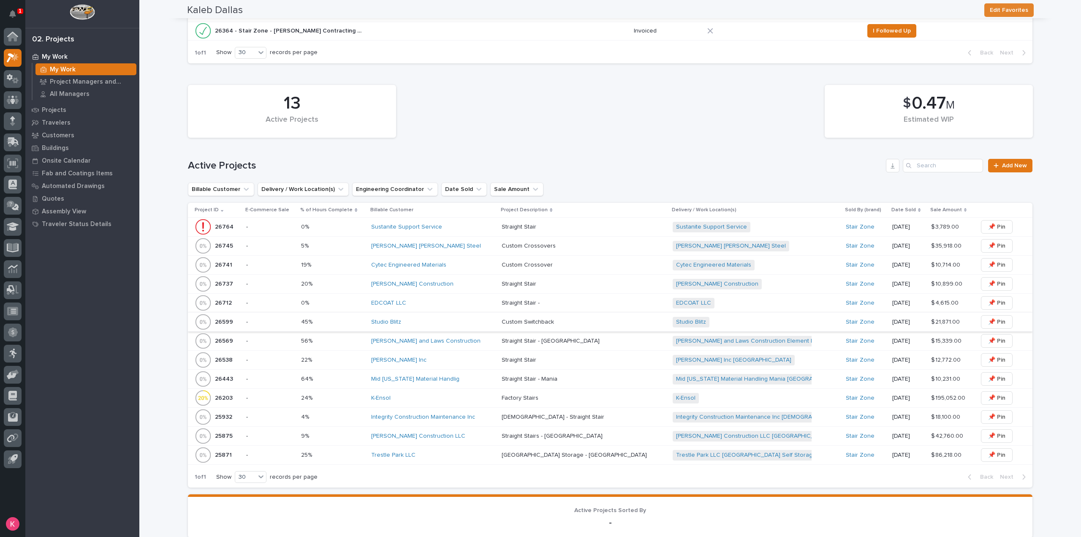
scroll to position [253, 0]
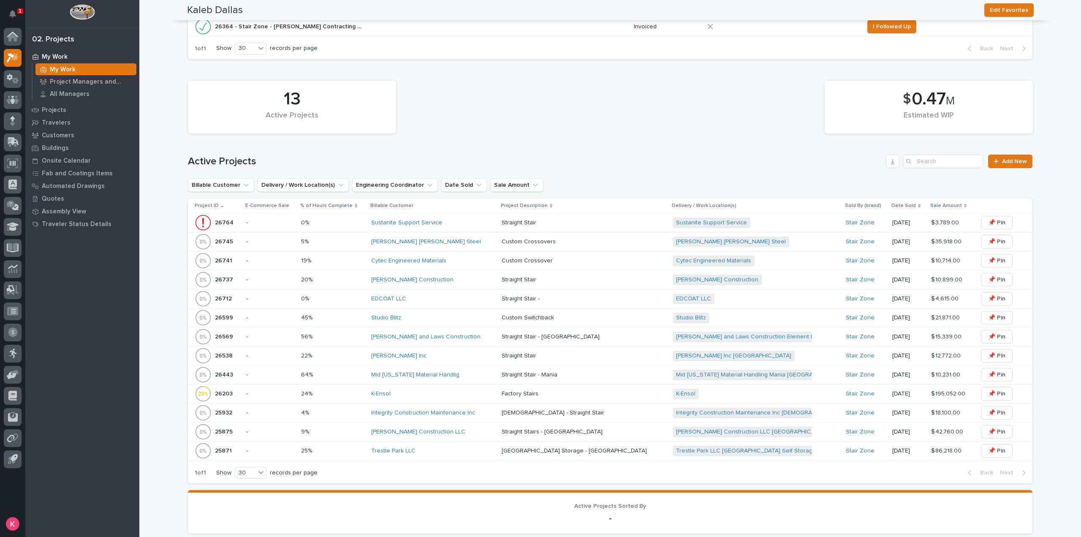
click at [436, 284] on div "[PERSON_NAME] Construction" at bounding box center [433, 280] width 124 height 14
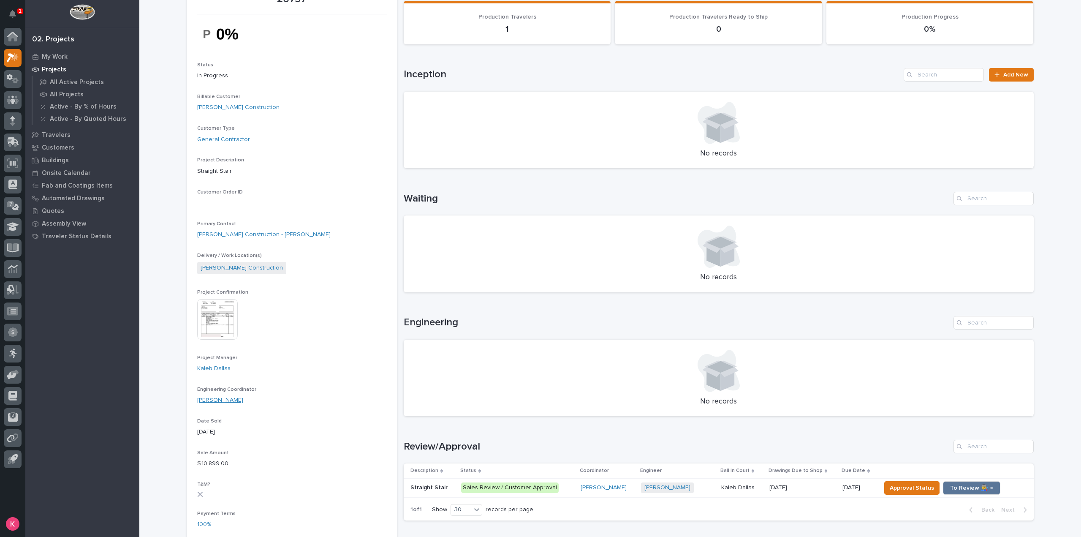
scroll to position [127, 0]
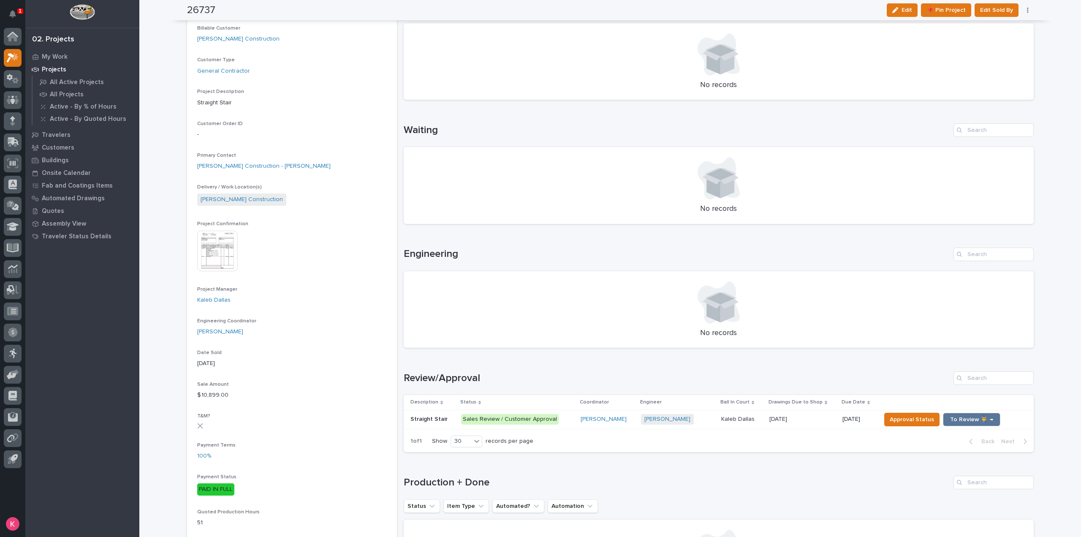
click at [228, 249] on img at bounding box center [217, 251] width 41 height 41
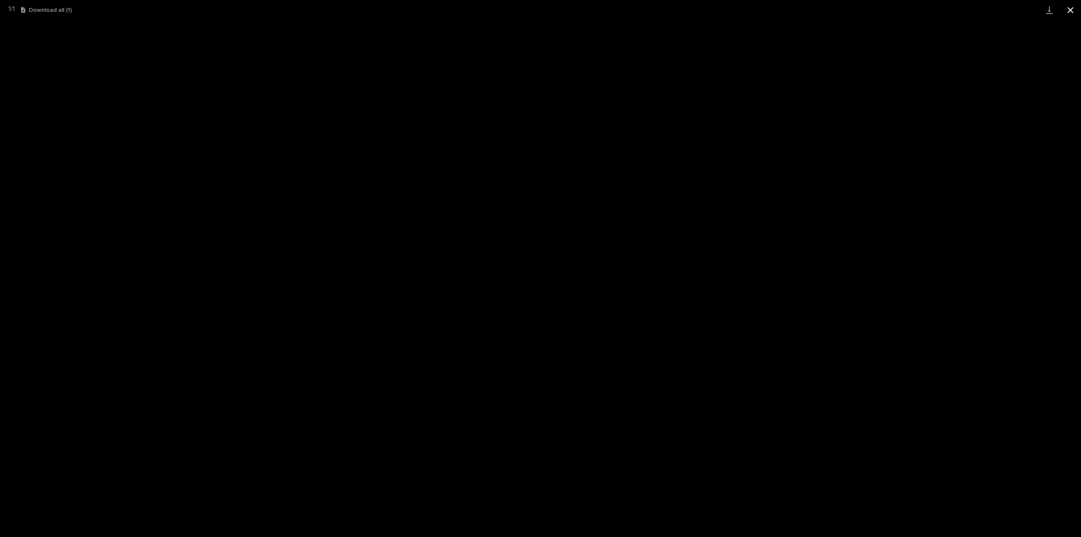
click at [1072, 9] on button "Close gallery" at bounding box center [1070, 10] width 21 height 20
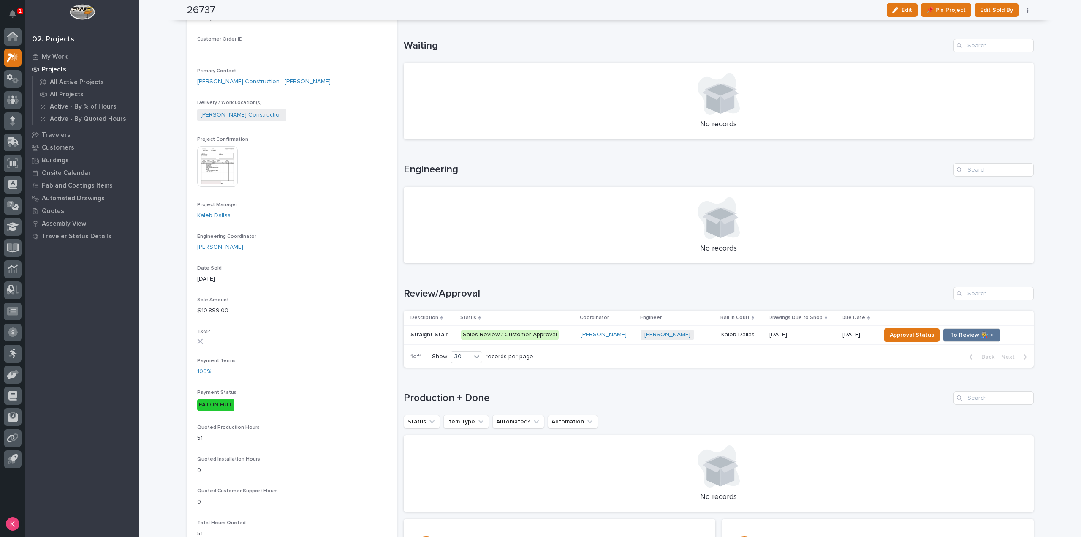
scroll to position [0, 0]
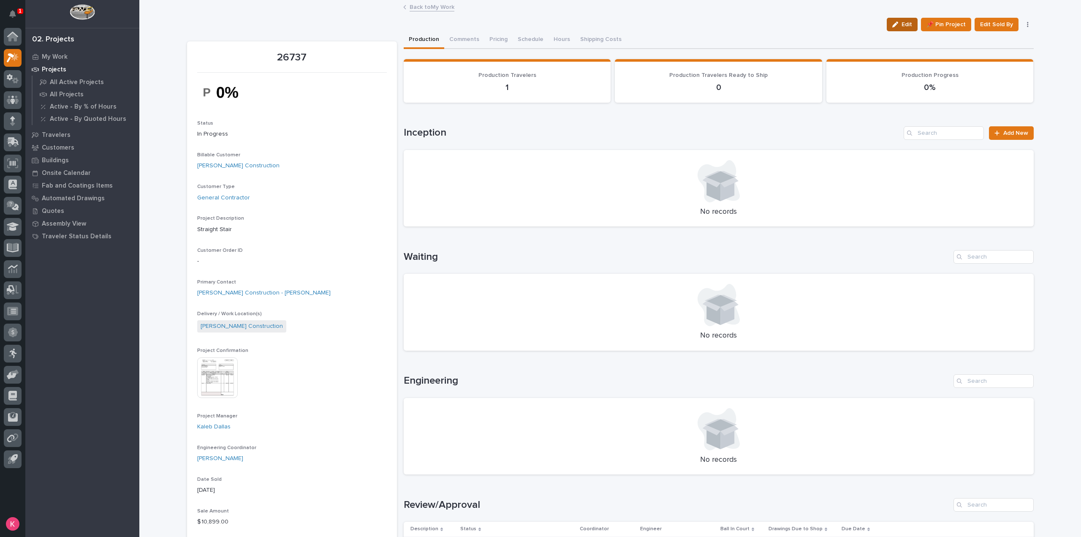
click at [915, 24] on button "Edit" at bounding box center [902, 25] width 31 height 14
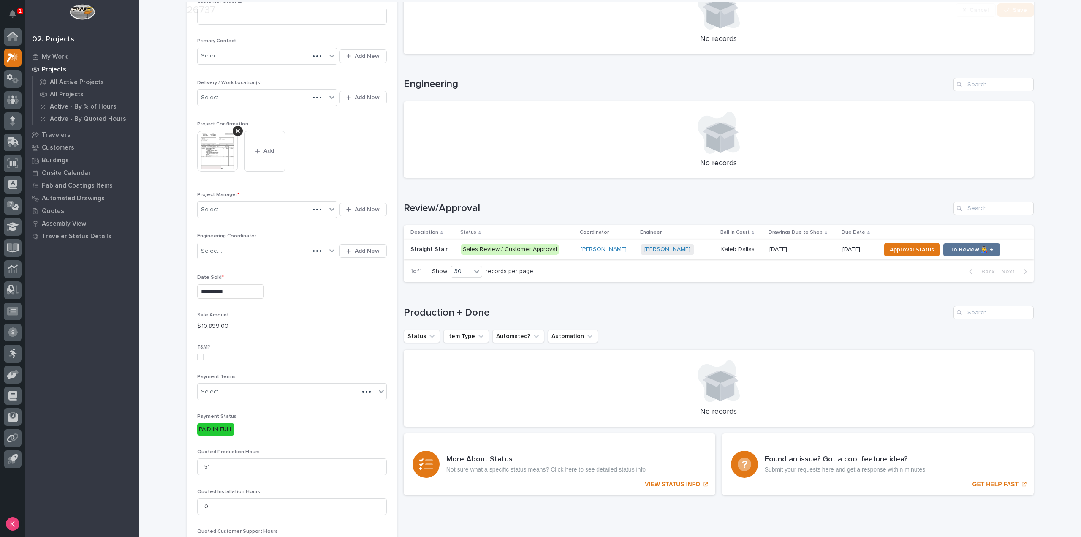
scroll to position [338, 0]
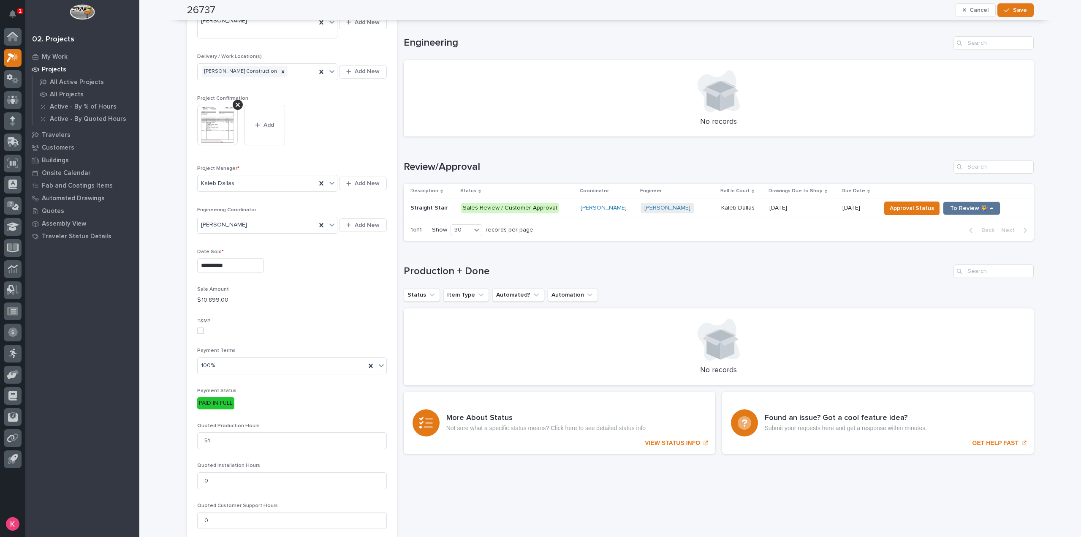
click at [813, 207] on p at bounding box center [802, 207] width 66 height 7
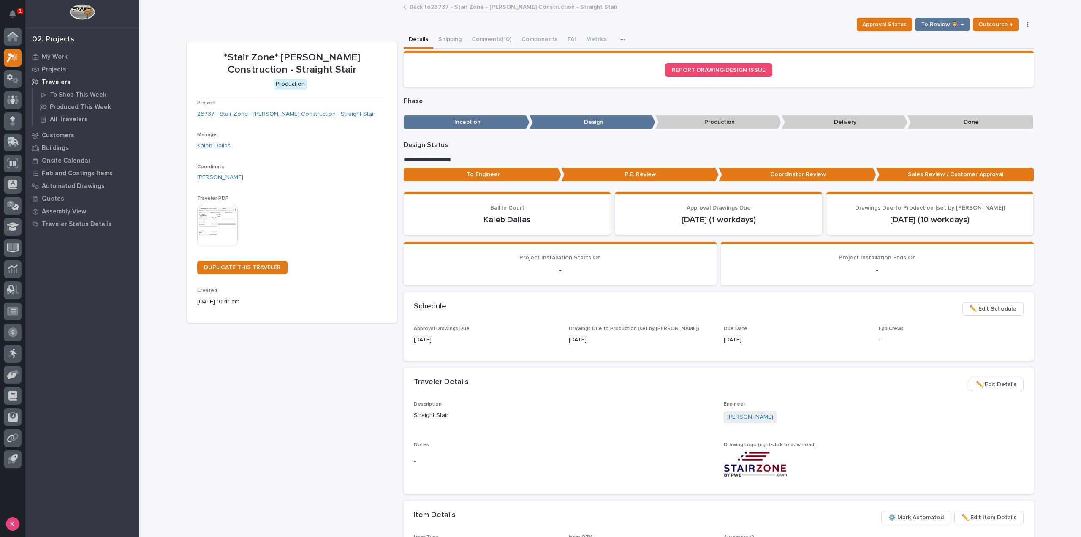
scroll to position [84, 0]
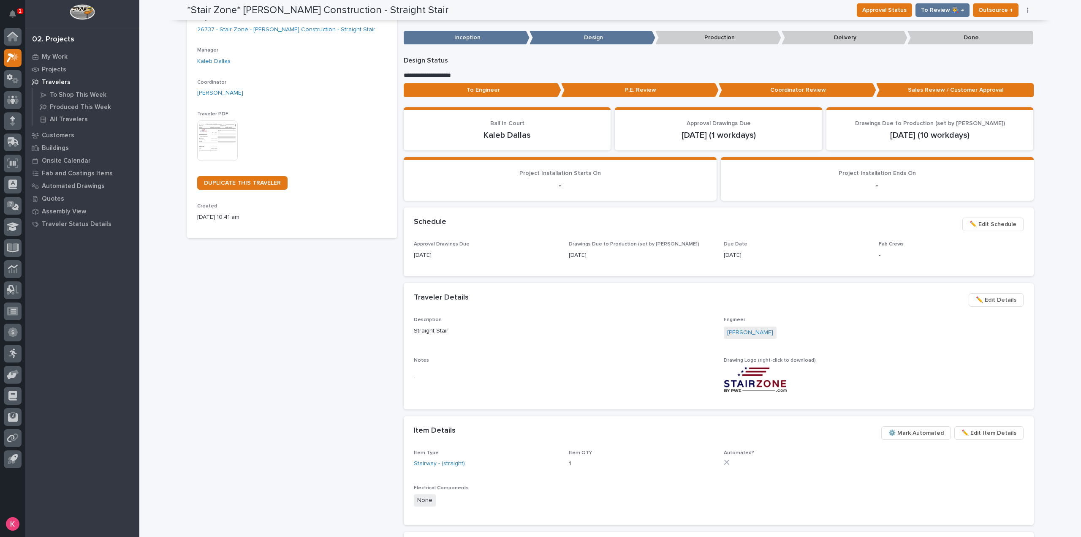
click at [986, 218] on button "✏️ Edit Schedule" at bounding box center [992, 224] width 61 height 14
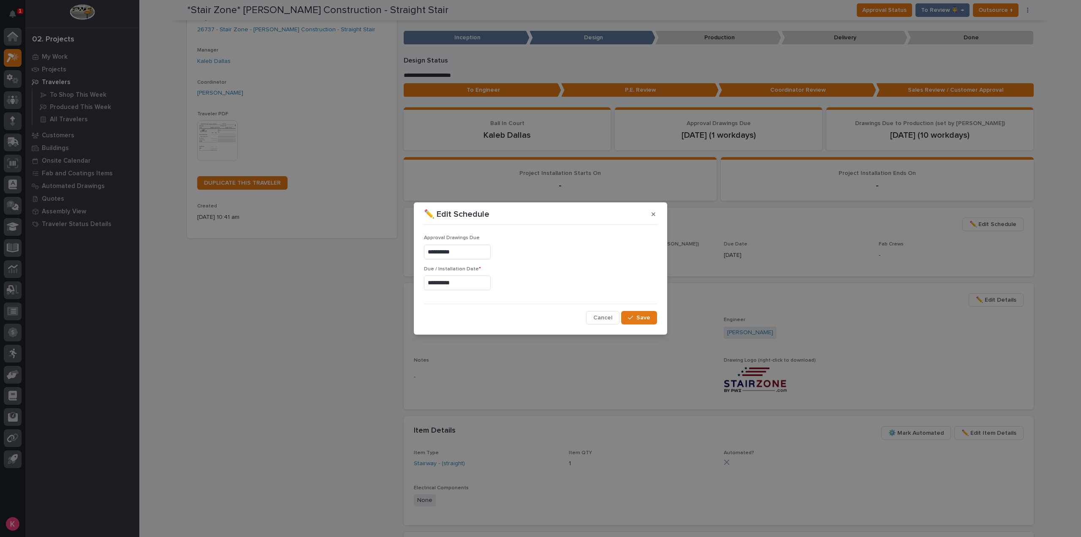
click at [467, 288] on input "**********" at bounding box center [457, 282] width 67 height 15
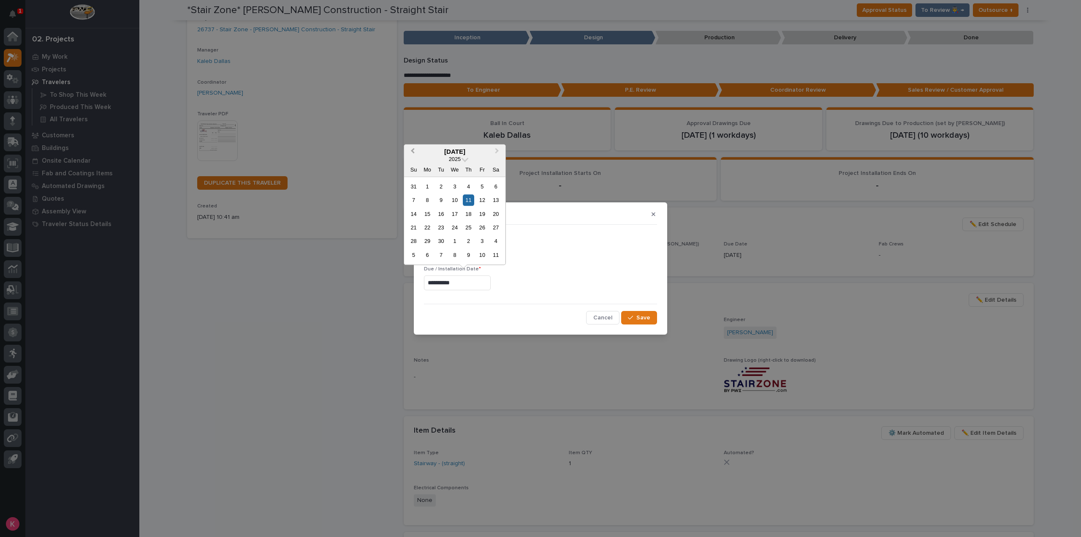
click at [413, 152] on span "Previous Month" at bounding box center [413, 151] width 0 height 11
click at [456, 254] on div "3" at bounding box center [454, 254] width 11 height 11
click at [483, 280] on input "**********" at bounding box center [457, 282] width 67 height 15
click at [467, 187] on div "4" at bounding box center [468, 186] width 11 height 11
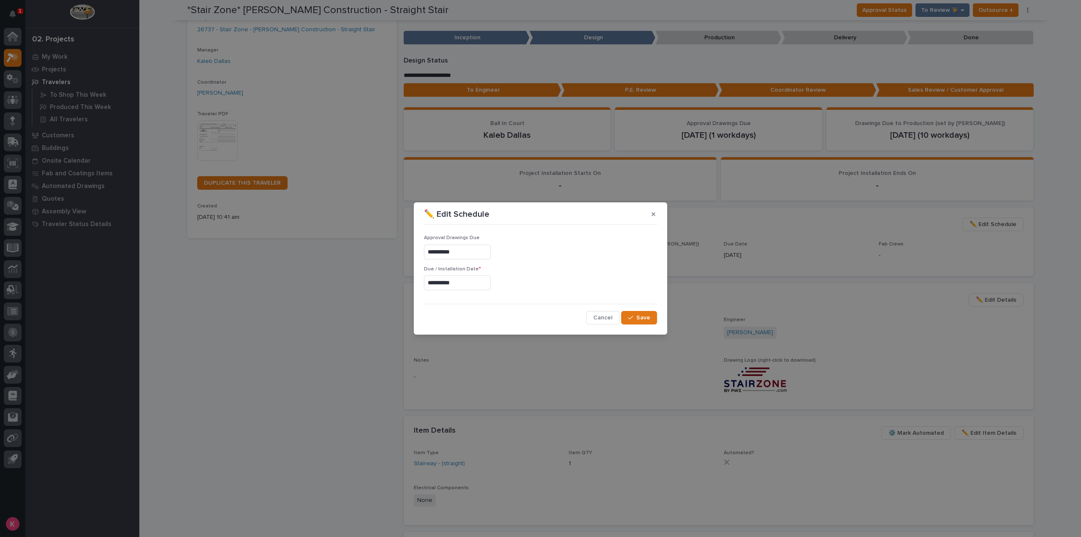
type input "**********"
click at [637, 317] on span "Save" at bounding box center [643, 318] width 14 height 8
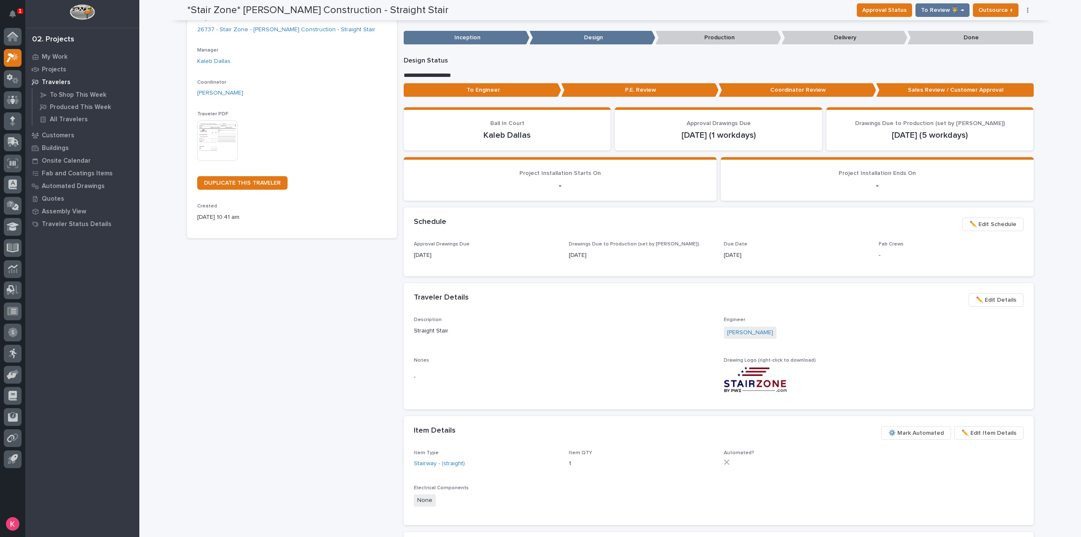
click at [1000, 228] on span "✏️ Edit Schedule" at bounding box center [992, 224] width 47 height 10
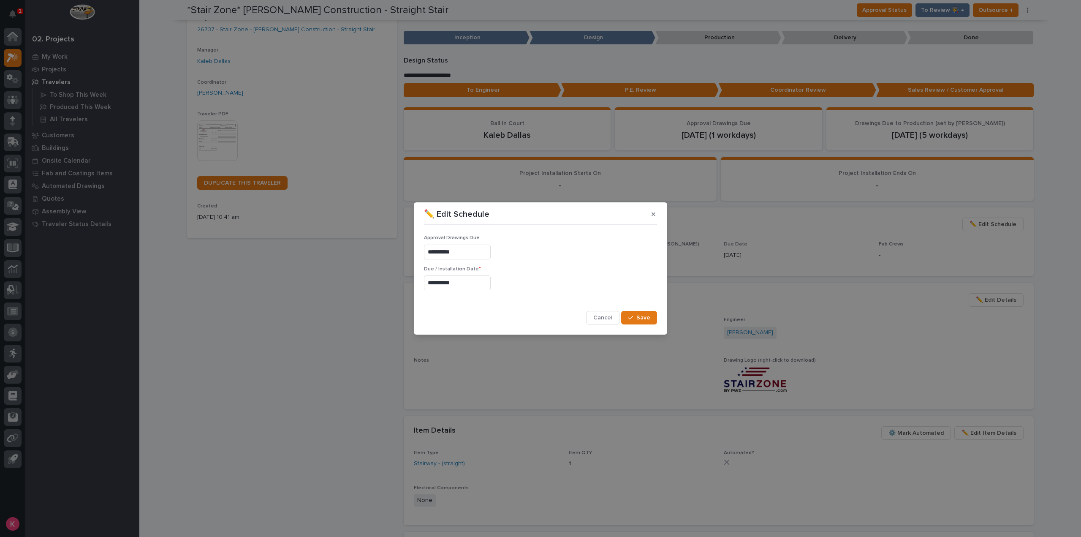
click at [484, 283] on input "**********" at bounding box center [457, 282] width 67 height 15
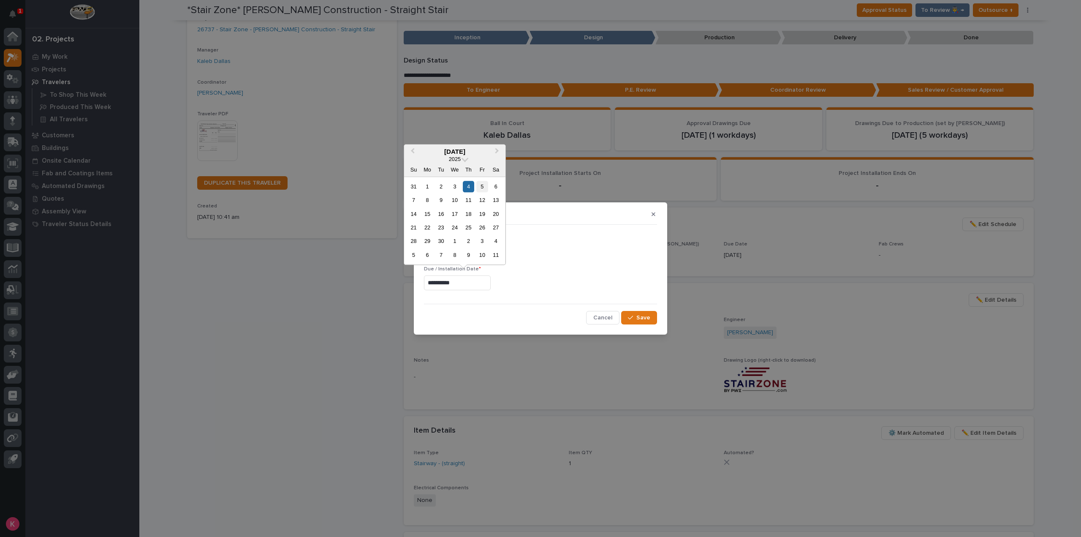
click at [481, 190] on div "31 1 2 3 4 5 6" at bounding box center [455, 186] width 96 height 14
click at [483, 190] on div "5" at bounding box center [481, 186] width 11 height 11
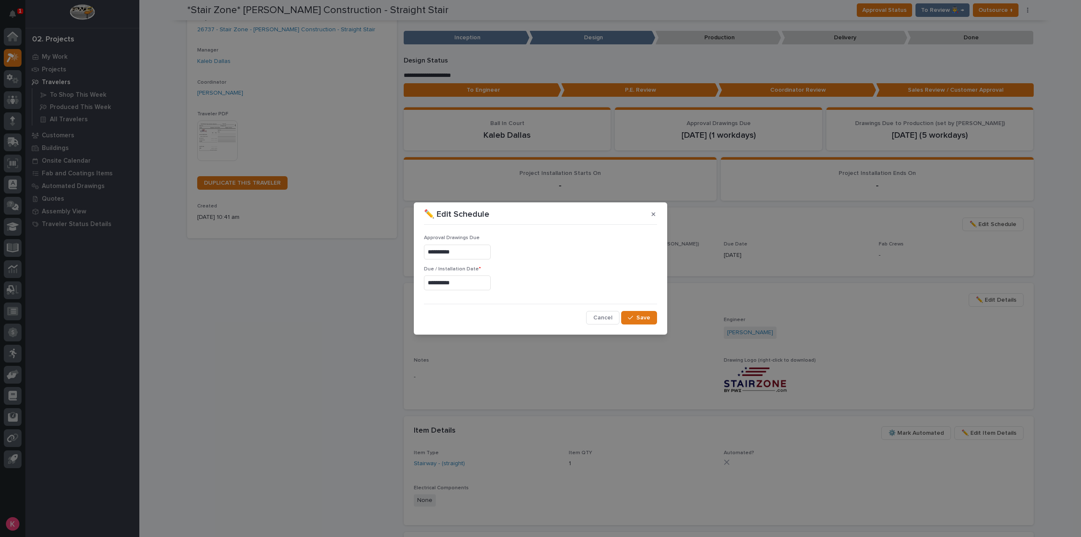
type input "**********"
click at [631, 317] on icon "button" at bounding box center [630, 318] width 5 height 6
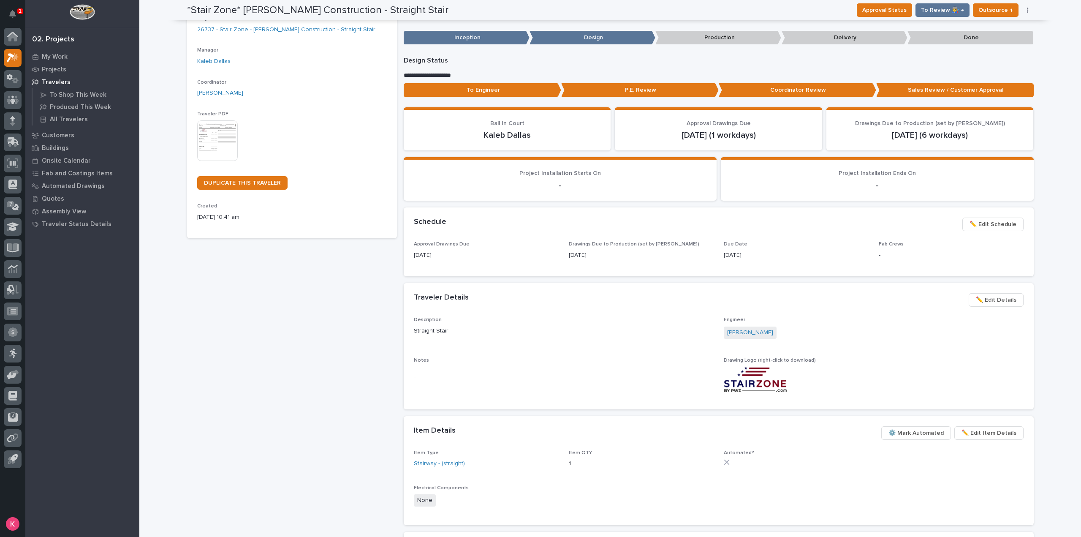
scroll to position [0, 0]
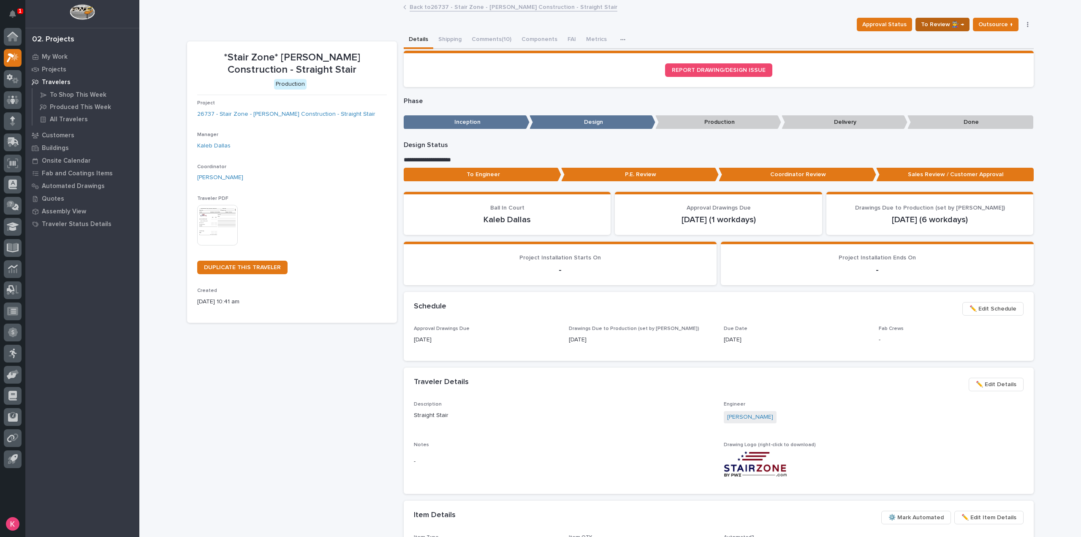
click at [943, 27] on span "To Review 👨‍🏭 →" at bounding box center [942, 24] width 43 height 10
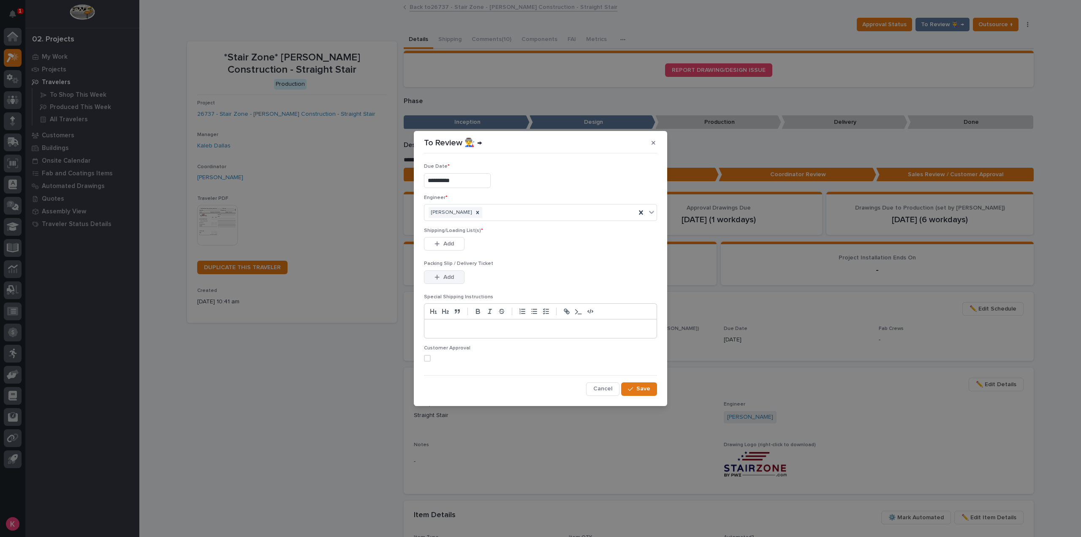
click at [455, 280] on button "Add" at bounding box center [444, 277] width 41 height 14
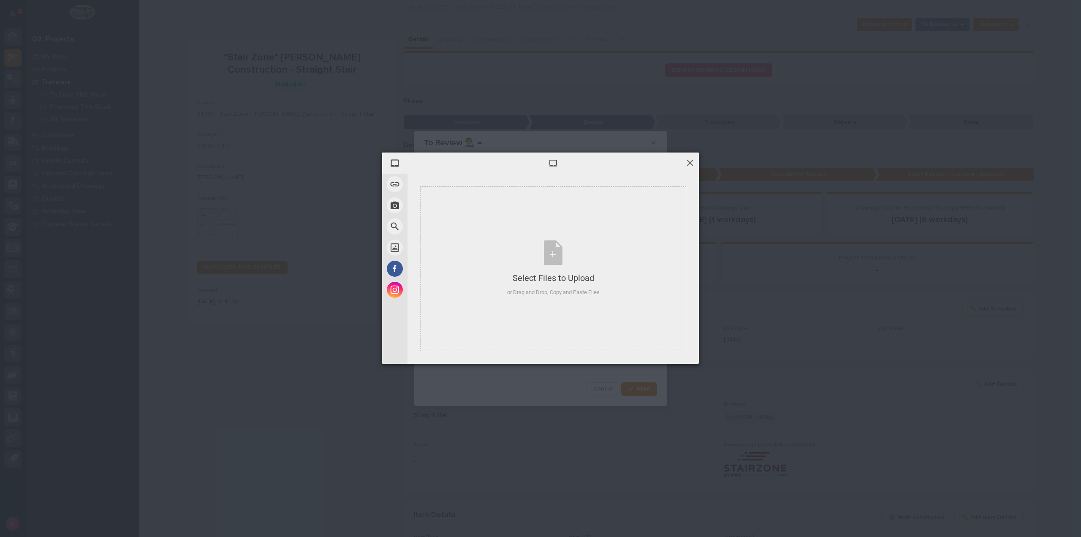
click at [688, 161] on span at bounding box center [689, 162] width 9 height 9
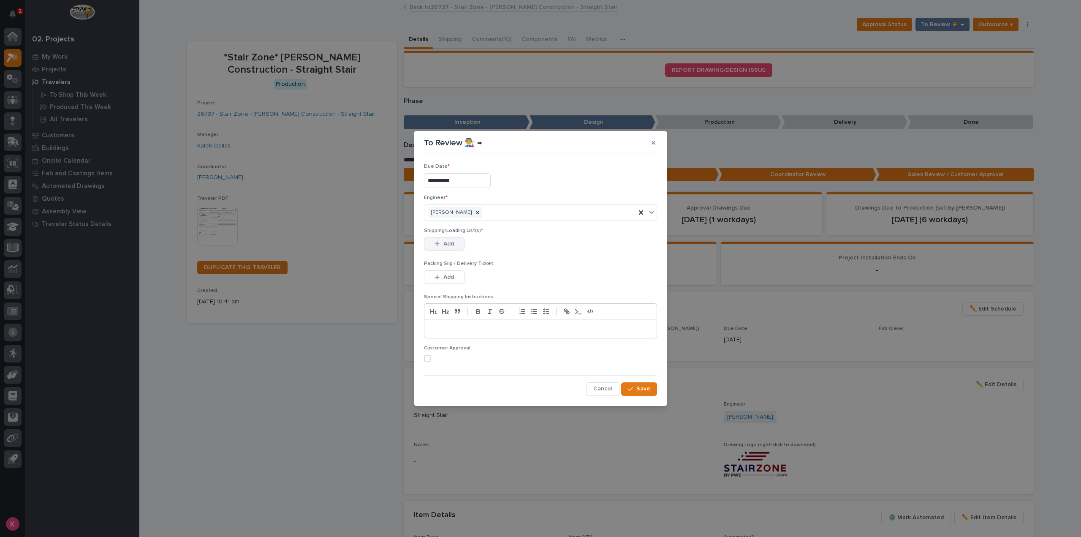
click at [448, 243] on span "Add" at bounding box center [448, 244] width 11 height 8
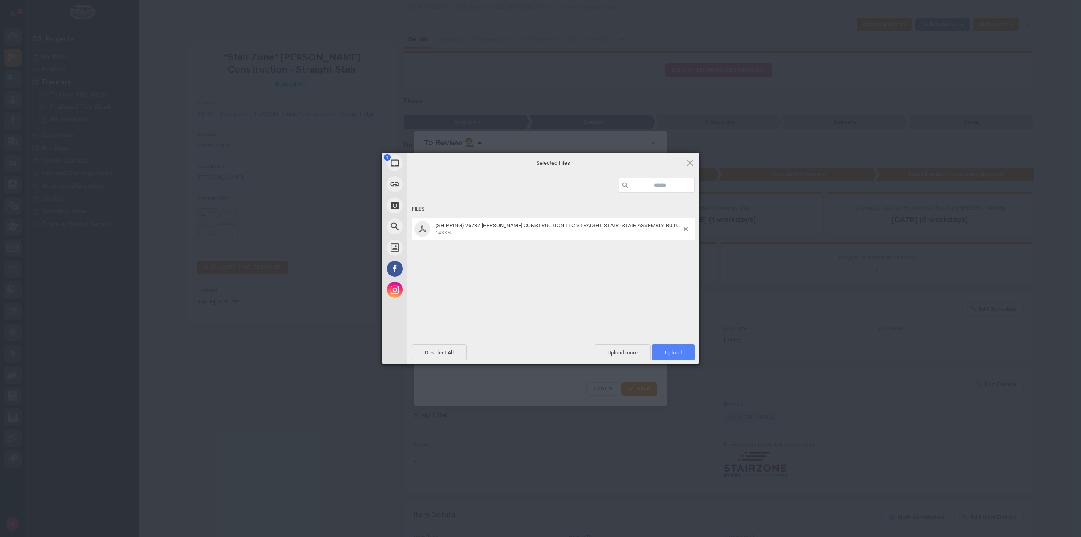
drag, startPoint x: 683, startPoint y: 348, endPoint x: 695, endPoint y: 372, distance: 26.8
click at [683, 353] on span "Upload 1" at bounding box center [673, 352] width 43 height 16
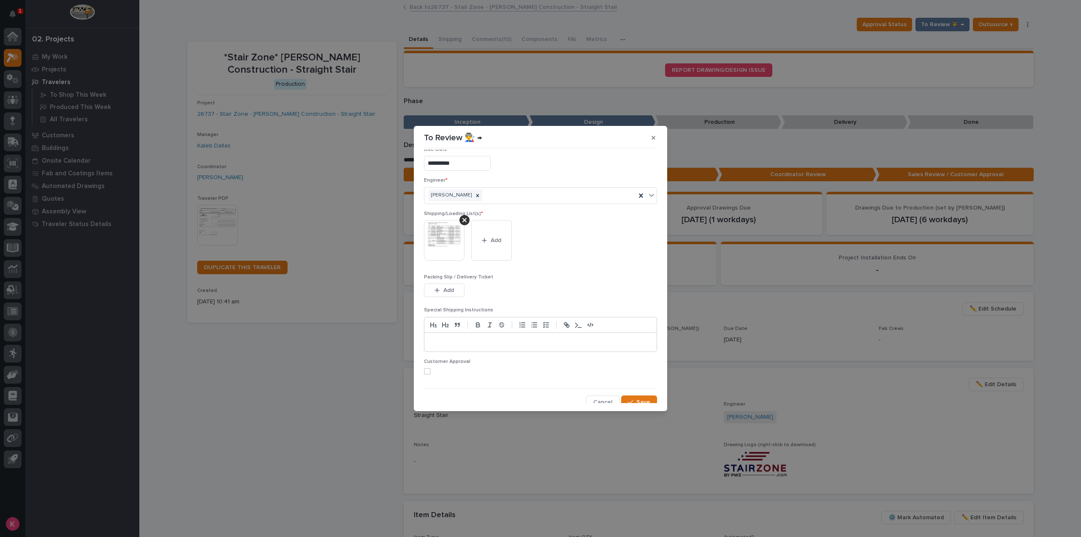
scroll to position [17, 0]
click at [645, 397] on button "Save" at bounding box center [639, 397] width 36 height 14
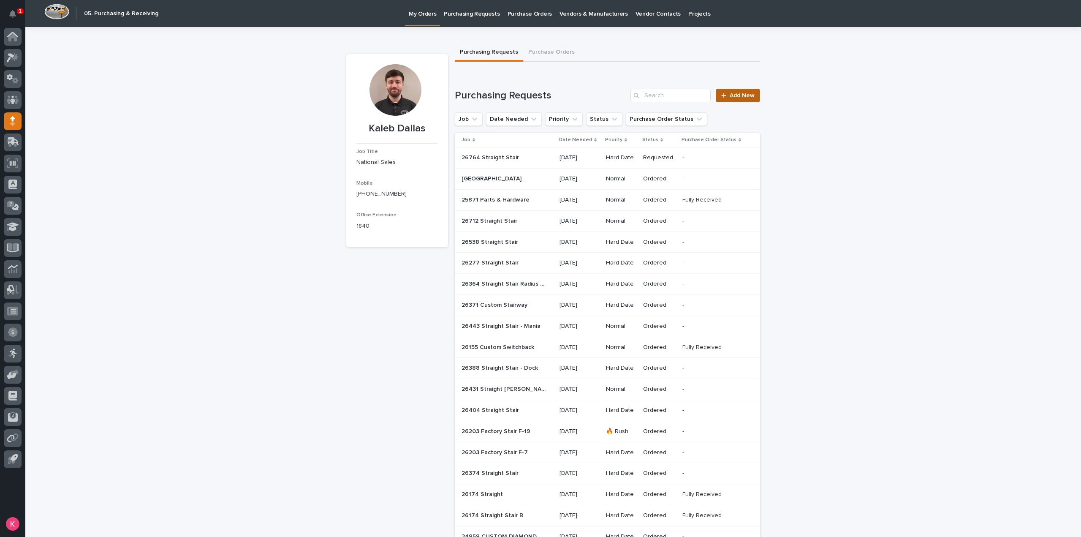
click at [744, 95] on span "Add New" at bounding box center [742, 95] width 25 height 6
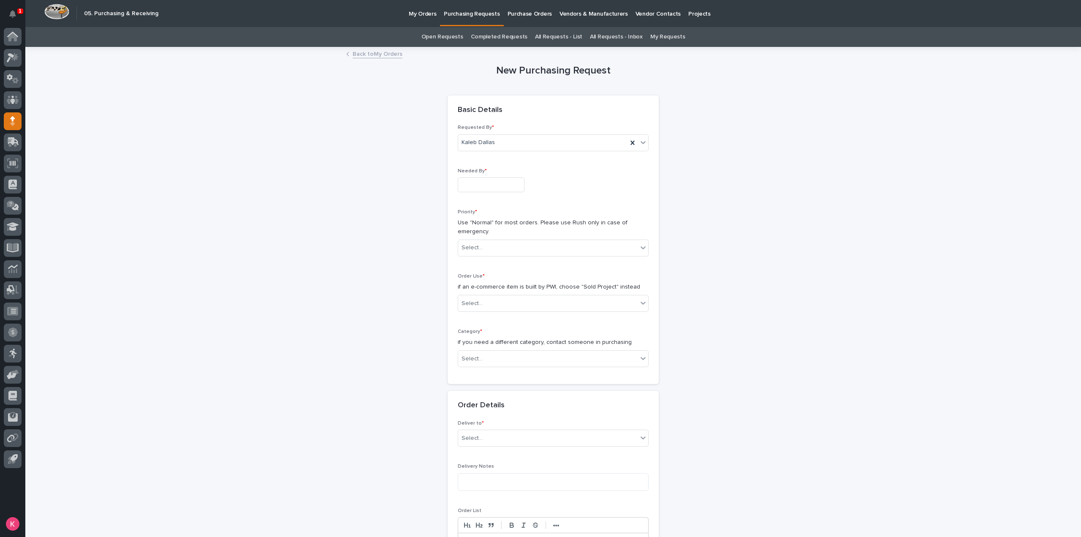
click at [487, 186] on input "text" at bounding box center [491, 184] width 67 height 15
click at [504, 116] on div "14" at bounding box center [499, 115] width 11 height 11
type input "**********"
click at [494, 244] on div "Select..." at bounding box center [547, 248] width 179 height 14
click at [484, 281] on div "Hard Date" at bounding box center [550, 277] width 190 height 15
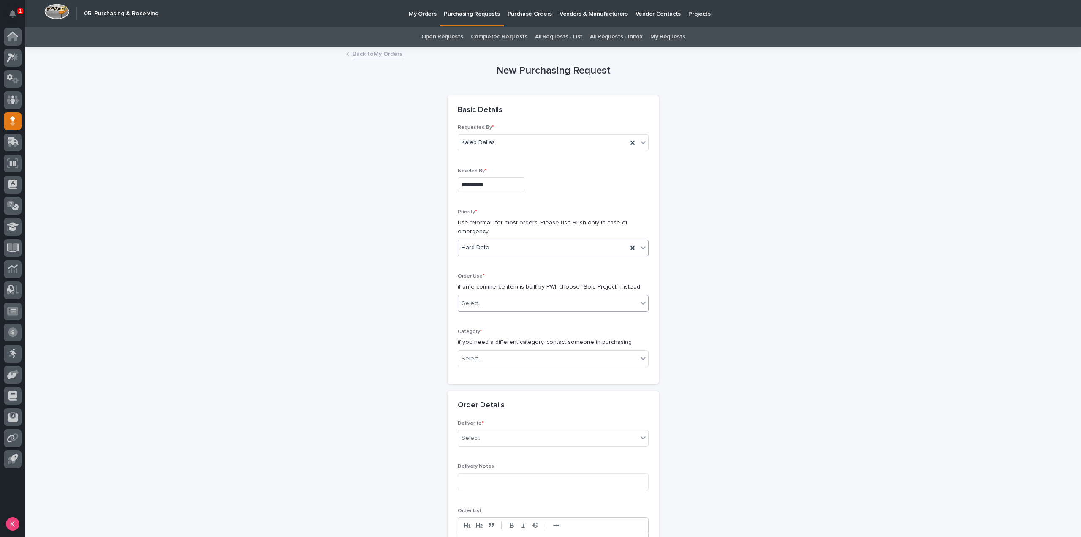
click at [484, 296] on div "Select..." at bounding box center [547, 303] width 179 height 14
click at [488, 322] on div "Sold Project" at bounding box center [550, 318] width 190 height 15
click at [489, 356] on div "Select..." at bounding box center [547, 359] width 179 height 14
click at [471, 474] on div "Steel" at bounding box center [550, 476] width 190 height 15
click at [497, 414] on div "Select..." at bounding box center [547, 419] width 179 height 14
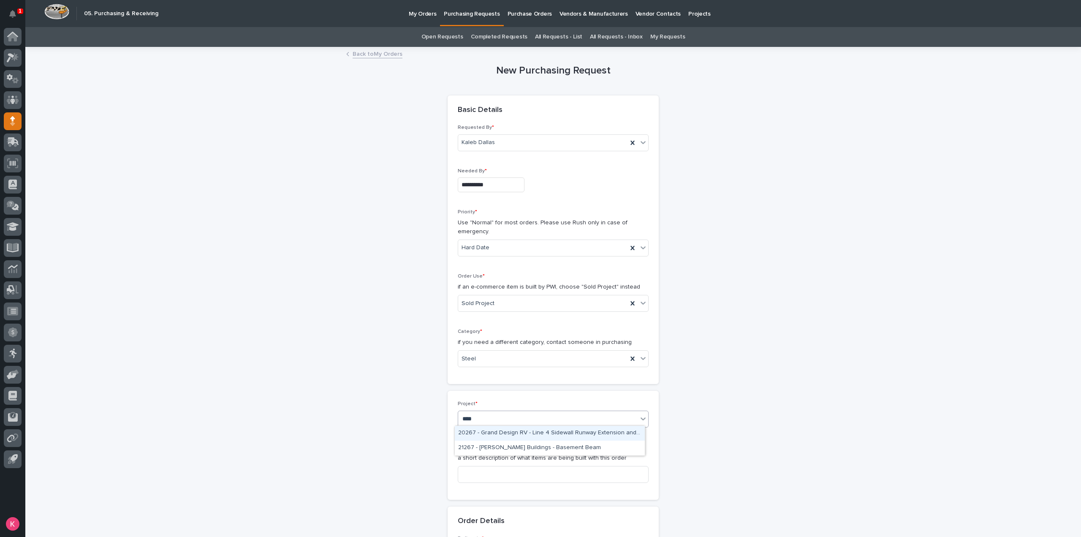
type input "*****"
drag, startPoint x: 523, startPoint y: 434, endPoint x: 519, endPoint y: 441, distance: 8.3
click at [523, 434] on div "26737 - Stair Zone - [PERSON_NAME] Construction - Straight Stair" at bounding box center [550, 433] width 190 height 15
click at [502, 472] on input at bounding box center [553, 474] width 191 height 17
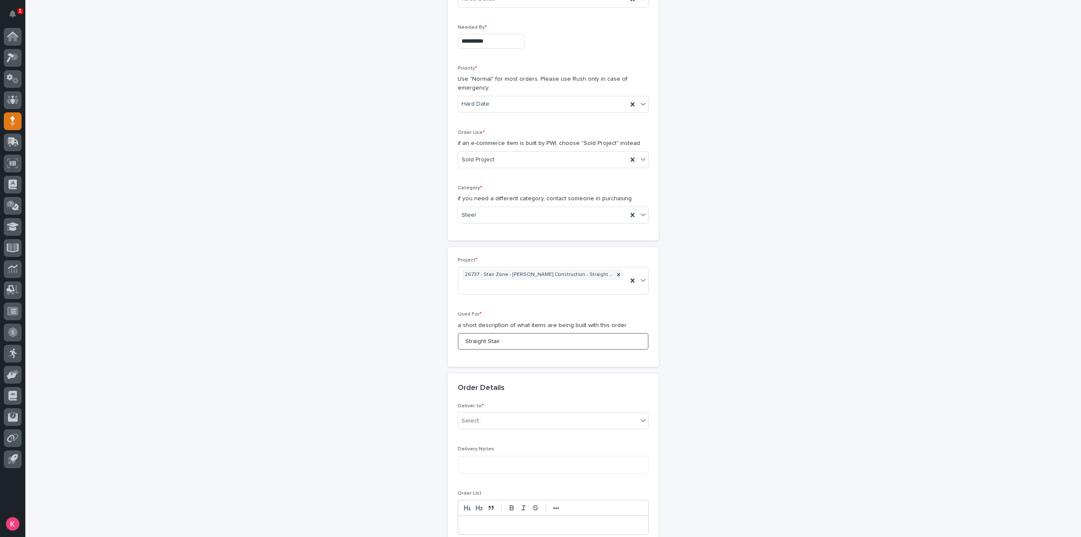
scroll to position [253, 0]
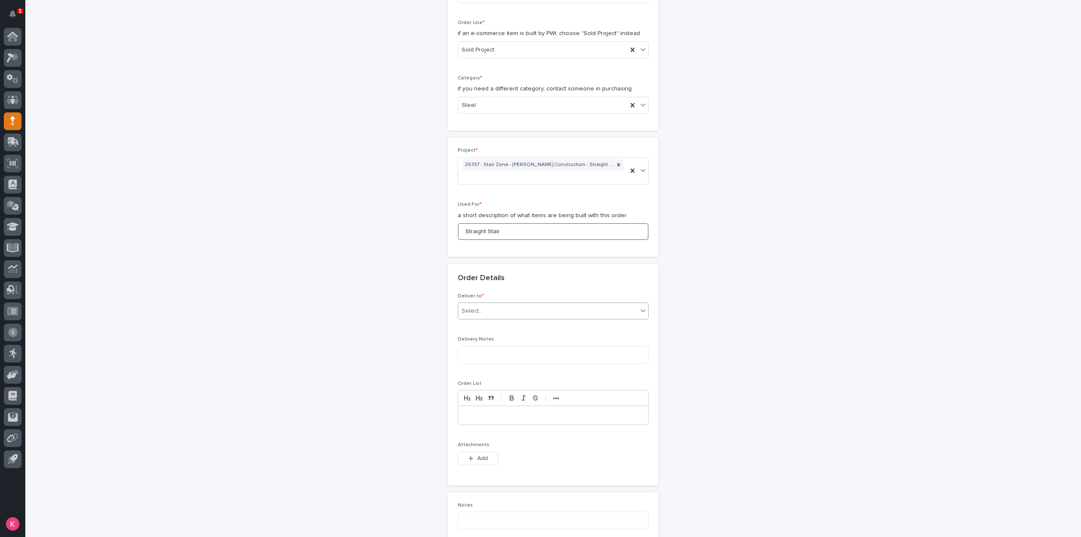
type input "Straight Stair"
click at [509, 304] on div "Select..." at bounding box center [547, 311] width 179 height 14
click at [508, 317] on div "PWI" at bounding box center [550, 314] width 190 height 15
click at [474, 451] on button "Add" at bounding box center [478, 458] width 41 height 14
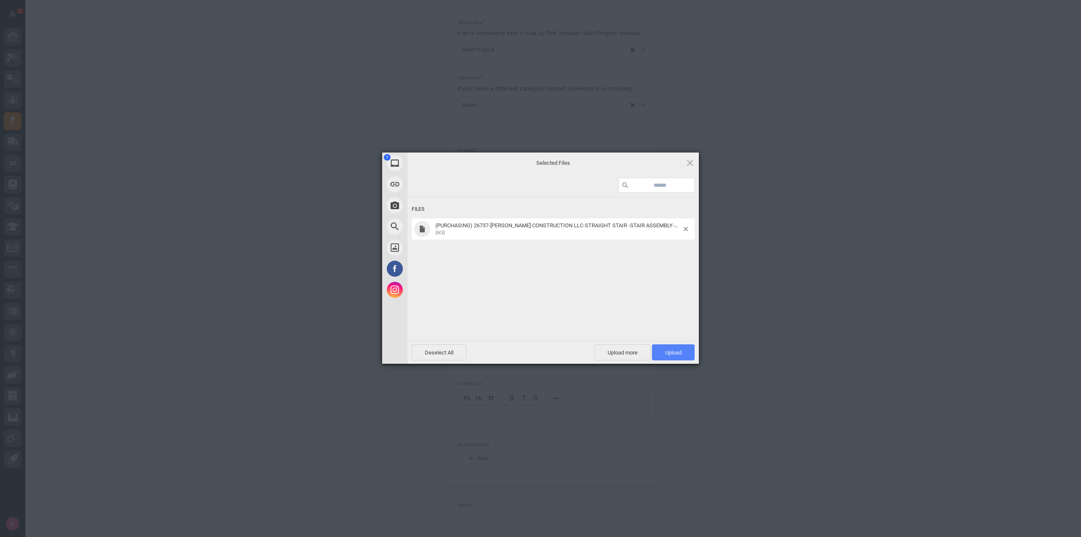
click at [681, 356] on span "Upload 1" at bounding box center [673, 352] width 43 height 16
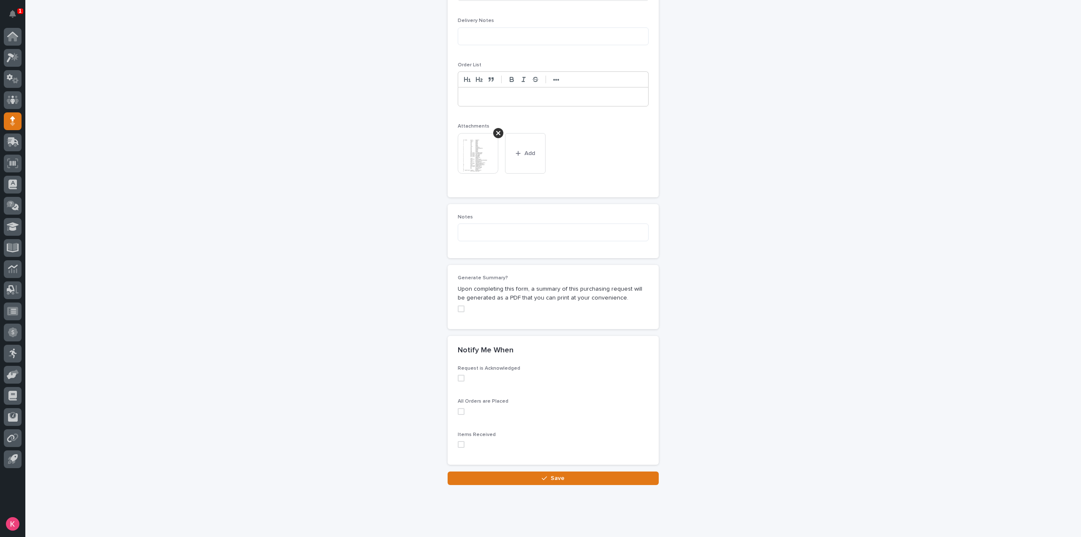
scroll to position [573, 0]
click at [555, 474] on span "Save" at bounding box center [558, 477] width 14 height 6
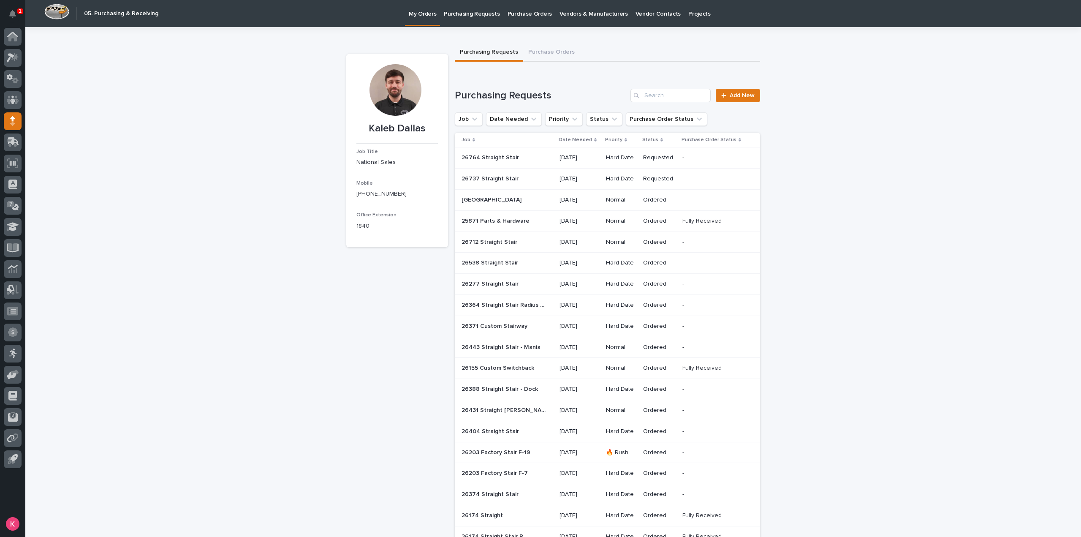
click at [775, 320] on div "Loading... Saving… Loading... Saving… Kaleb Dallas Kaleb Dallas Job Title Natio…" at bounding box center [553, 470] width 1056 height 887
click at [21, 62] on link at bounding box center [13, 58] width 18 height 18
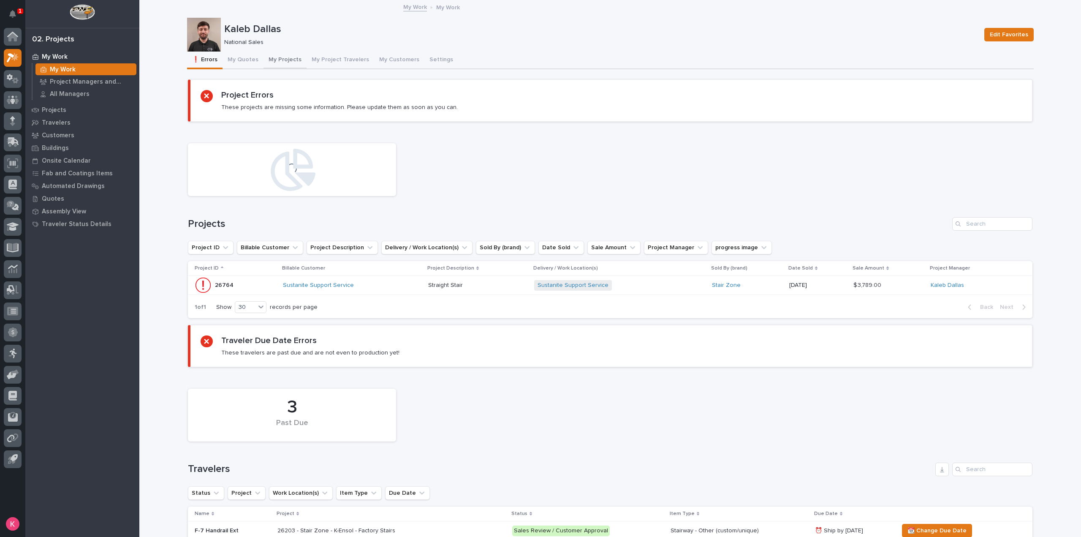
click at [273, 60] on button "My Projects" at bounding box center [284, 61] width 43 height 18
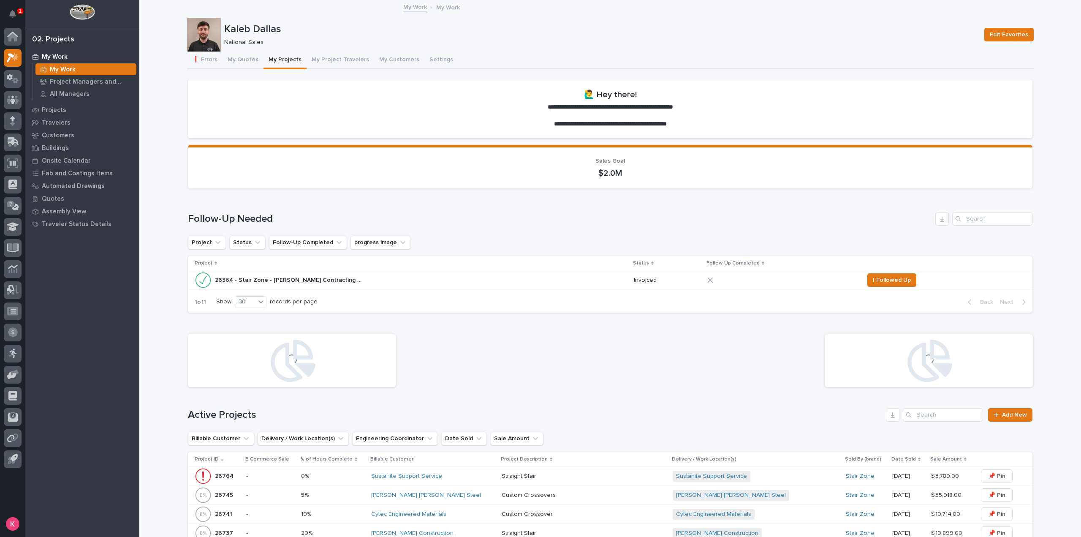
scroll to position [253, 0]
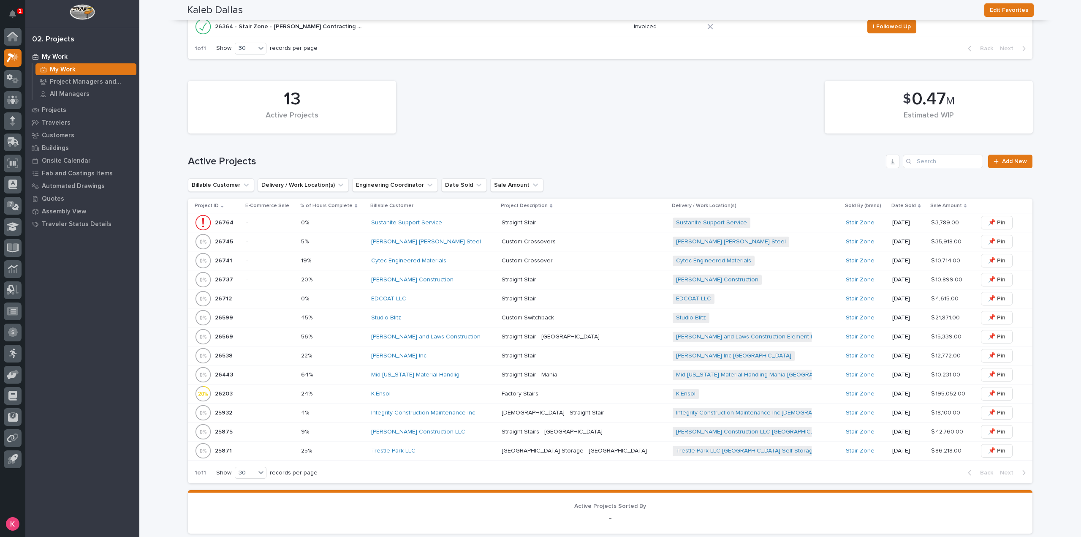
click at [471, 372] on div "Mid [US_STATE] Material Handlig" at bounding box center [433, 374] width 124 height 7
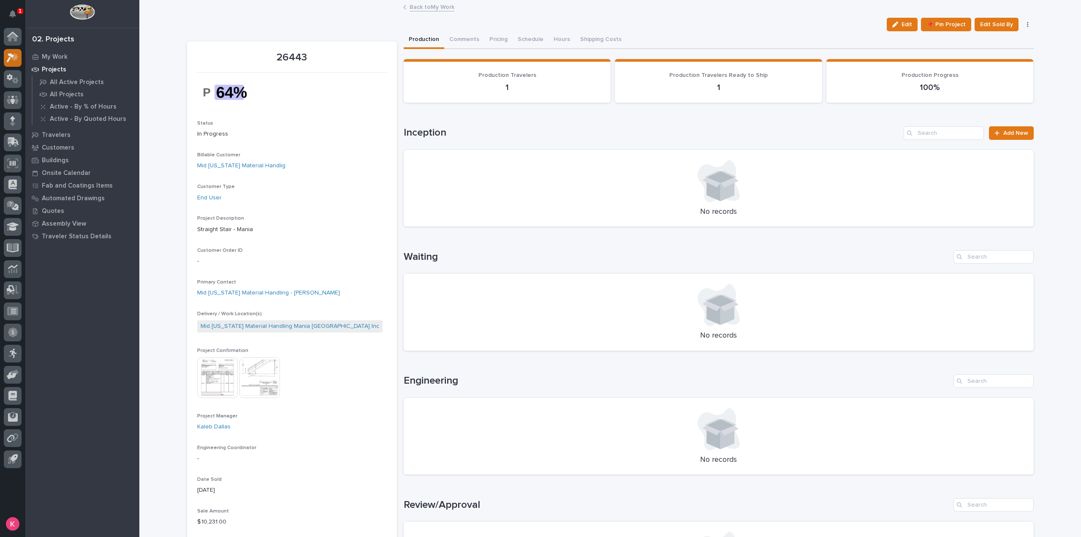
click at [11, 54] on icon at bounding box center [11, 57] width 8 height 9
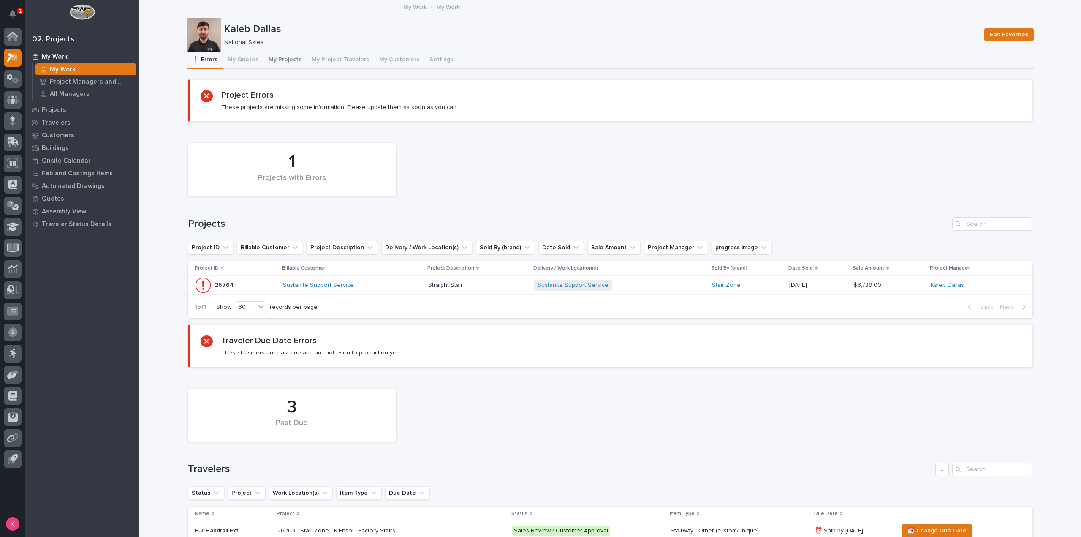
click at [264, 58] on button "My Projects" at bounding box center [284, 61] width 43 height 18
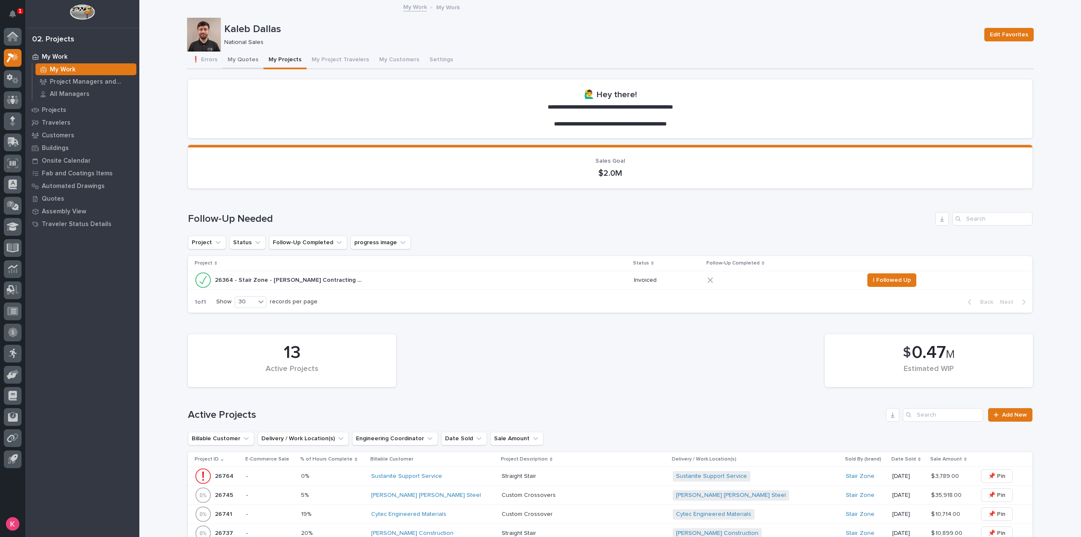
click at [233, 60] on button "My Quotes" at bounding box center [243, 61] width 41 height 18
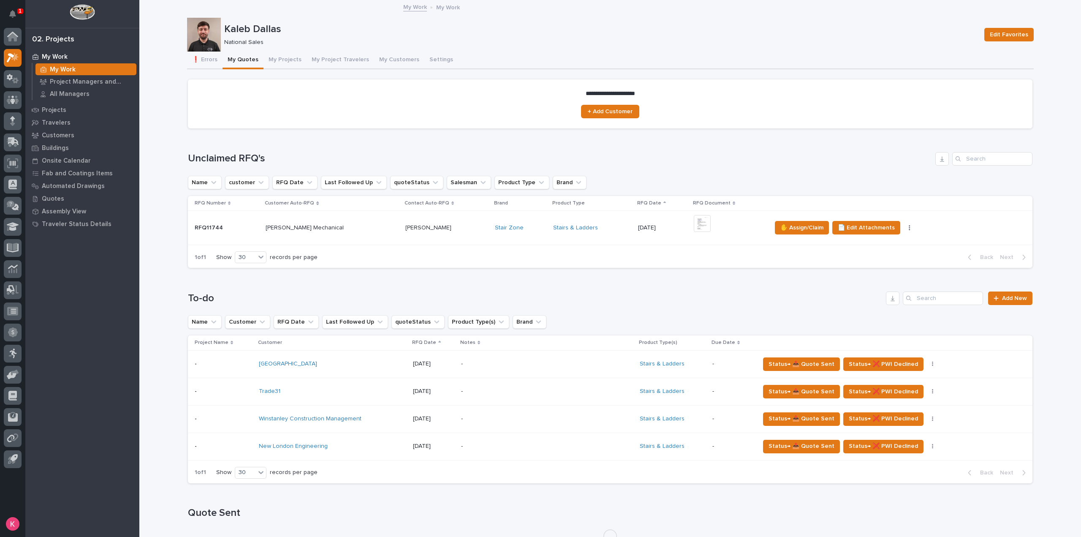
click at [452, 228] on p at bounding box center [446, 227] width 83 height 7
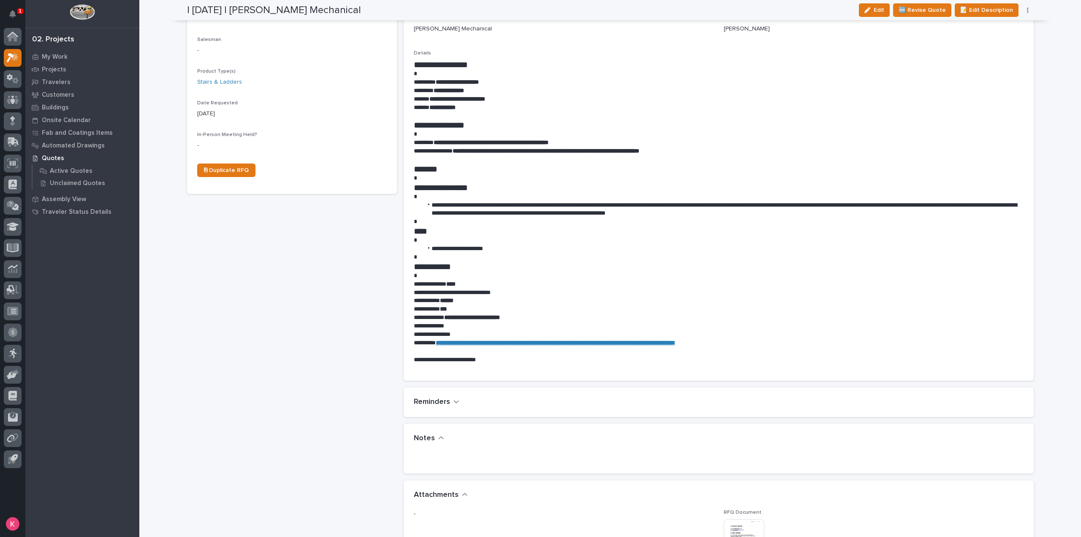
scroll to position [253, 0]
drag, startPoint x: 604, startPoint y: 213, endPoint x: 725, endPoint y: 220, distance: 120.5
click at [718, 220] on div "**********" at bounding box center [719, 212] width 610 height 304
click at [725, 241] on p at bounding box center [719, 240] width 610 height 8
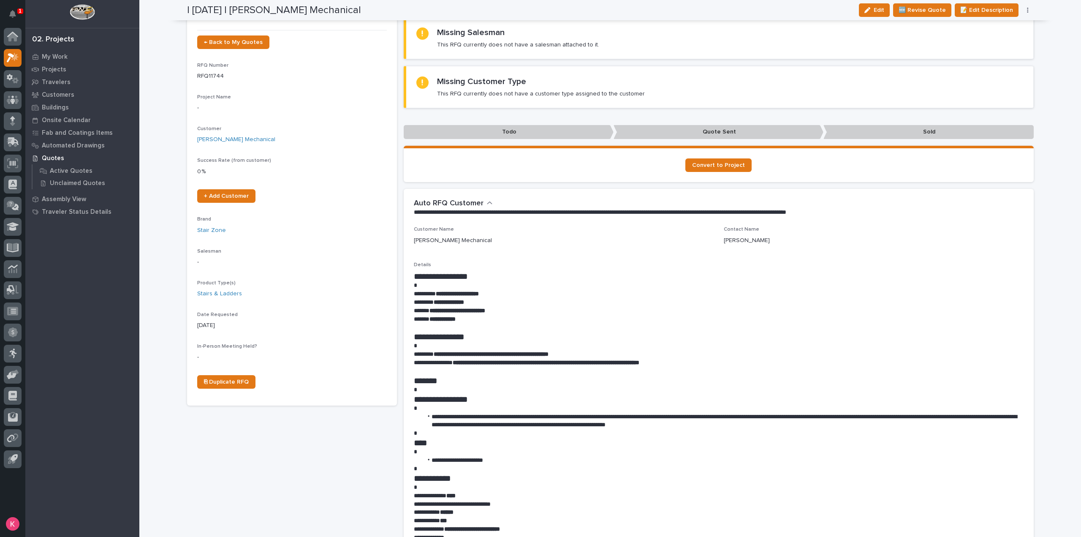
scroll to position [0, 0]
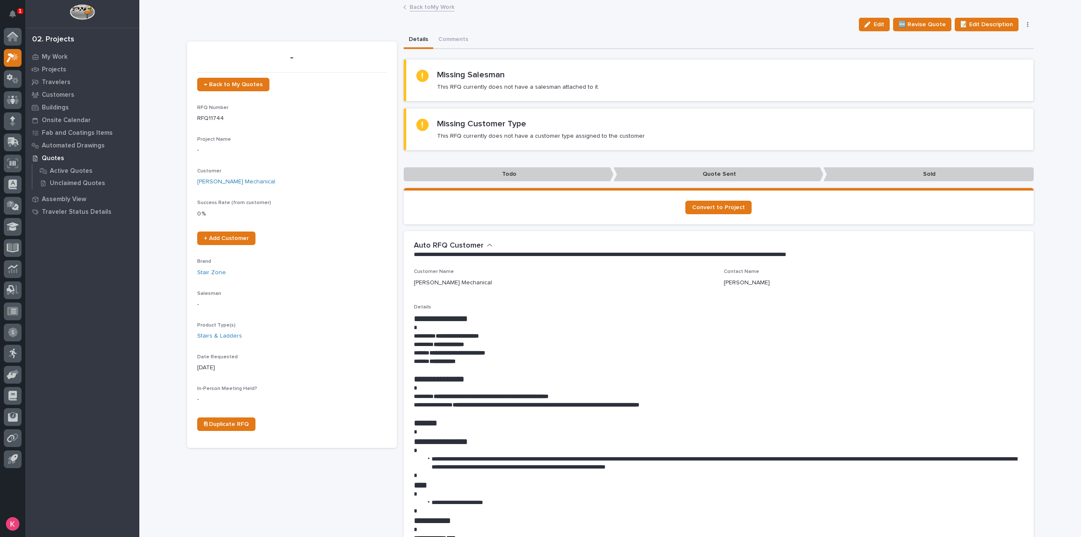
click at [424, 9] on link "Back to My Work" at bounding box center [432, 7] width 45 height 10
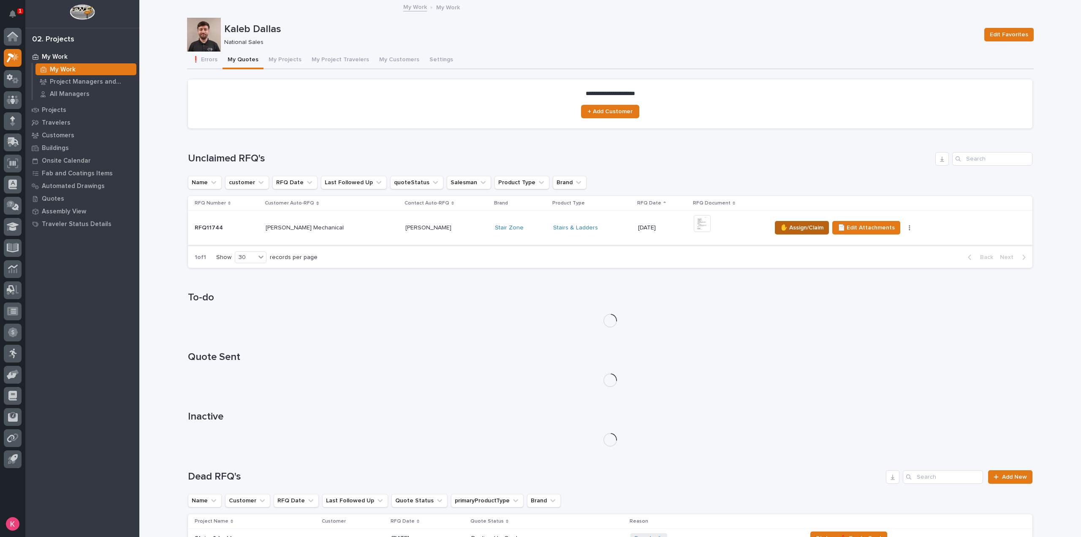
click at [780, 223] on span "✋ Assign/Claim" at bounding box center [801, 228] width 43 height 10
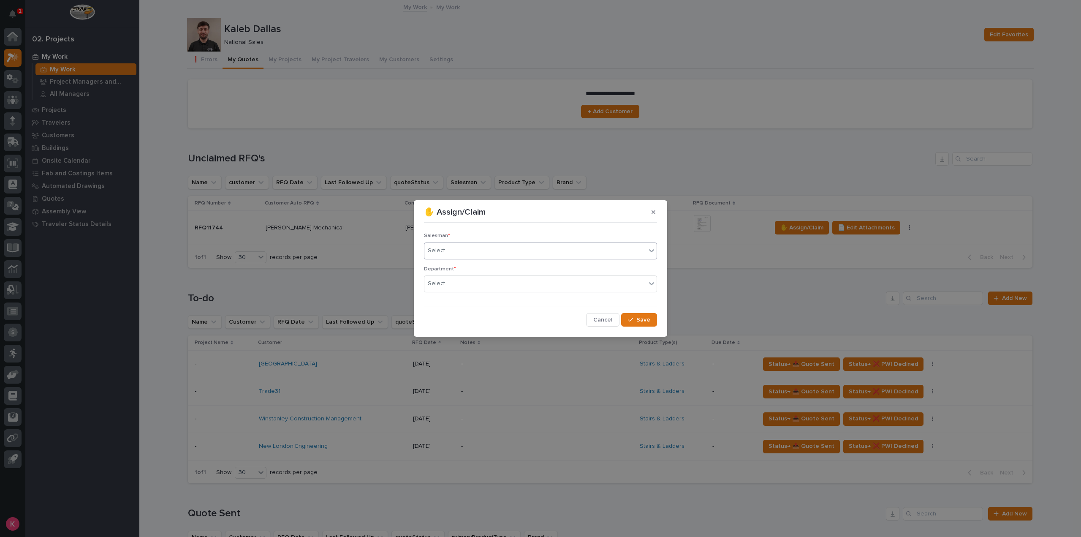
click at [556, 251] on div "Select..." at bounding box center [535, 251] width 222 height 14
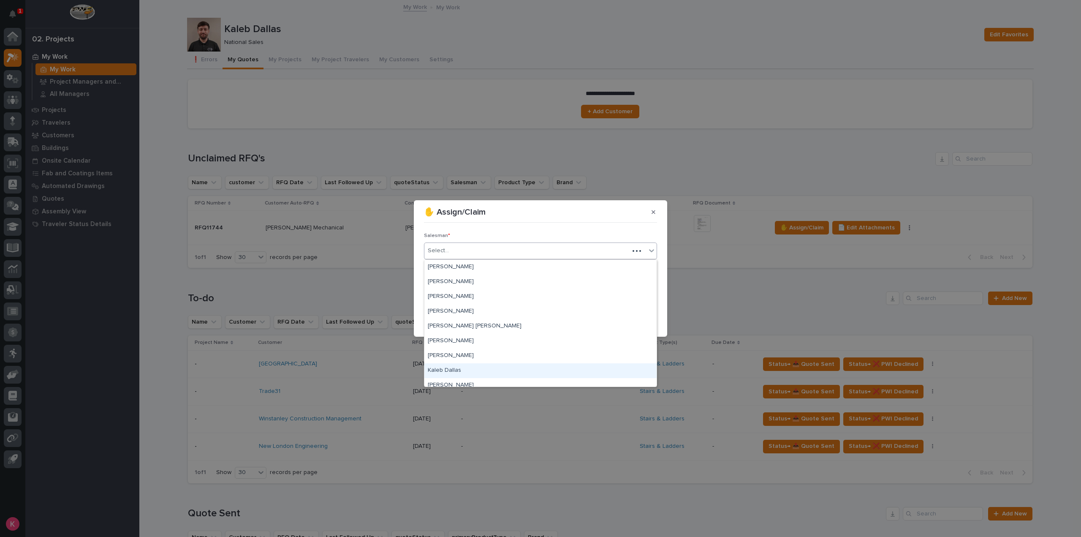
click at [487, 369] on div "Kaleb Dallas" at bounding box center [540, 370] width 232 height 15
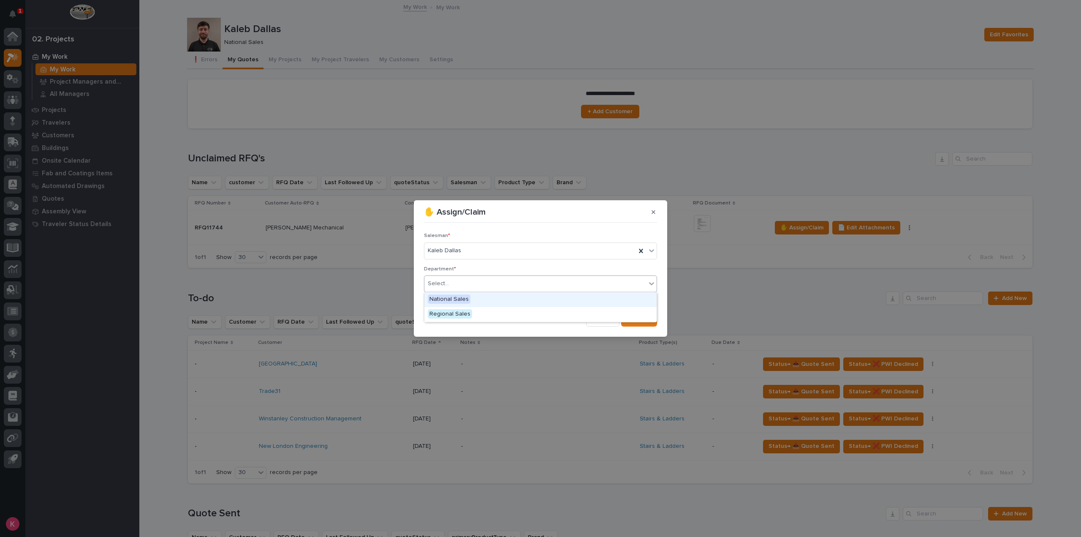
click at [525, 286] on div "Select..." at bounding box center [535, 284] width 222 height 14
click at [511, 303] on div "National Sales" at bounding box center [540, 299] width 232 height 15
click at [641, 317] on span "Save" at bounding box center [643, 320] width 14 height 8
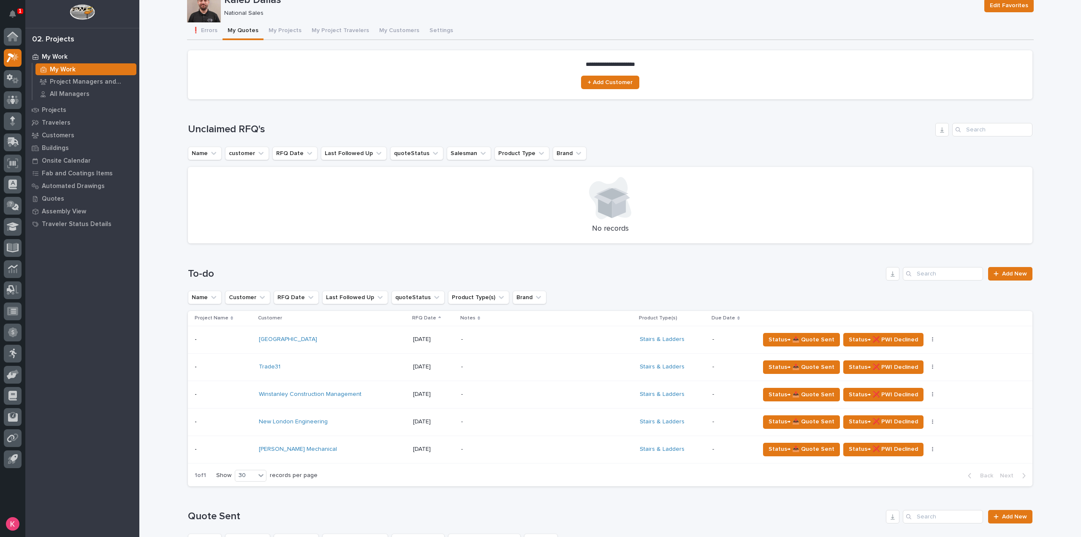
scroll to position [42, 0]
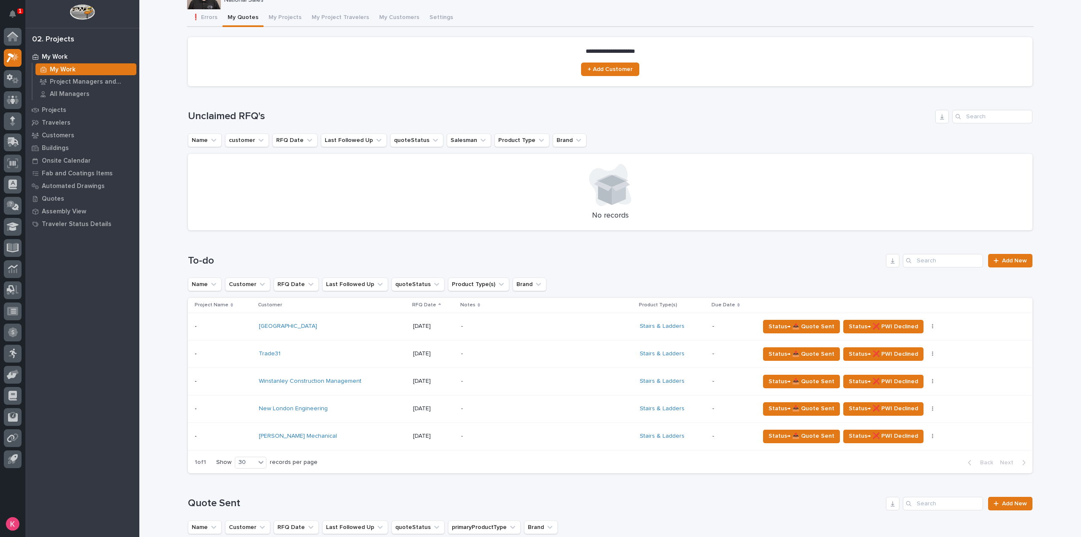
click at [475, 438] on p "-" at bounding box center [535, 435] width 148 height 7
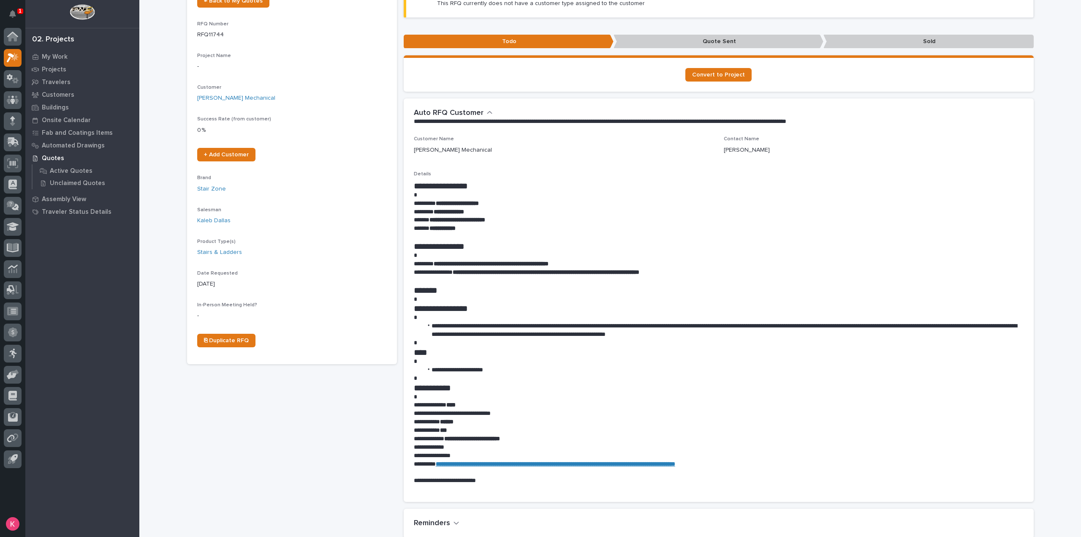
scroll to position [84, 0]
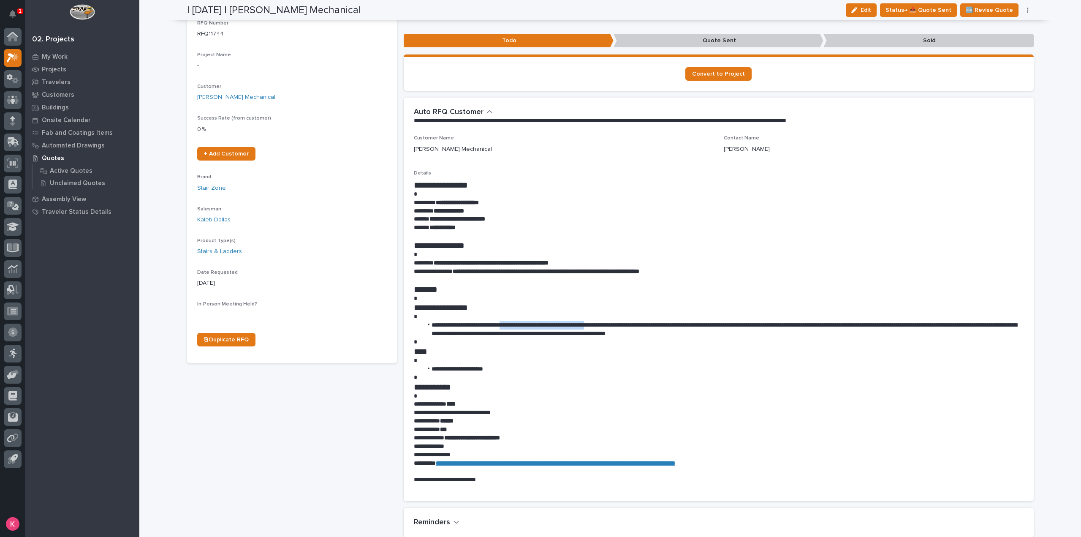
drag, startPoint x: 542, startPoint y: 323, endPoint x: 609, endPoint y: 328, distance: 67.4
click at [613, 322] on li "**********" at bounding box center [723, 329] width 601 height 17
click at [584, 400] on p "**********" at bounding box center [719, 404] width 610 height 8
drag, startPoint x: 508, startPoint y: 202, endPoint x: 438, endPoint y: 200, distance: 69.3
click at [438, 200] on p "**********" at bounding box center [719, 202] width 610 height 8
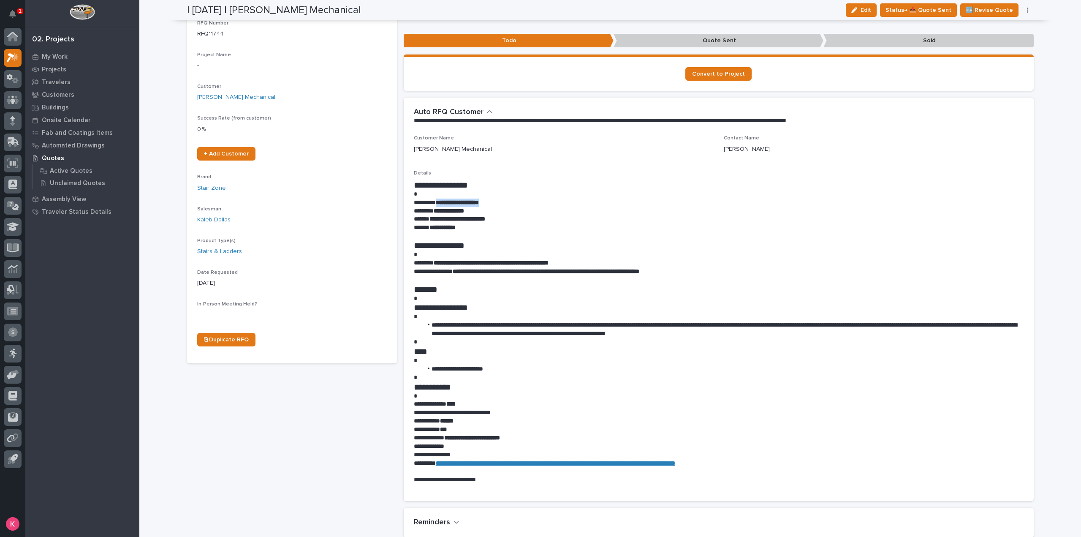
copy strong "**********"
drag, startPoint x: 513, startPoint y: 261, endPoint x: 570, endPoint y: 259, distance: 56.2
click at [570, 259] on p "**********" at bounding box center [719, 263] width 610 height 8
copy strong "**********"
drag, startPoint x: 517, startPoint y: 219, endPoint x: 427, endPoint y: 218, distance: 90.4
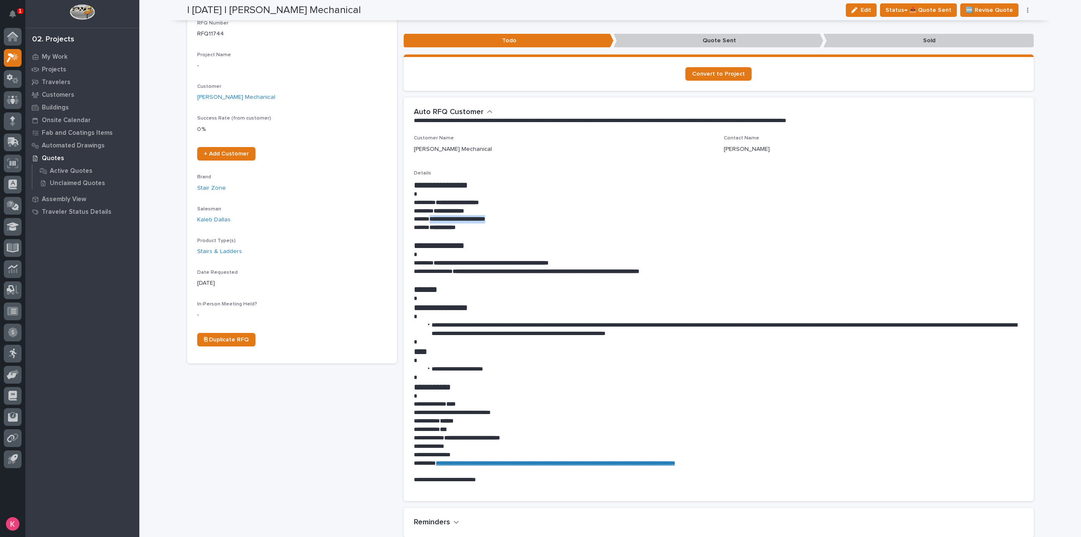
click at [427, 218] on p "**********" at bounding box center [719, 219] width 610 height 8
copy strong "**********"
click at [665, 242] on h1 "**********" at bounding box center [719, 245] width 610 height 10
drag, startPoint x: 592, startPoint y: 343, endPoint x: 676, endPoint y: 333, distance: 85.1
click at [674, 333] on div "**********" at bounding box center [719, 332] width 610 height 304
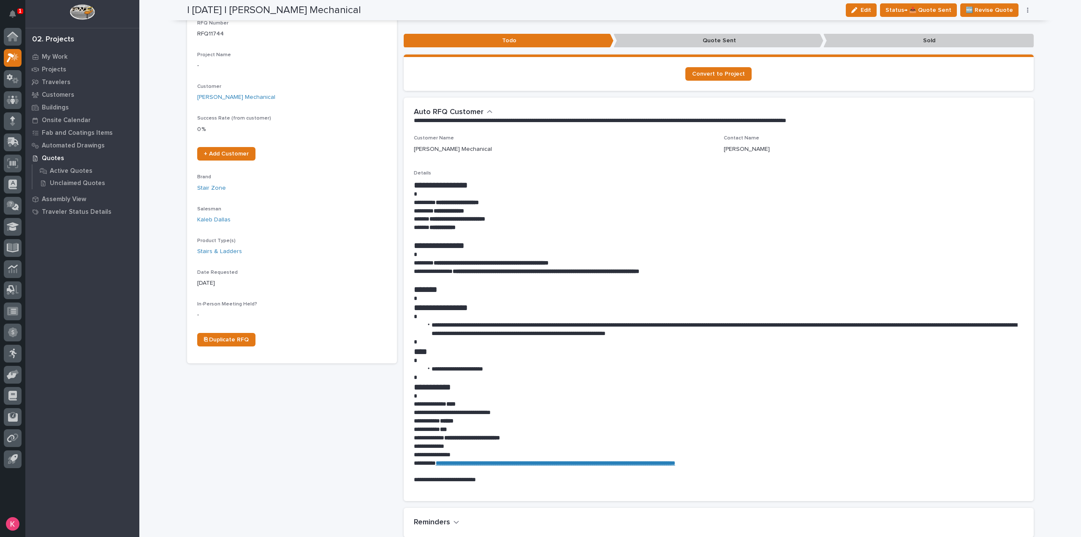
click at [675, 349] on h1 "****" at bounding box center [719, 351] width 610 height 10
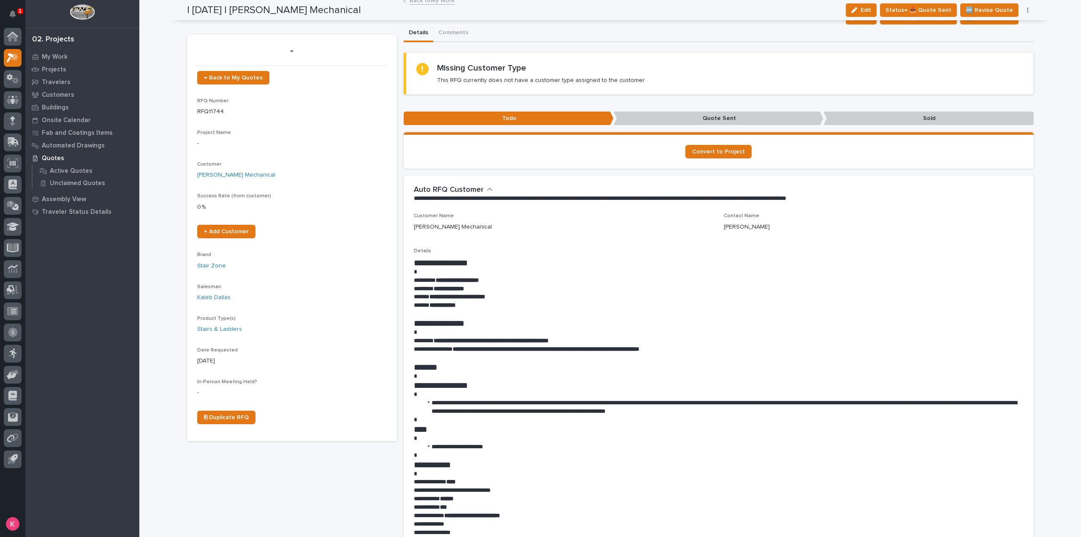
scroll to position [0, 0]
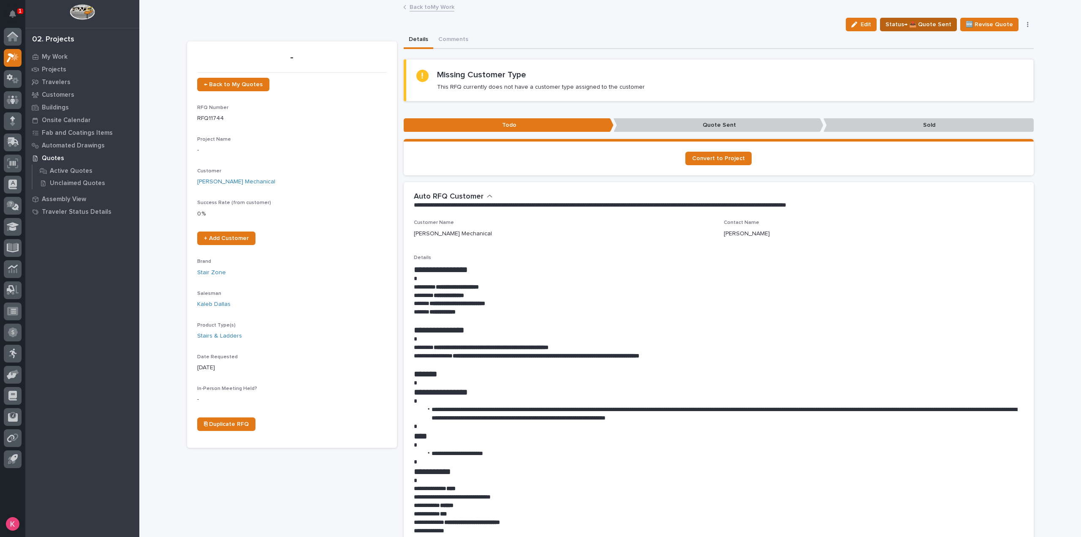
click at [939, 30] on button "Status→ 📤 Quote Sent" at bounding box center [918, 25] width 77 height 14
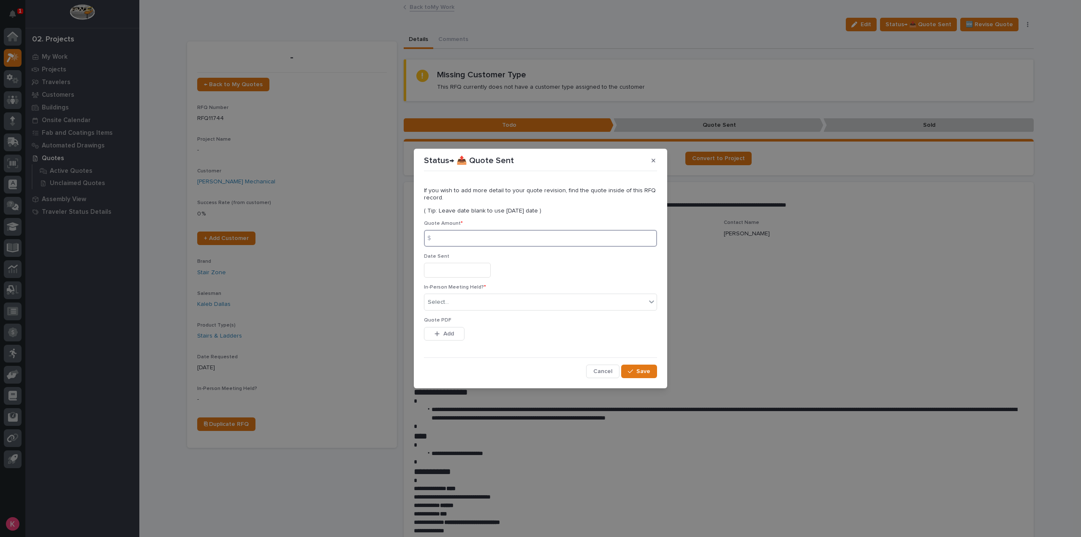
click at [485, 237] on input at bounding box center [540, 238] width 233 height 17
click at [550, 235] on input at bounding box center [540, 238] width 233 height 17
type input "3433"
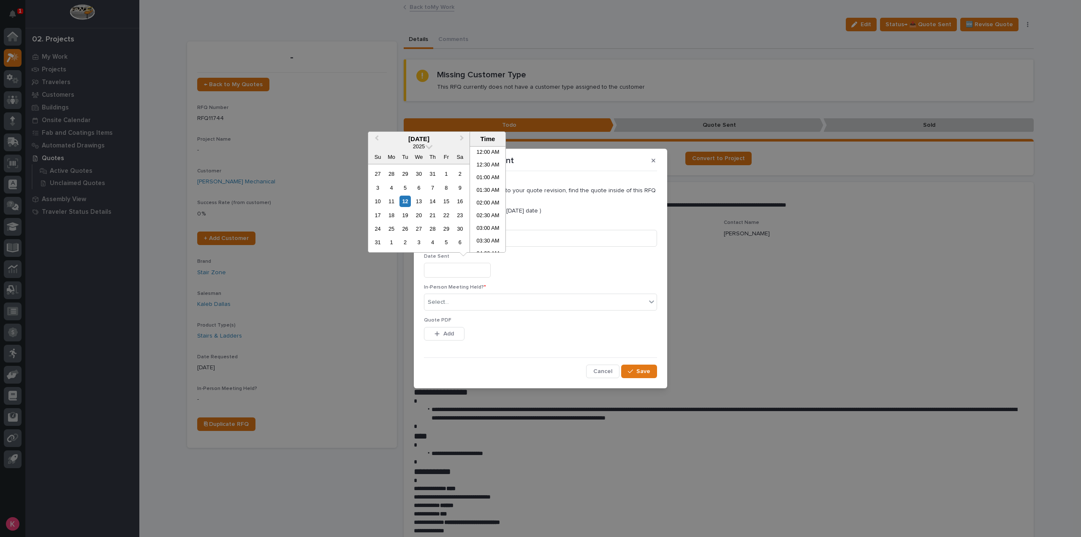
scroll to position [245, 0]
click at [495, 303] on div "Select..." at bounding box center [535, 302] width 222 height 14
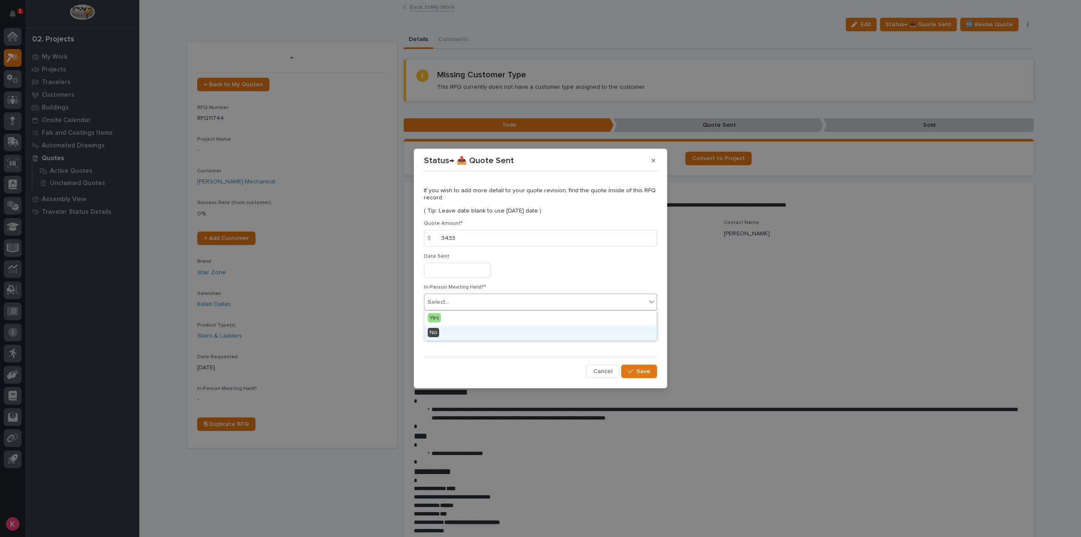
click at [475, 337] on div "No" at bounding box center [540, 333] width 232 height 15
click at [475, 339] on div "This file cannot be opened Download File Add" at bounding box center [540, 335] width 233 height 17
click at [442, 330] on button "Add" at bounding box center [444, 334] width 41 height 14
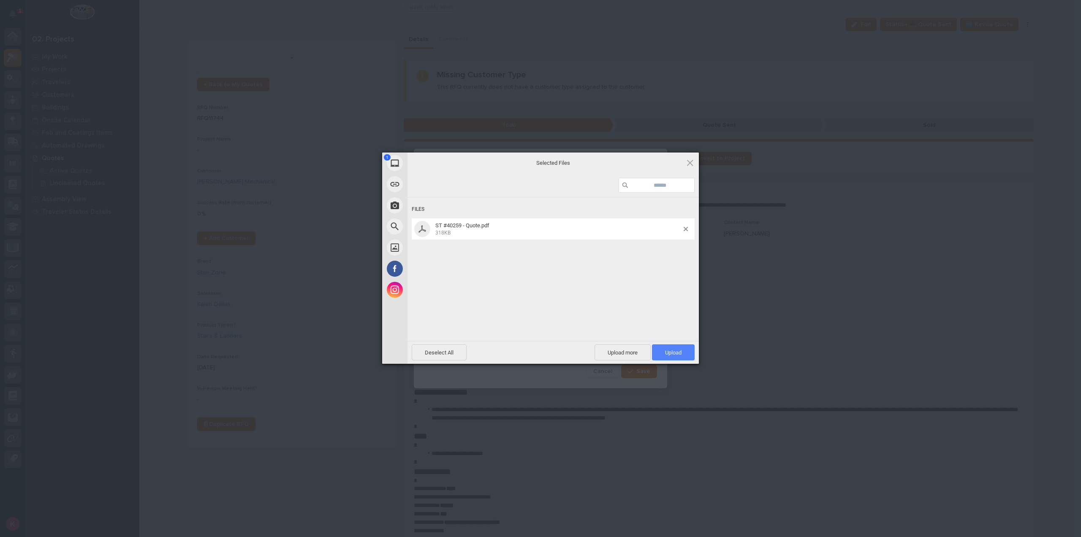
click at [670, 353] on span "Upload 1" at bounding box center [673, 352] width 16 height 6
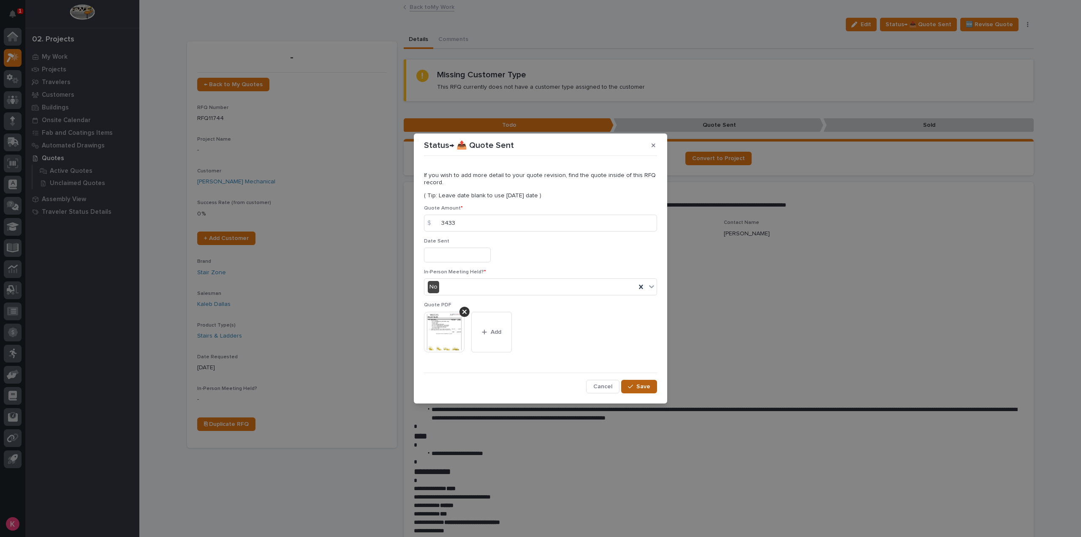
click at [651, 383] on button "Save" at bounding box center [639, 387] width 36 height 14
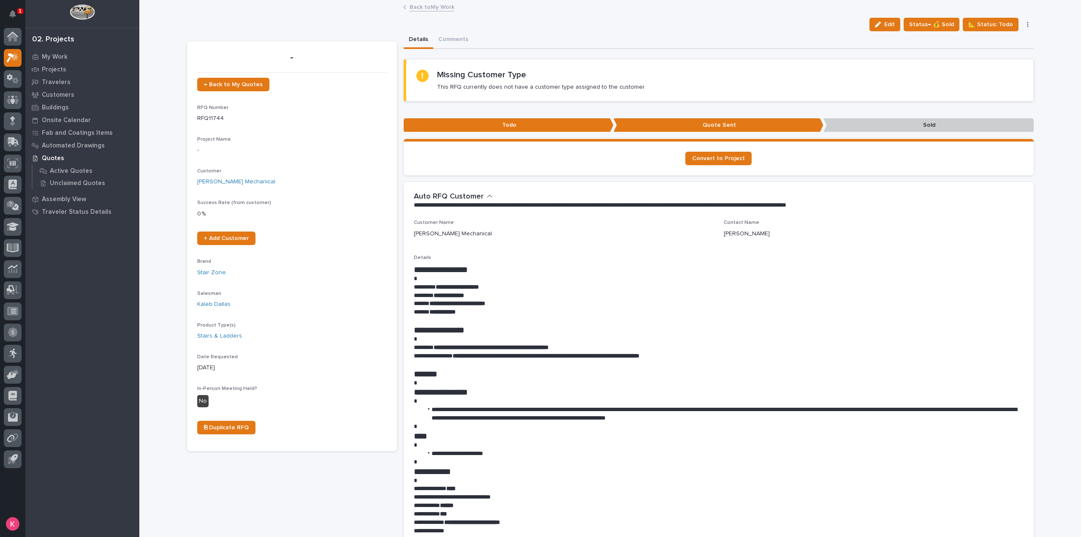
click at [413, 10] on link "Back to My Work" at bounding box center [432, 7] width 45 height 10
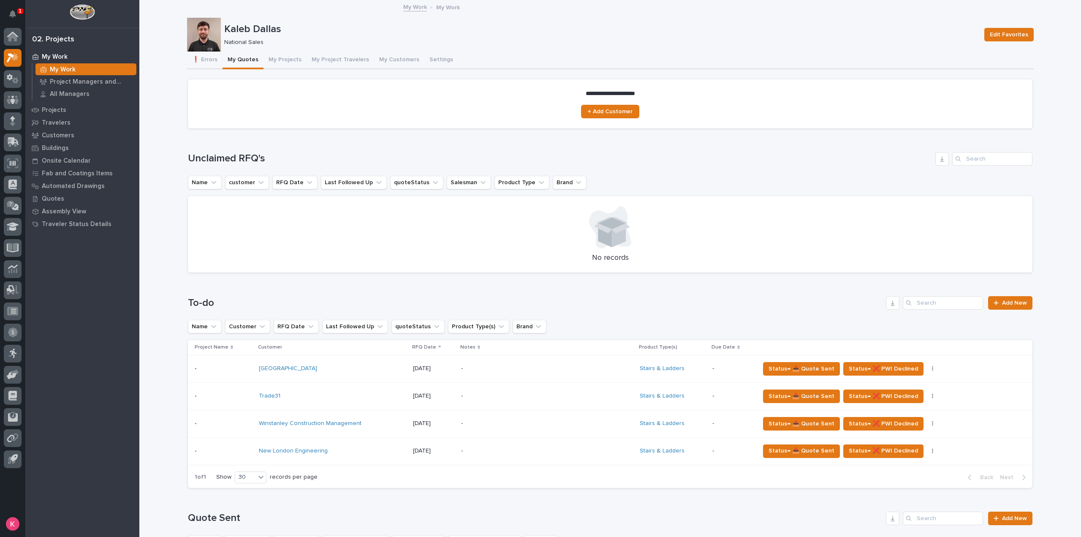
click at [568, 451] on p "-" at bounding box center [535, 450] width 148 height 7
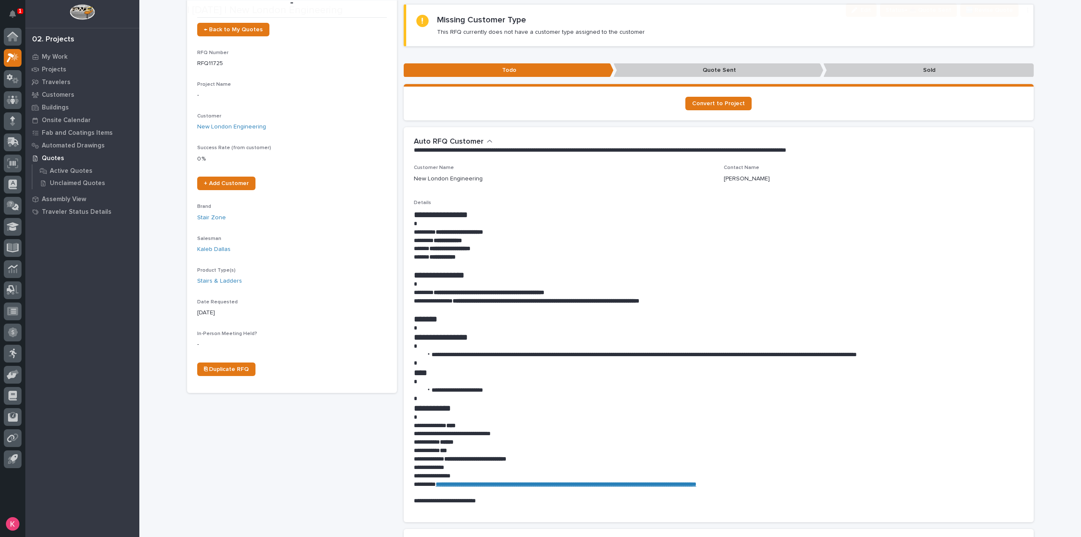
scroll to position [127, 0]
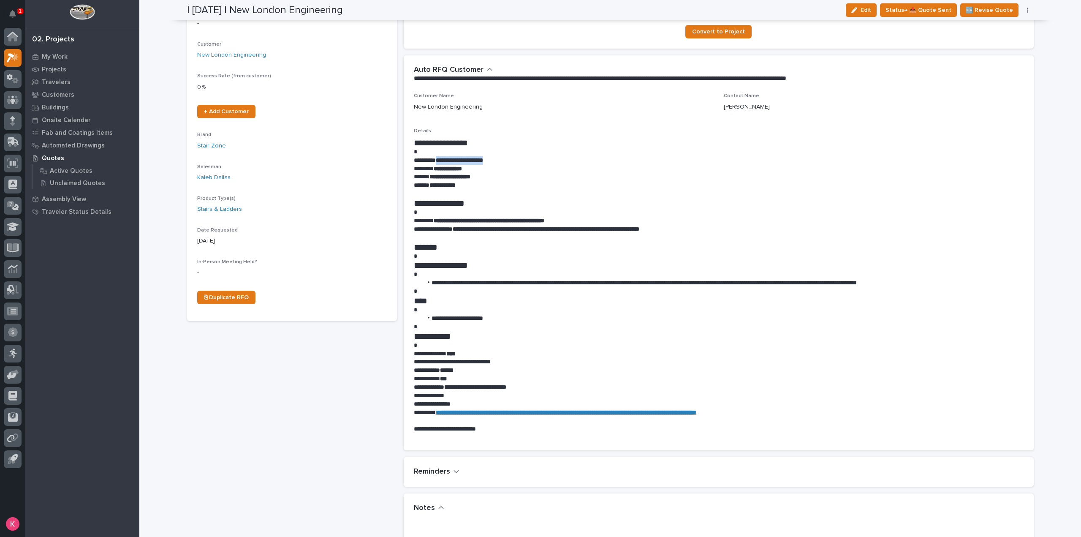
drag, startPoint x: 504, startPoint y: 161, endPoint x: 440, endPoint y: 159, distance: 63.8
click at [440, 159] on p "**********" at bounding box center [719, 160] width 610 height 8
copy strong "**********"
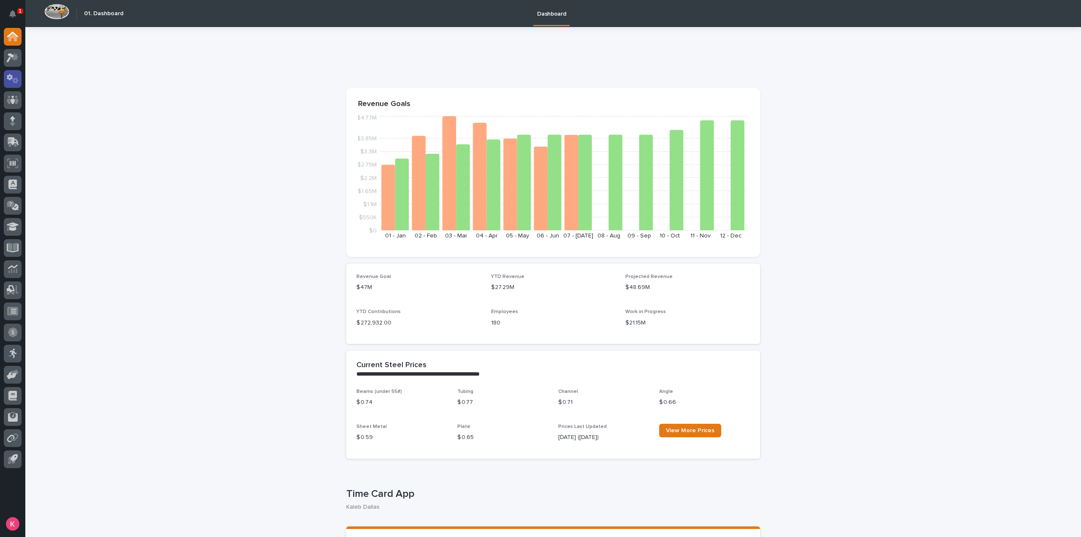
click at [16, 74] on icon at bounding box center [13, 79] width 12 height 10
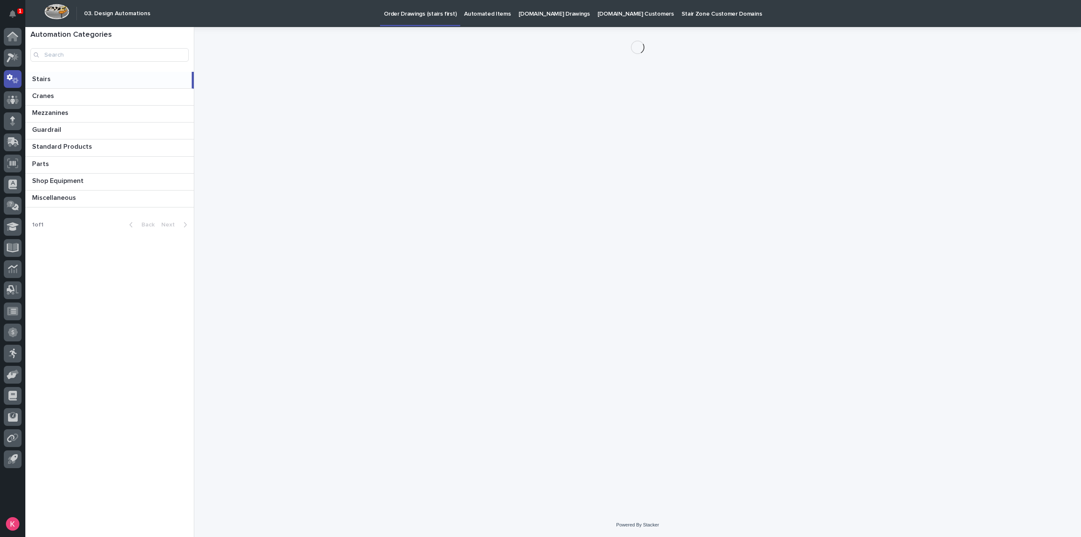
click at [480, 18] on link "Automated Items" at bounding box center [487, 13] width 54 height 26
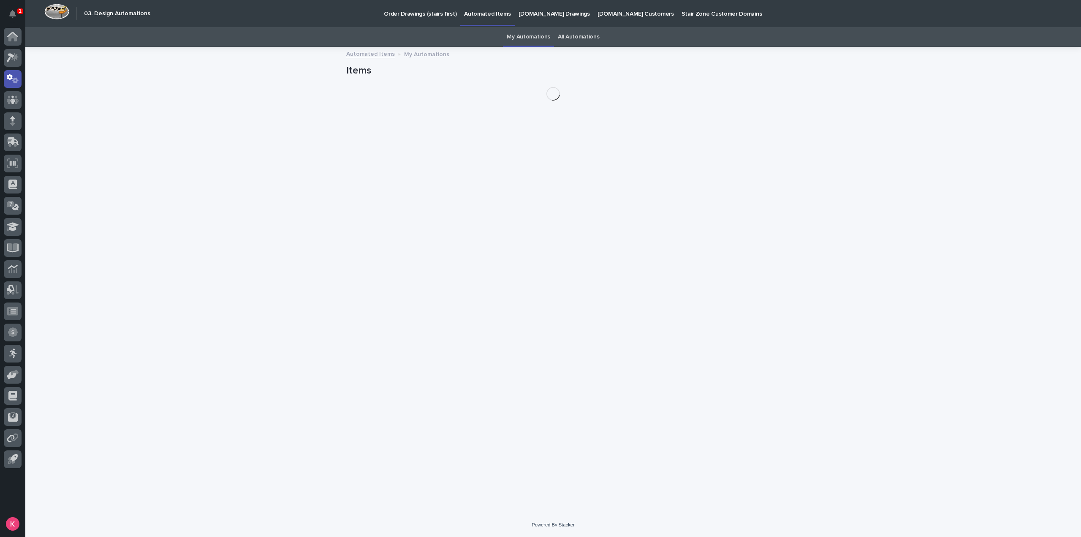
click at [394, 6] on p "Order Drawings (stairs first)" at bounding box center [420, 9] width 73 height 18
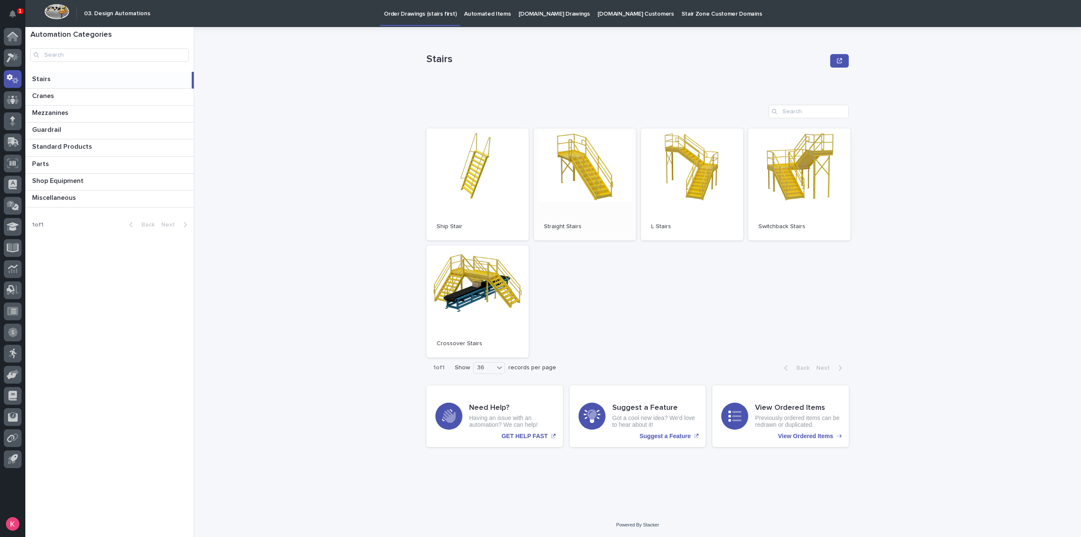
click at [598, 174] on link "Open" at bounding box center [585, 184] width 102 height 112
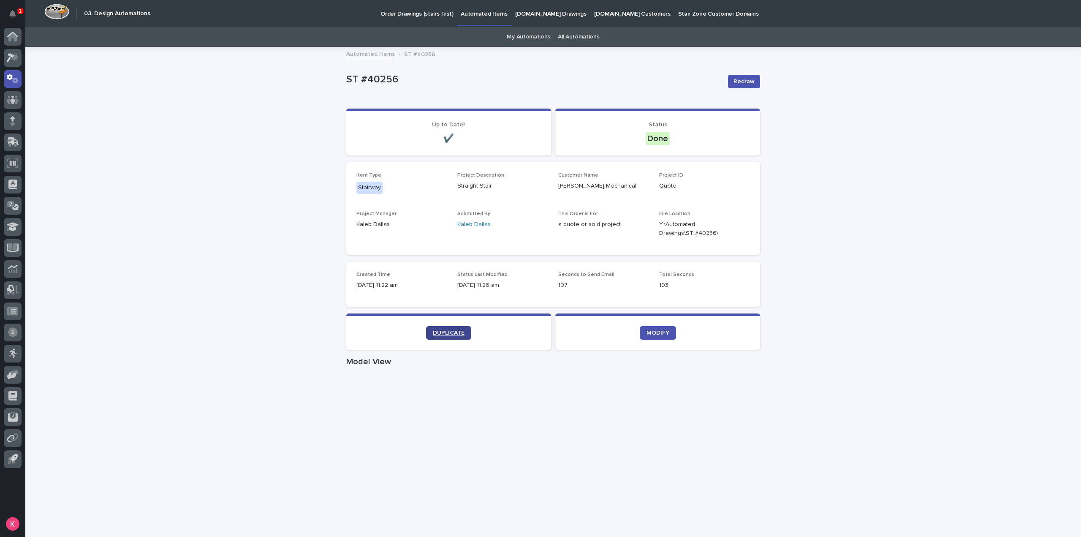
click at [449, 335] on link "DUPLICATE" at bounding box center [448, 333] width 45 height 14
click at [478, 13] on p "Automated Items" at bounding box center [484, 9] width 46 height 18
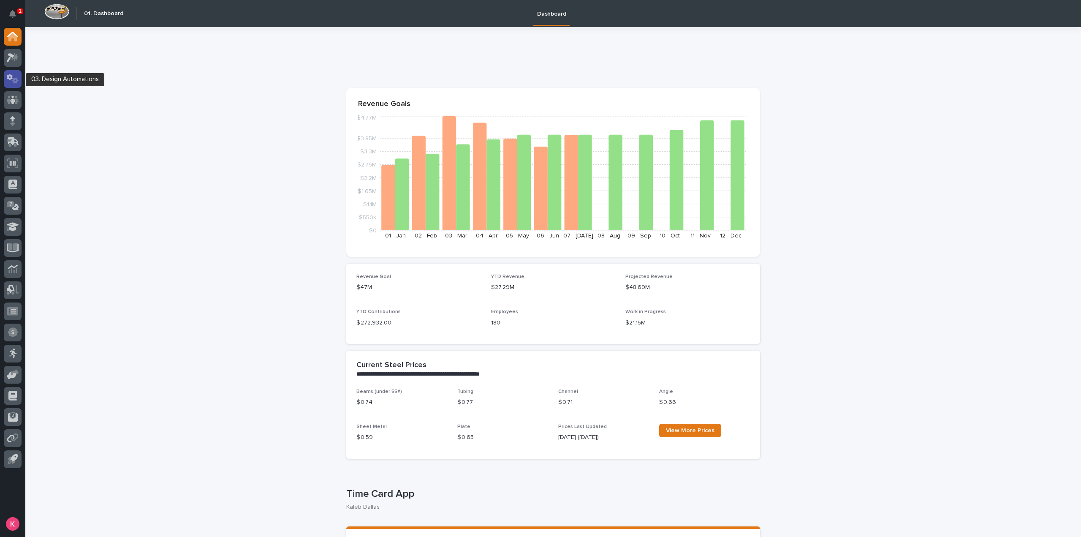
click at [18, 83] on div at bounding box center [13, 79] width 18 height 18
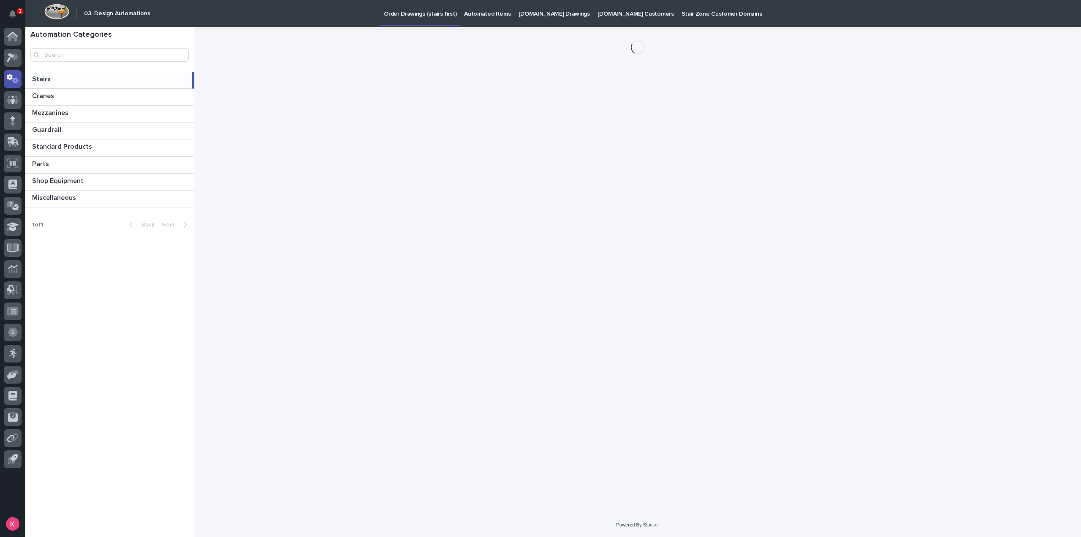
click at [482, 14] on p "Automated Items" at bounding box center [487, 9] width 46 height 18
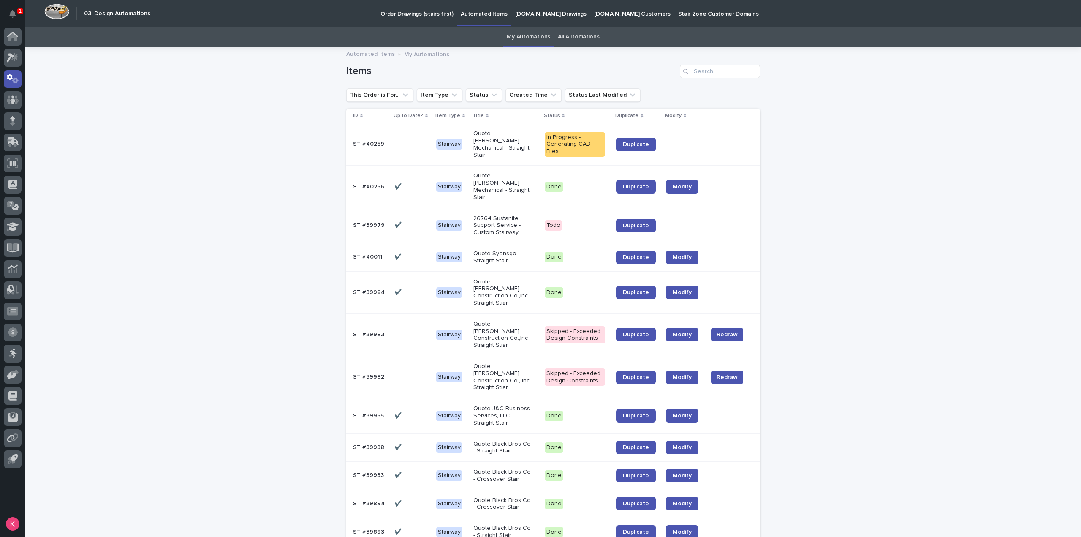
click at [484, 17] on p "Automated Items" at bounding box center [484, 9] width 46 height 18
click at [524, 15] on p "[DOMAIN_NAME] Drawings" at bounding box center [550, 9] width 71 height 18
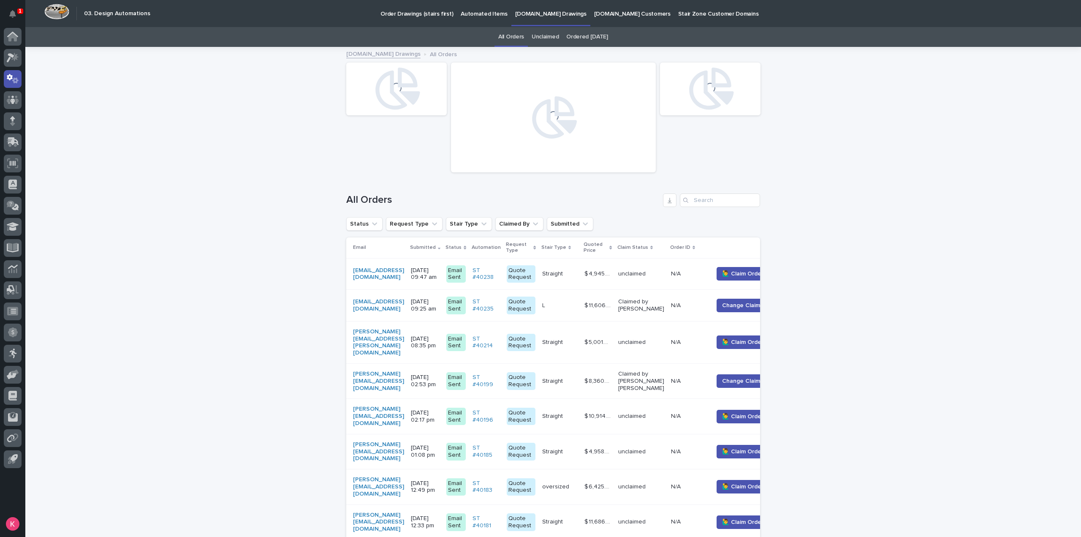
click at [479, 13] on p "Automated Items" at bounding box center [484, 9] width 46 height 18
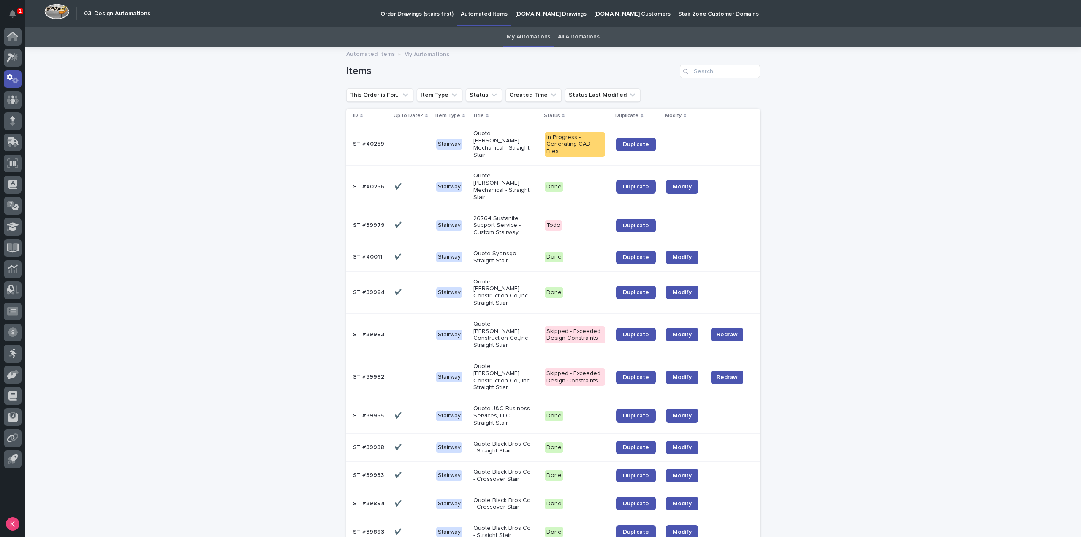
click at [419, 17] on p "Order Drawings (stairs first)" at bounding box center [416, 9] width 73 height 18
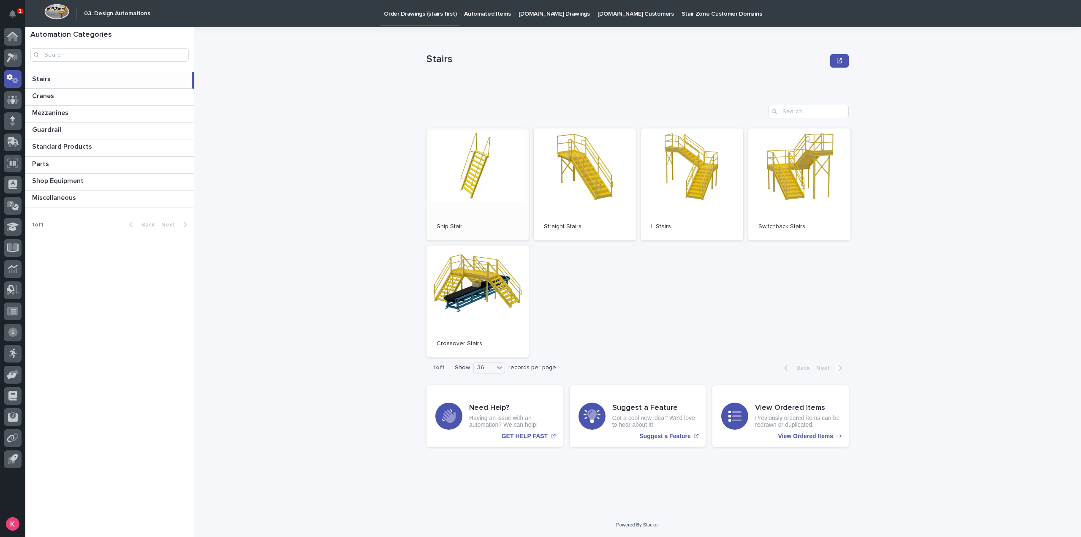
click at [464, 186] on link "Open" at bounding box center [477, 184] width 102 height 112
click at [579, 186] on span "Open" at bounding box center [584, 184] width 15 height 6
click at [610, 165] on link "Open" at bounding box center [585, 184] width 102 height 112
click at [483, 6] on p "Automated Items" at bounding box center [487, 9] width 46 height 18
